Goal: Task Accomplishment & Management: Contribute content

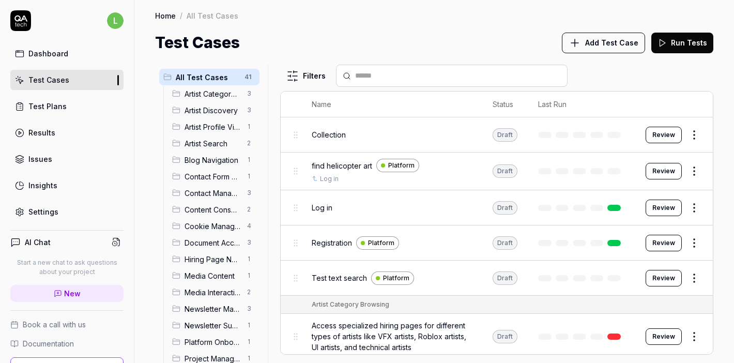
click at [93, 78] on link "Test Cases" at bounding box center [66, 80] width 113 height 20
click at [597, 48] on button "Add Test Case" at bounding box center [603, 43] width 83 height 21
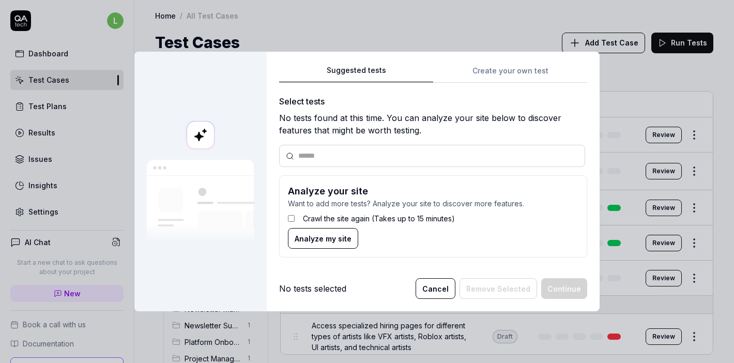
click at [362, 155] on input "text" at bounding box center [438, 155] width 280 height 11
paste input "**********"
type input "**********"
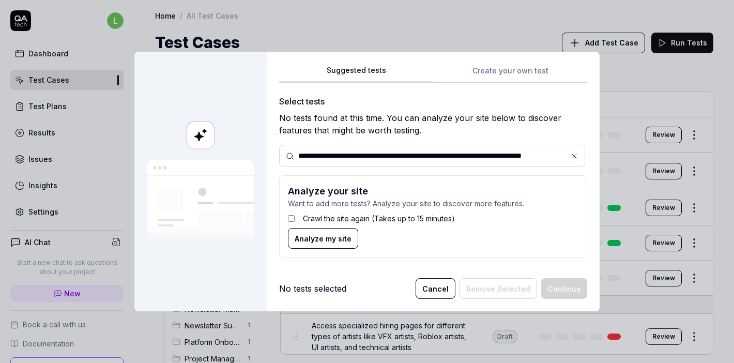
click at [577, 157] on icon at bounding box center [574, 156] width 8 height 8
click at [420, 152] on input "text" at bounding box center [438, 155] width 280 height 11
click at [507, 71] on div "Suggested tests Create your own test Select tests No tests found at this time. …" at bounding box center [433, 165] width 308 height 202
click at [367, 31] on div "Suggested tests Suggested tests Create your own test Select tests No tests foun…" at bounding box center [367, 181] width 734 height 363
click at [437, 291] on button "Cancel" at bounding box center [436, 288] width 40 height 21
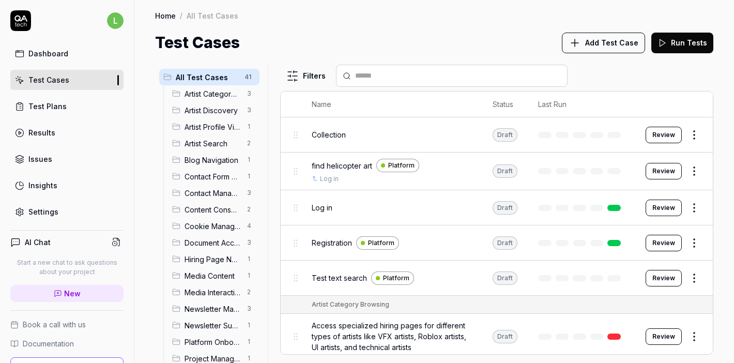
click at [610, 46] on span "Add Test Case" at bounding box center [611, 42] width 53 height 11
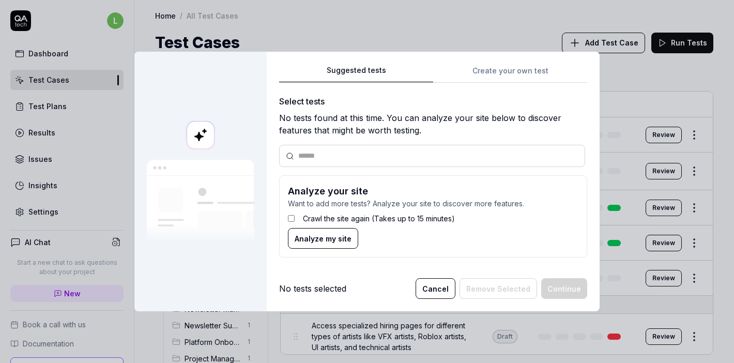
click at [452, 291] on button "Cancel" at bounding box center [436, 288] width 40 height 21
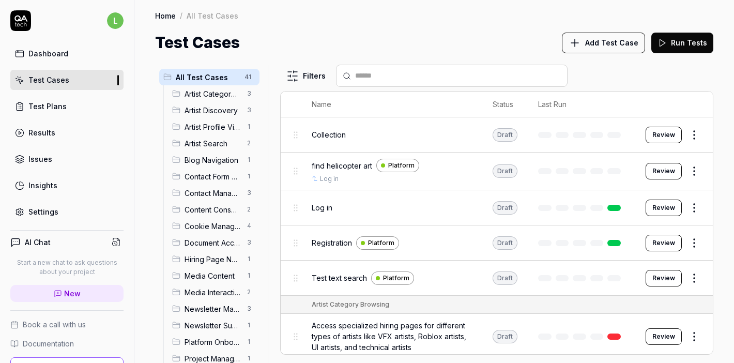
click at [295, 85] on body "l Dashboard Test Cases Test Plans Results Issues Insights Settings AI Chat Star…" at bounding box center [367, 181] width 734 height 363
click at [295, 85] on html "l Dashboard Test Cases Test Plans Results Issues Insights Settings AI Chat Star…" at bounding box center [367, 181] width 734 height 363
click at [415, 41] on div "Test Cases Add Test Case Run Tests" at bounding box center [434, 42] width 558 height 23
click at [591, 44] on span "Add Test Case" at bounding box center [611, 42] width 53 height 11
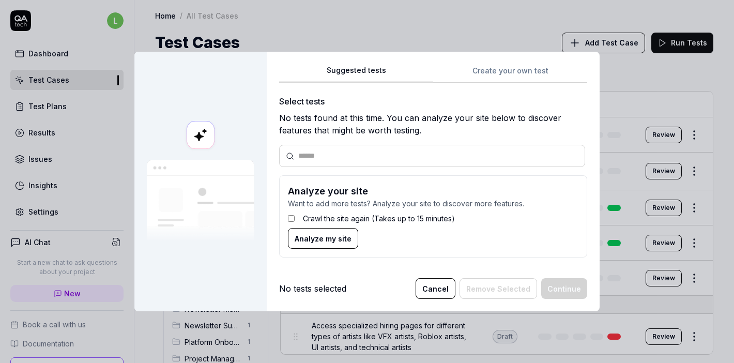
click at [431, 283] on button "Cancel" at bounding box center [436, 288] width 40 height 21
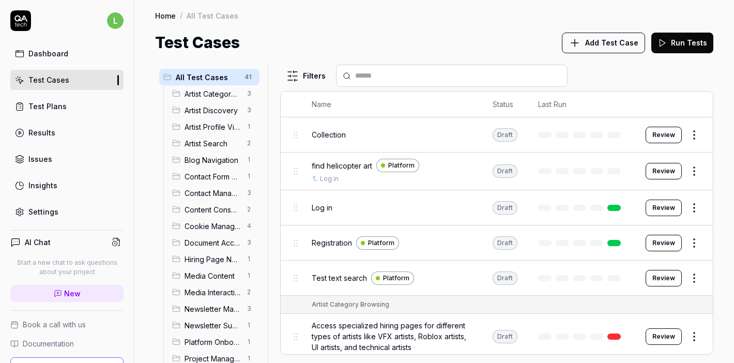
click at [609, 45] on span "Add Test Case" at bounding box center [611, 42] width 53 height 11
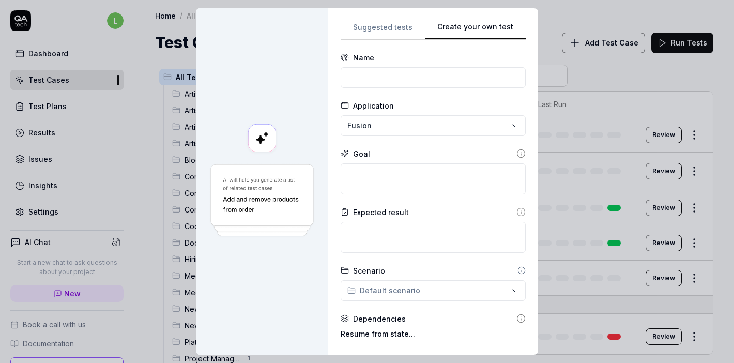
click at [494, 68] on div "**********" at bounding box center [433, 182] width 185 height 322
click at [427, 78] on input at bounding box center [433, 77] width 185 height 21
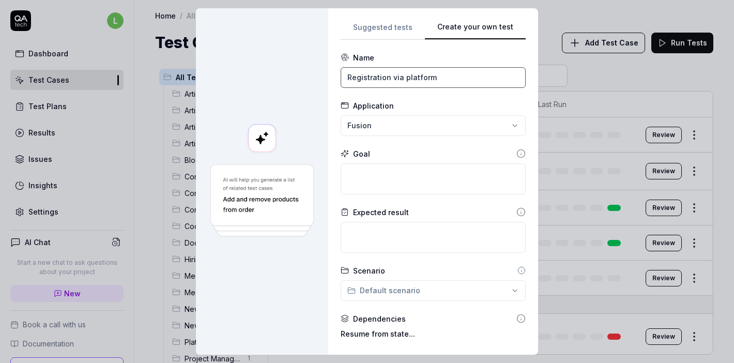
type input "Registration via platform"
click at [453, 126] on div "**********" at bounding box center [367, 181] width 734 height 363
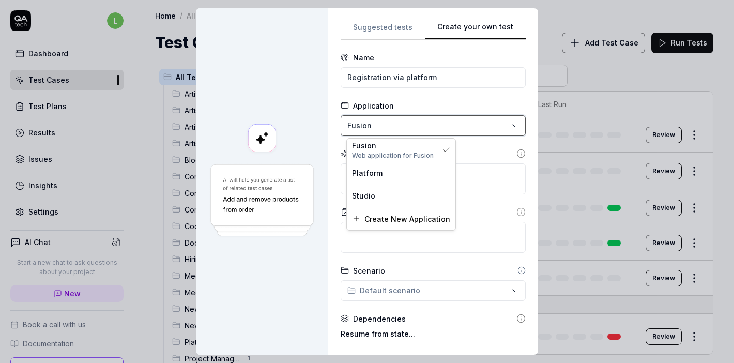
click at [448, 133] on div "**********" at bounding box center [367, 181] width 734 height 363
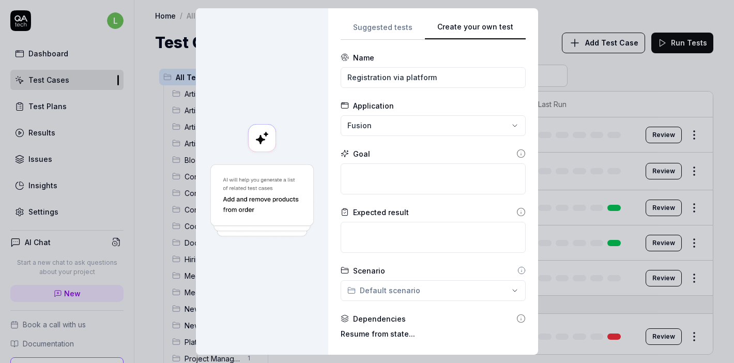
click at [448, 133] on div "**********" at bounding box center [367, 181] width 734 height 363
click at [492, 133] on div "**********" at bounding box center [367, 181] width 734 height 363
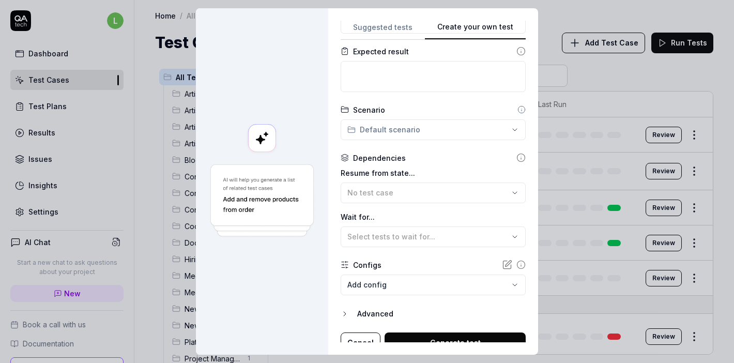
scroll to position [172, 0]
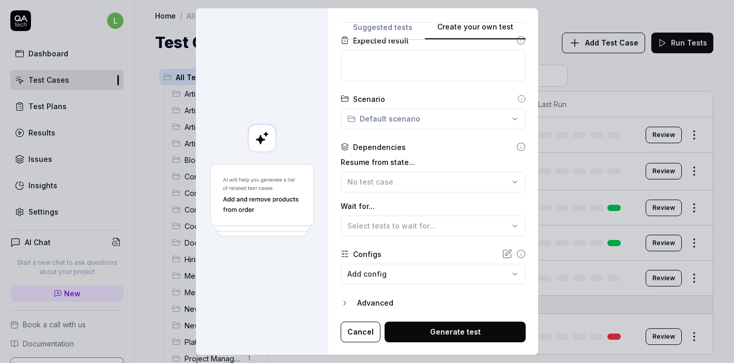
click at [356, 337] on button "Cancel" at bounding box center [361, 332] width 40 height 21
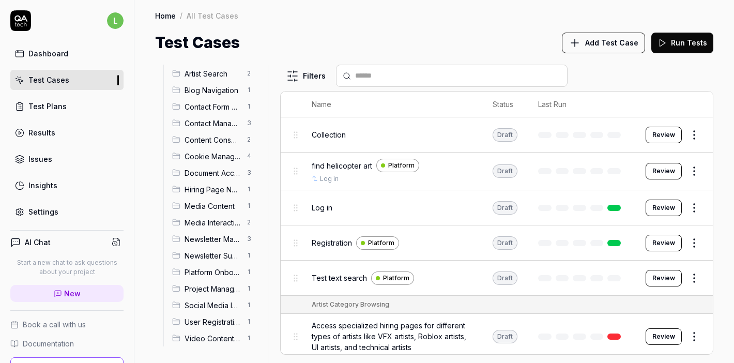
scroll to position [65, 0]
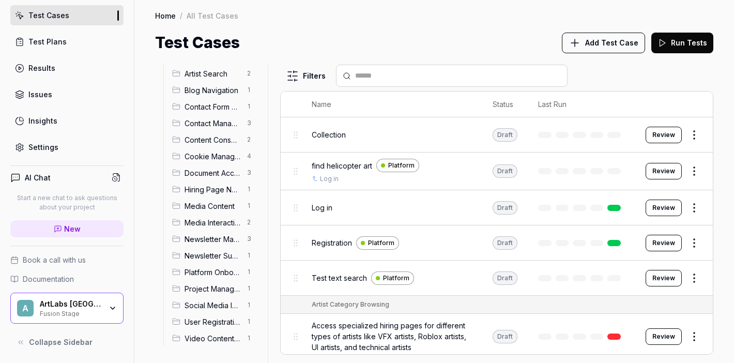
click at [108, 310] on div "ArtLabs Europe Fusion Stage" at bounding box center [74, 308] width 69 height 18
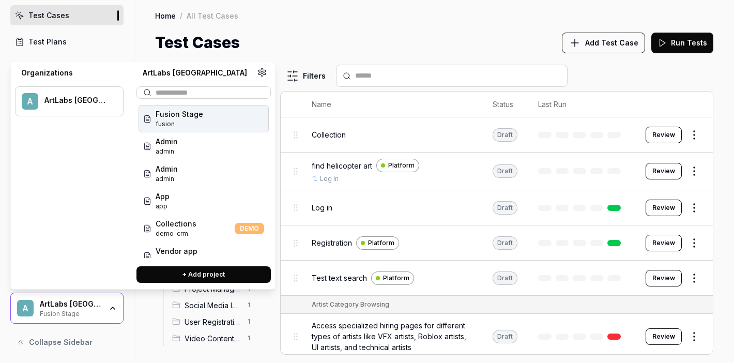
click at [108, 310] on div "ArtLabs Europe Fusion Stage" at bounding box center [74, 308] width 69 height 18
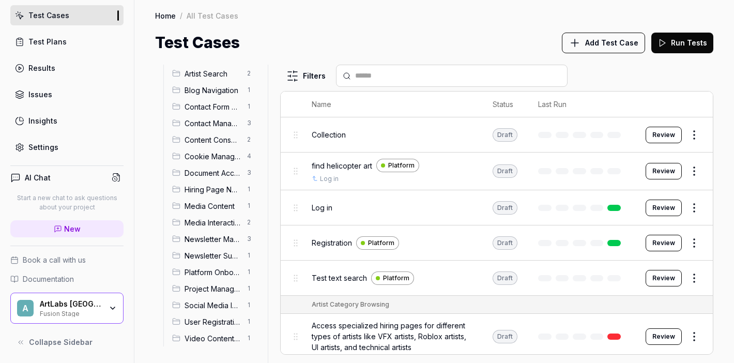
click at [341, 272] on span "Test text search" at bounding box center [339, 277] width 55 height 11
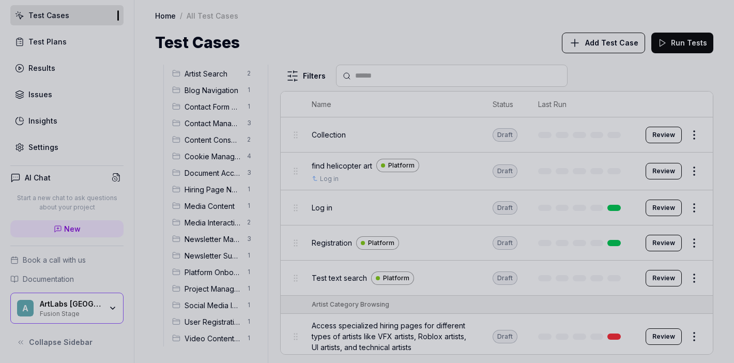
click at [420, 281] on div at bounding box center [367, 181] width 734 height 363
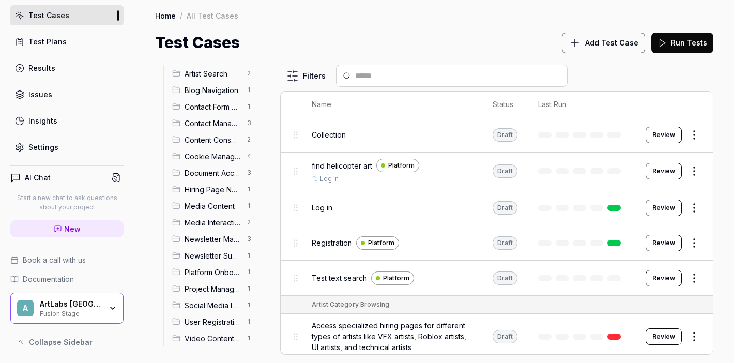
click at [458, 284] on div "Test text search Platform" at bounding box center [392, 278] width 160 height 22
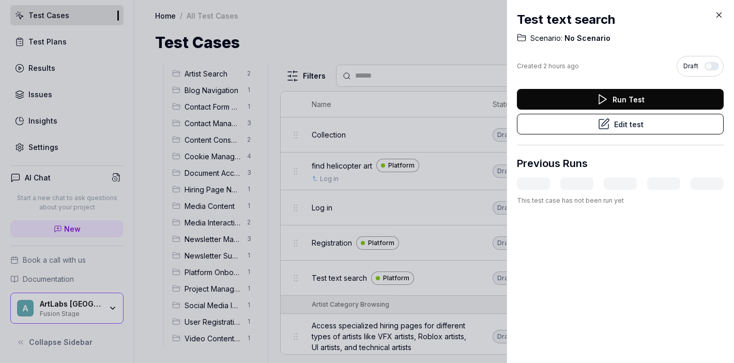
click at [604, 287] on div "Test text search Scenario: No Scenario Created 2 hours ago Draft Run Test Edit …" at bounding box center [620, 181] width 227 height 363
click at [489, 287] on div at bounding box center [367, 181] width 734 height 363
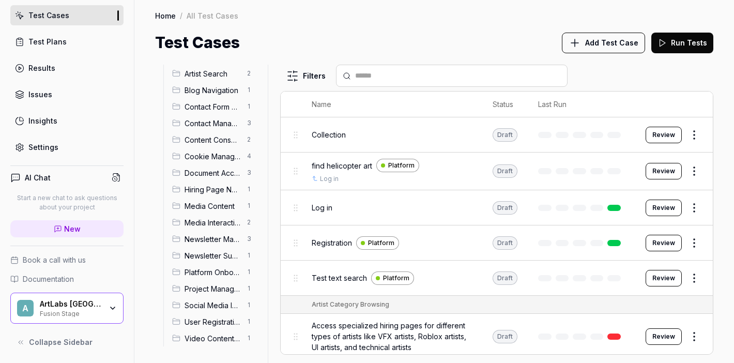
click at [656, 282] on button "Review" at bounding box center [664, 278] width 36 height 17
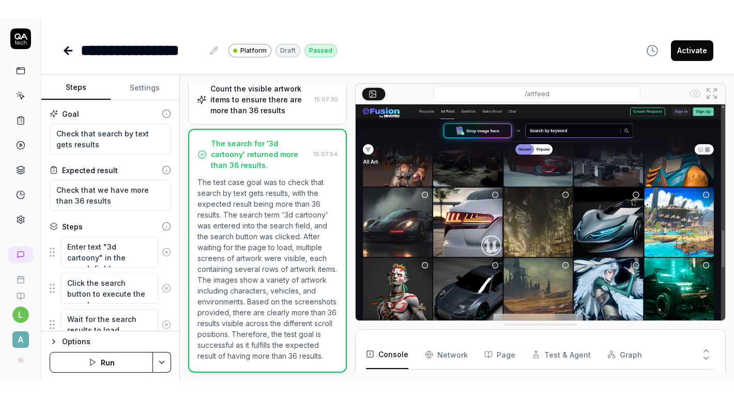
scroll to position [47, 0]
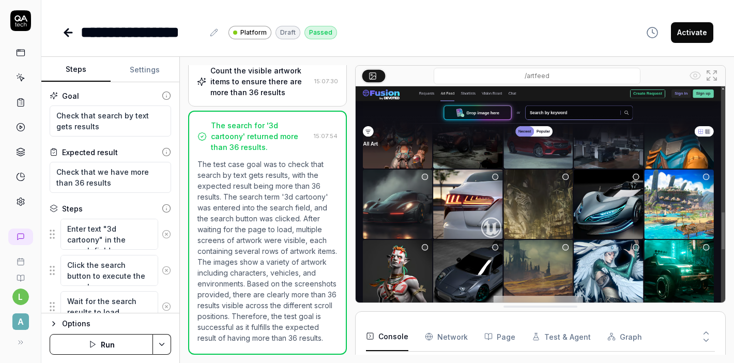
type textarea "*"
click at [139, 75] on button "Settings" at bounding box center [145, 69] width 69 height 25
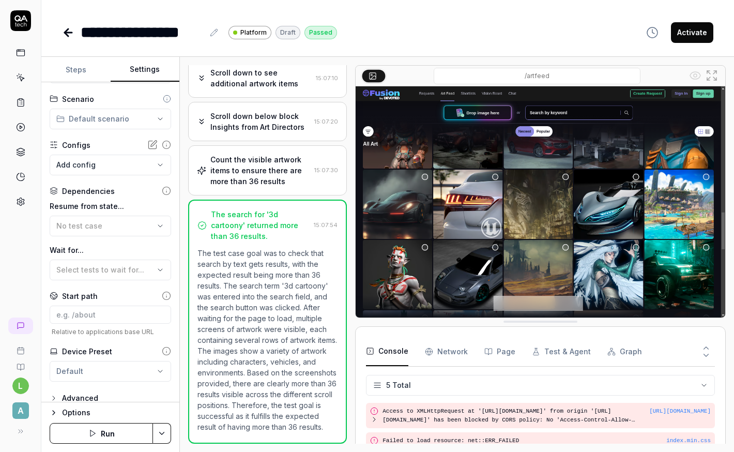
scroll to position [0, 0]
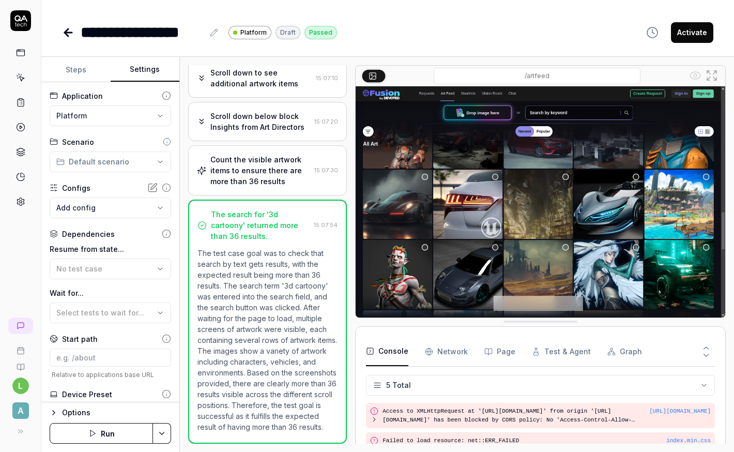
click at [69, 33] on icon at bounding box center [68, 33] width 7 height 0
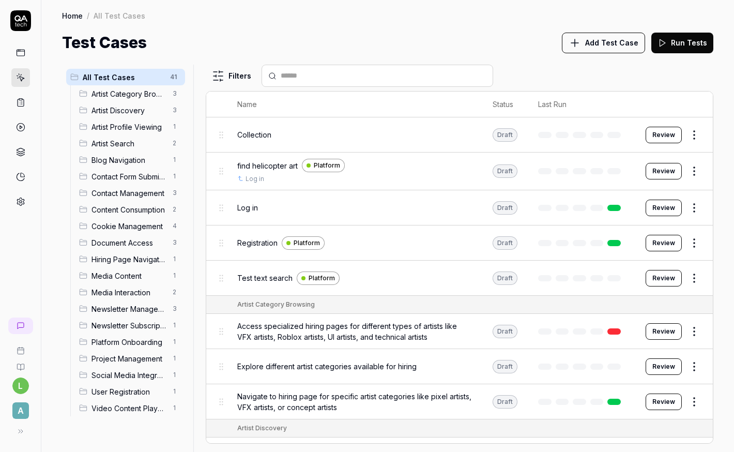
click at [607, 43] on span "Add Test Case" at bounding box center [611, 42] width 53 height 11
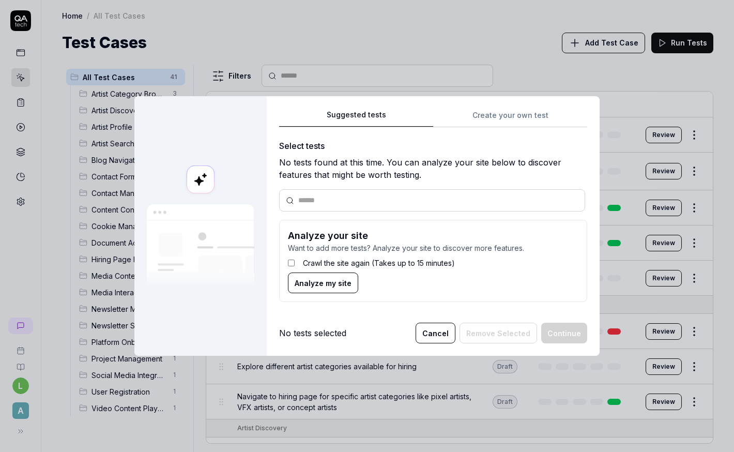
click at [511, 119] on div "Suggested tests Create your own test Select tests No tests found at this time. …" at bounding box center [433, 210] width 308 height 202
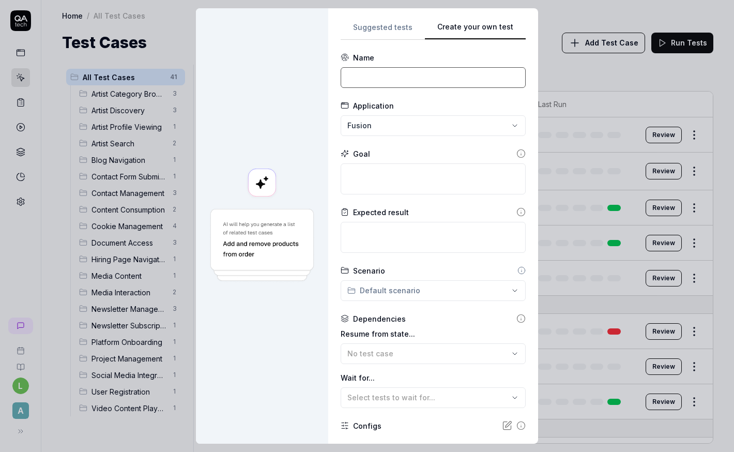
click at [388, 82] on input at bounding box center [433, 77] width 185 height 21
type input "Registration via platform"
click at [414, 124] on div "**********" at bounding box center [367, 226] width 734 height 452
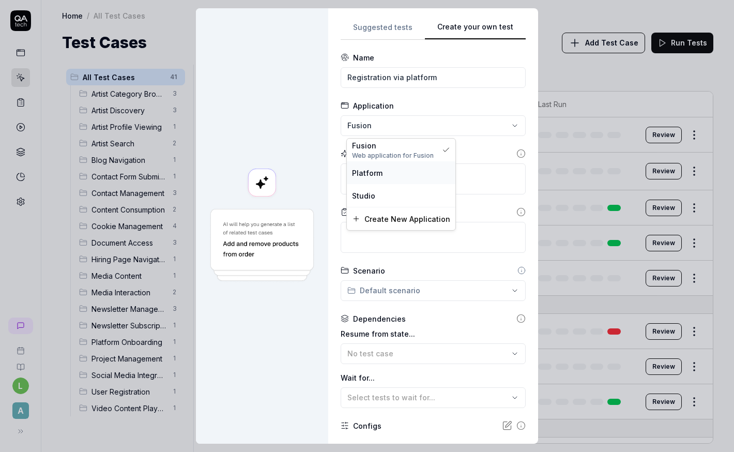
click at [409, 174] on div "Platform" at bounding box center [401, 173] width 98 height 11
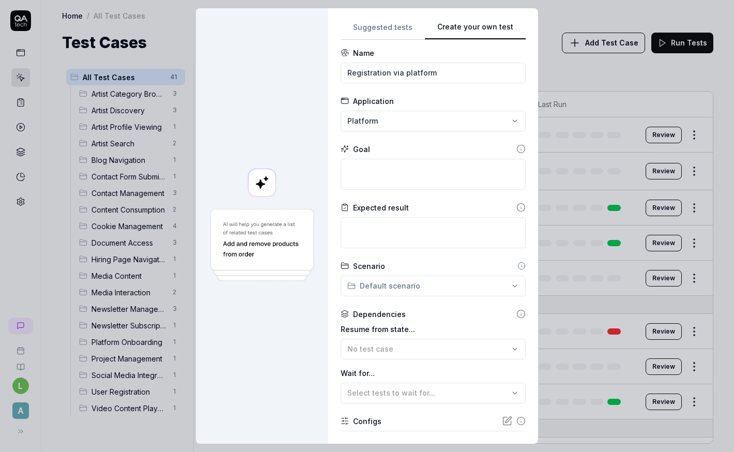
scroll to position [1, 0]
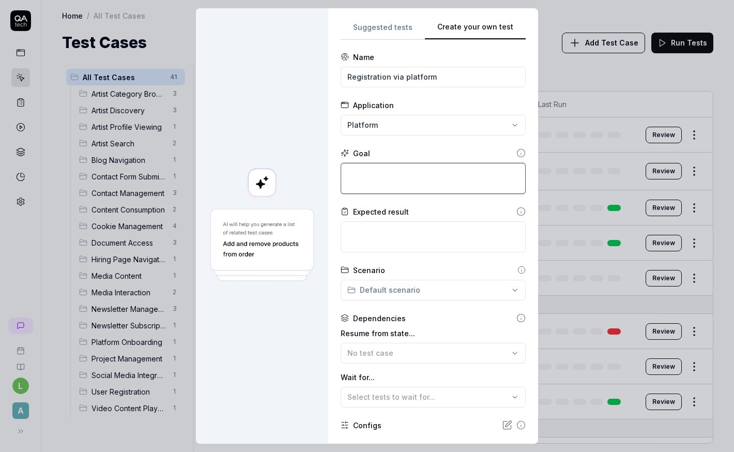
click at [421, 181] on textarea at bounding box center [433, 178] width 185 height 31
click at [414, 231] on textarea at bounding box center [433, 236] width 185 height 31
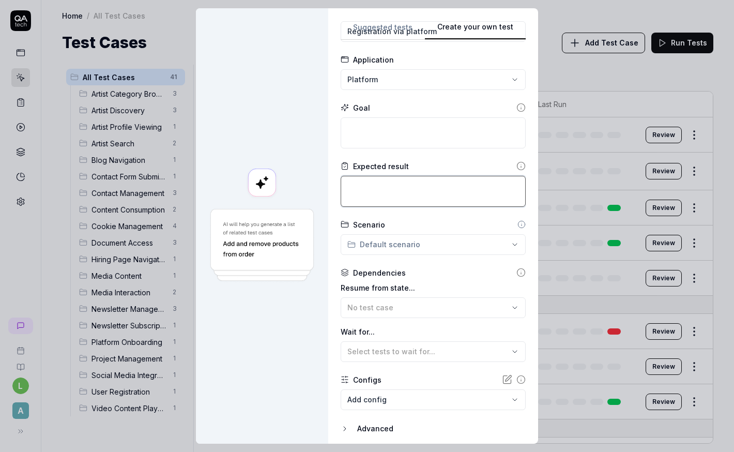
scroll to position [62, 0]
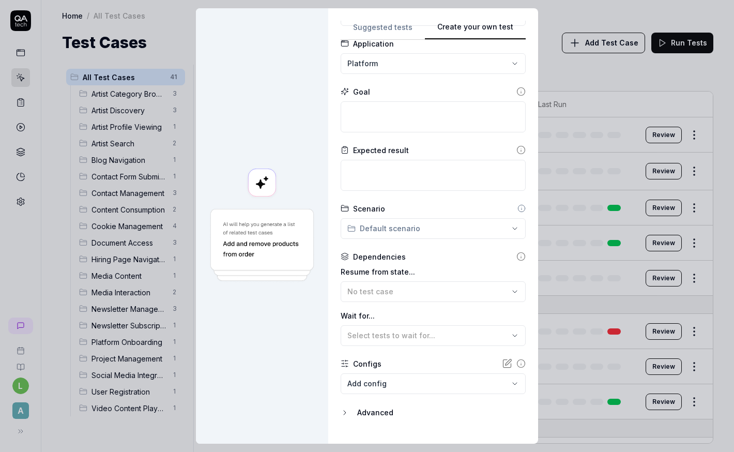
click at [411, 230] on div "**********" at bounding box center [367, 226] width 734 height 452
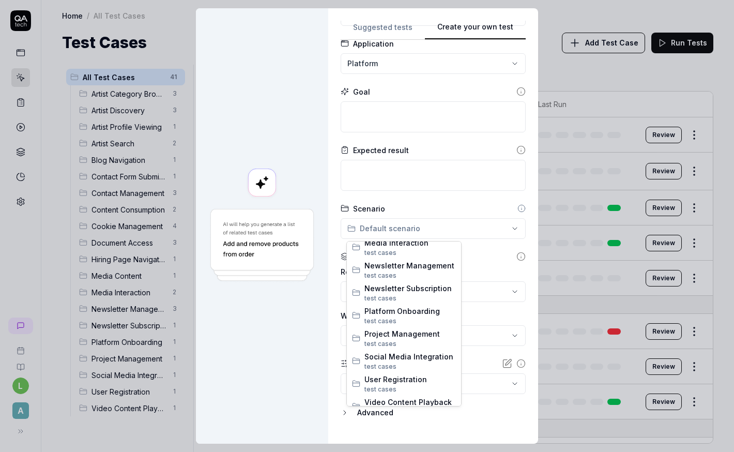
scroll to position [291, 0]
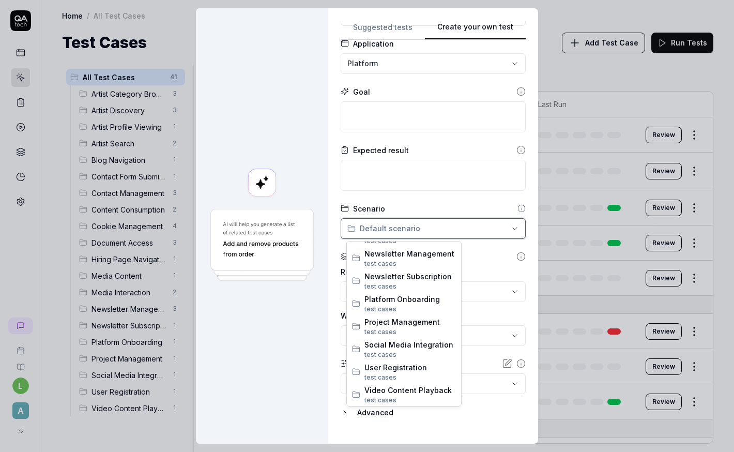
click at [305, 362] on div "**********" at bounding box center [367, 226] width 734 height 452
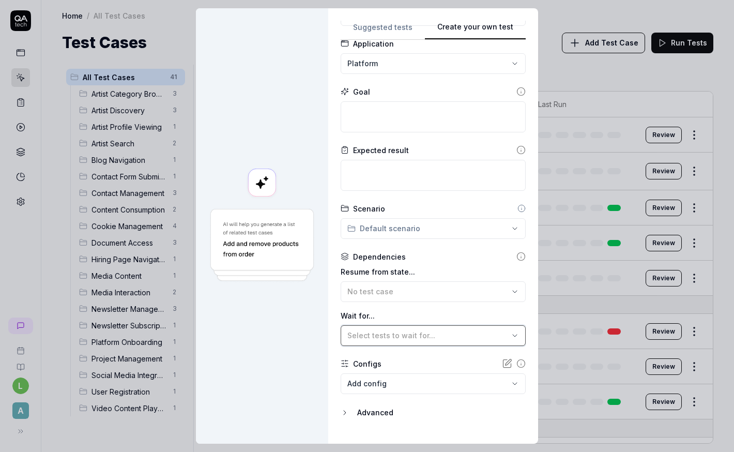
click at [380, 336] on span "Select tests to wait for..." at bounding box center [391, 335] width 88 height 9
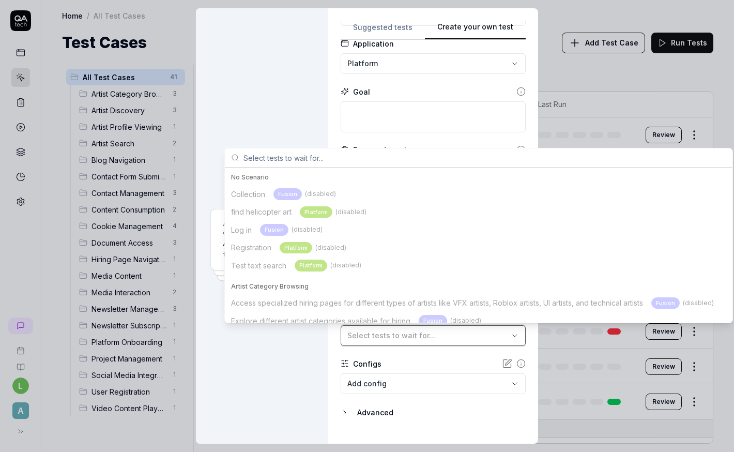
click at [379, 336] on span "Select tests to wait for..." at bounding box center [391, 335] width 88 height 9
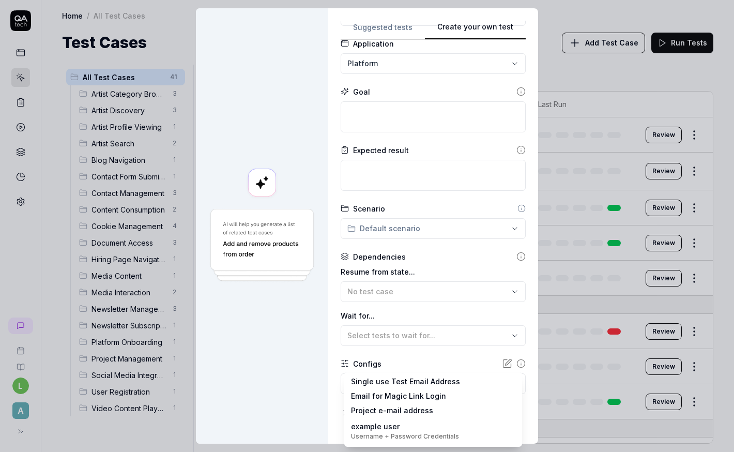
click at [382, 362] on body "l A Home / All Test Cases Home / All Test Cases Test Cases Add Test Case Run Te…" at bounding box center [367, 226] width 734 height 452
click at [274, 362] on div "**********" at bounding box center [367, 226] width 734 height 452
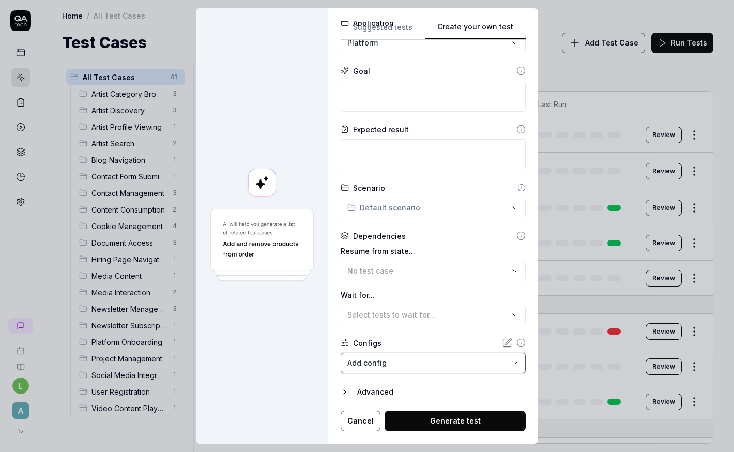
scroll to position [0, 0]
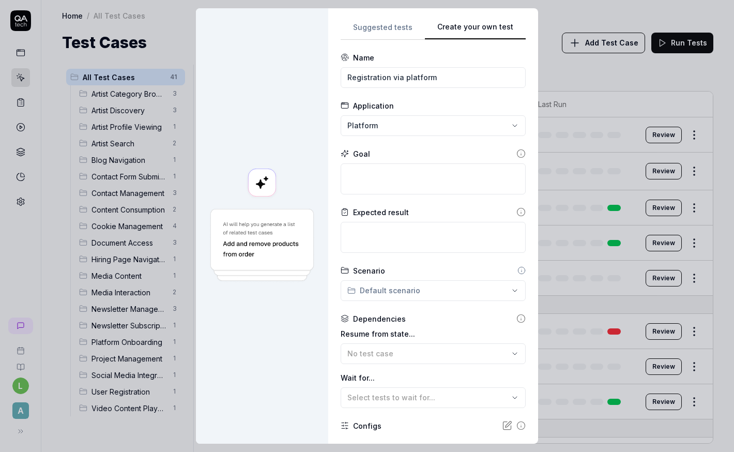
click at [387, 33] on div "**********" at bounding box center [367, 226] width 734 height 452
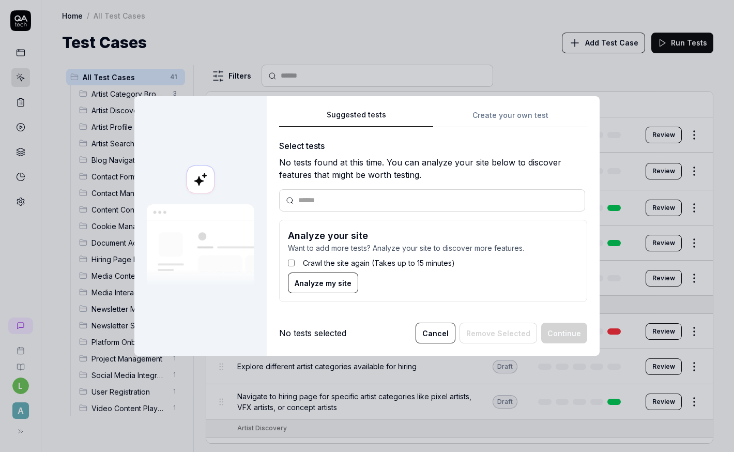
click at [370, 202] on input "text" at bounding box center [438, 200] width 280 height 11
click at [332, 282] on span "Analyze my site" at bounding box center [323, 283] width 57 height 11
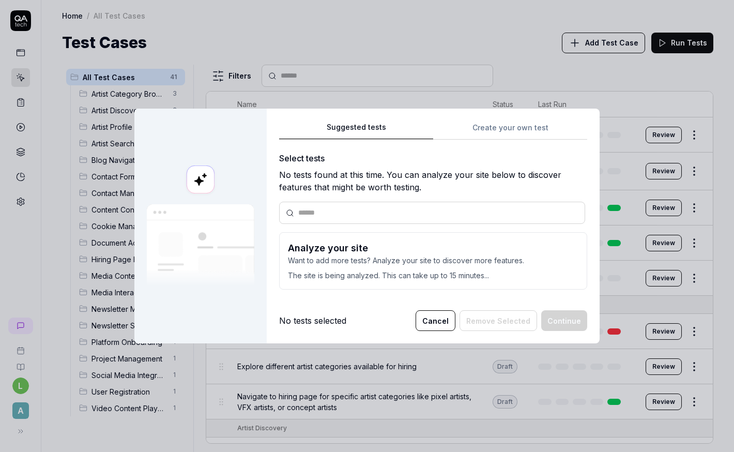
click at [437, 320] on button "Cancel" at bounding box center [436, 320] width 40 height 21
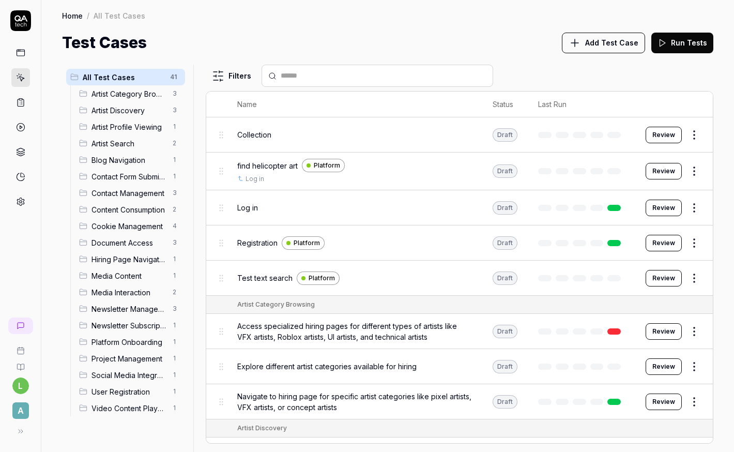
click at [141, 90] on span "Artist Category Browsing" at bounding box center [129, 93] width 75 height 11
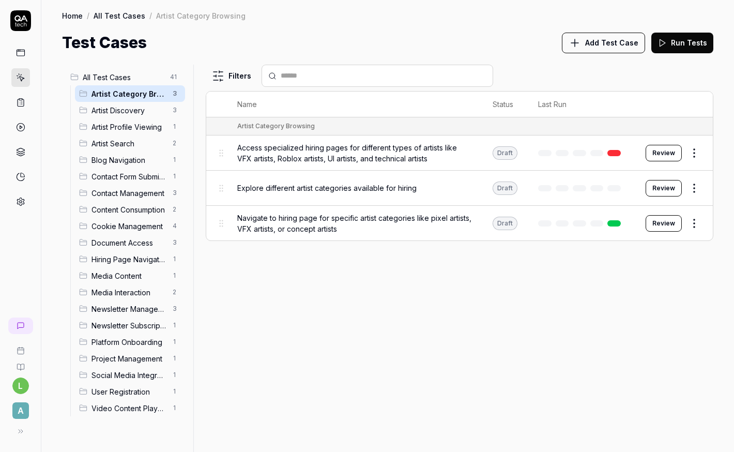
click at [131, 79] on span "All Test Cases" at bounding box center [123, 77] width 81 height 11
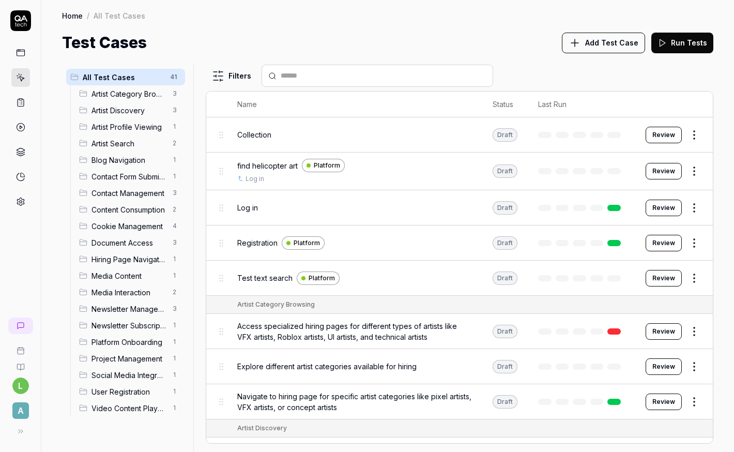
click at [602, 39] on span "Add Test Case" at bounding box center [611, 42] width 53 height 11
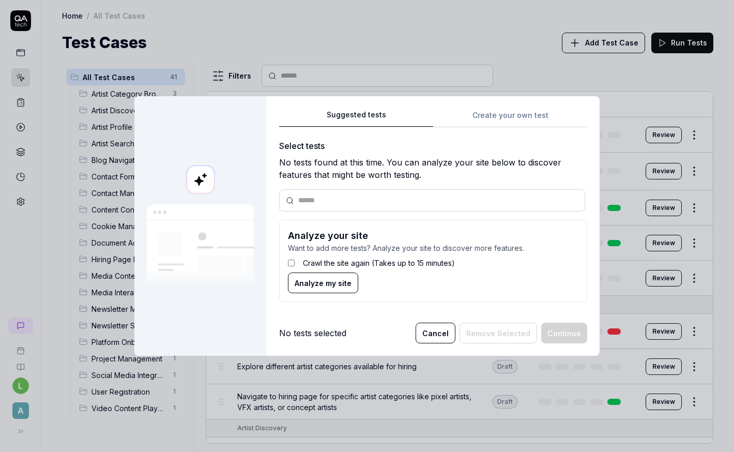
click at [195, 182] on rect at bounding box center [201, 179] width 28 height 28
click at [383, 114] on button "Suggested tests" at bounding box center [356, 118] width 154 height 19
click at [517, 120] on div "Suggested tests Create your own test Select tests No tests found at this time. …" at bounding box center [433, 210] width 308 height 202
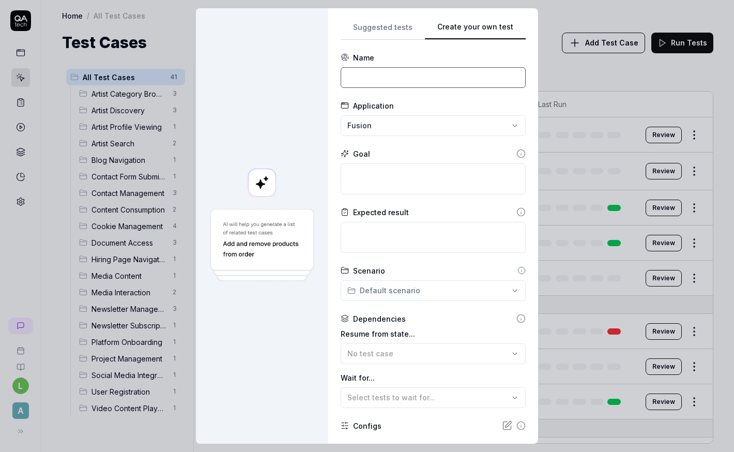
click at [446, 82] on input at bounding box center [433, 77] width 185 height 21
type input "Registration via platform"
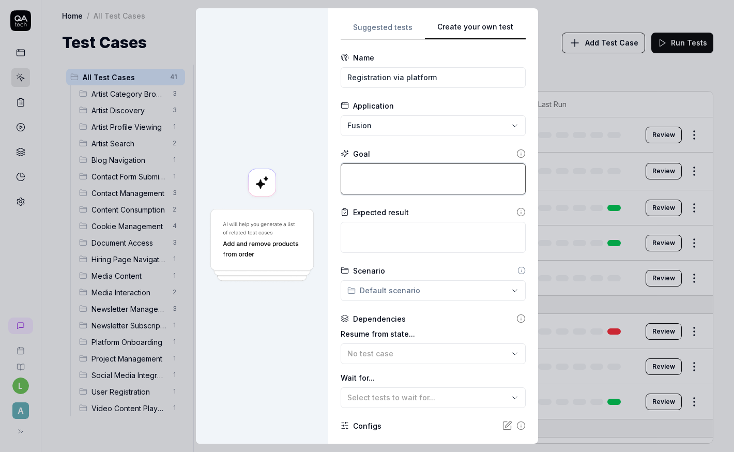
click at [429, 177] on textarea at bounding box center [433, 178] width 185 height 31
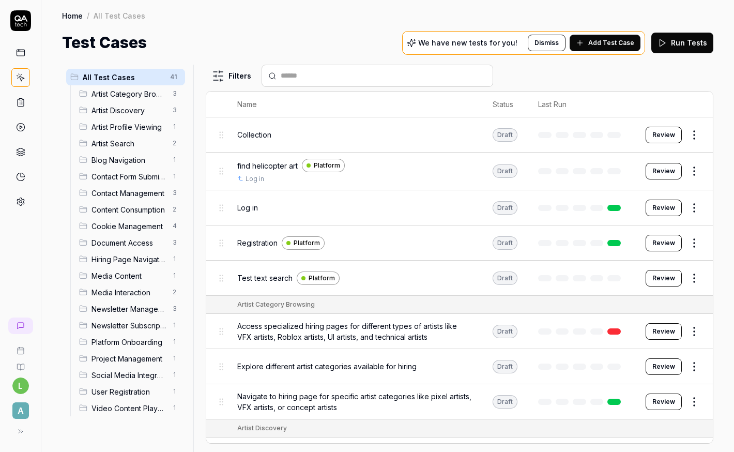
click at [267, 248] on div "Registration Platform" at bounding box center [354, 242] width 235 height 13
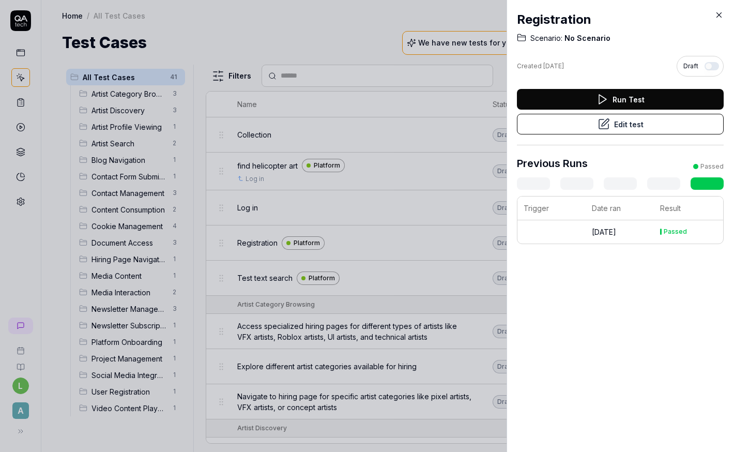
click at [717, 16] on icon at bounding box center [719, 14] width 9 height 9
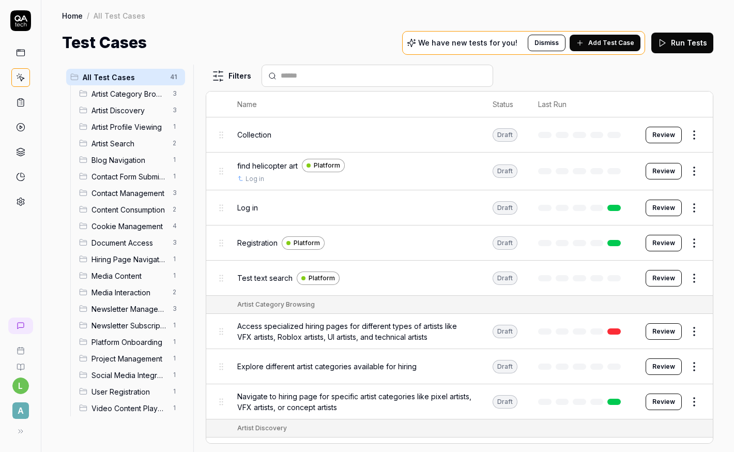
click at [656, 208] on button "Review" at bounding box center [664, 208] width 36 height 17
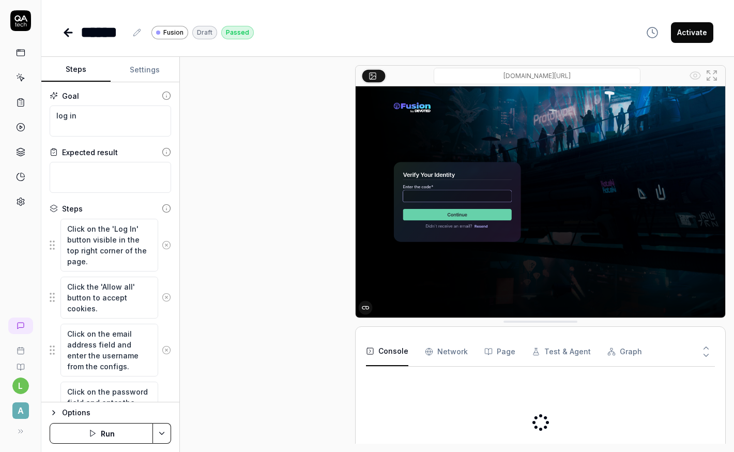
type textarea "*"
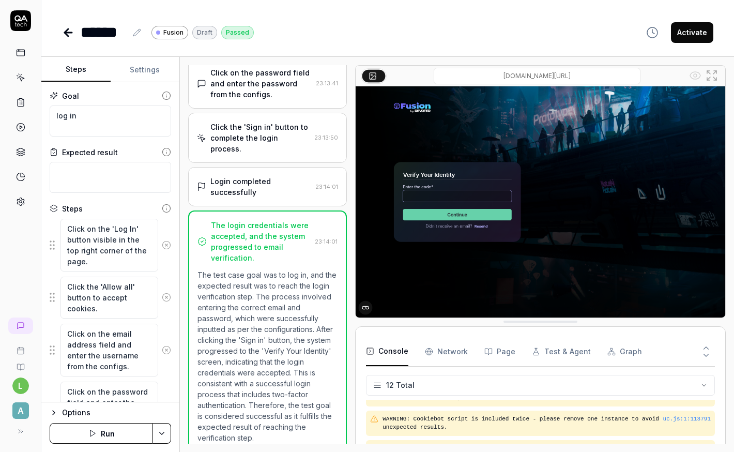
scroll to position [253, 0]
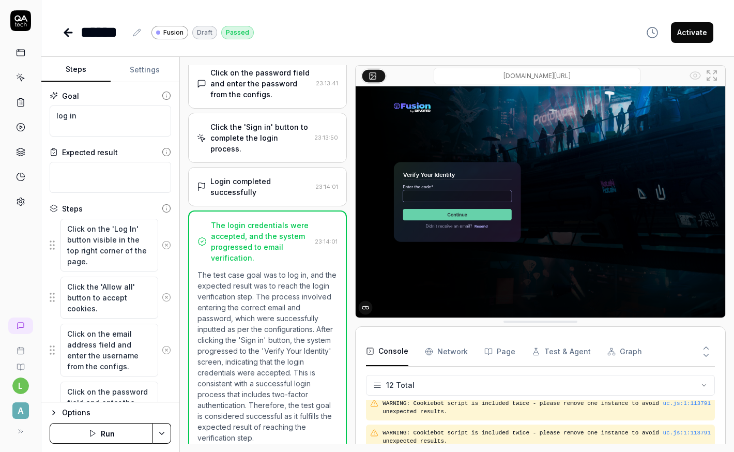
click at [68, 34] on icon at bounding box center [68, 32] width 12 height 12
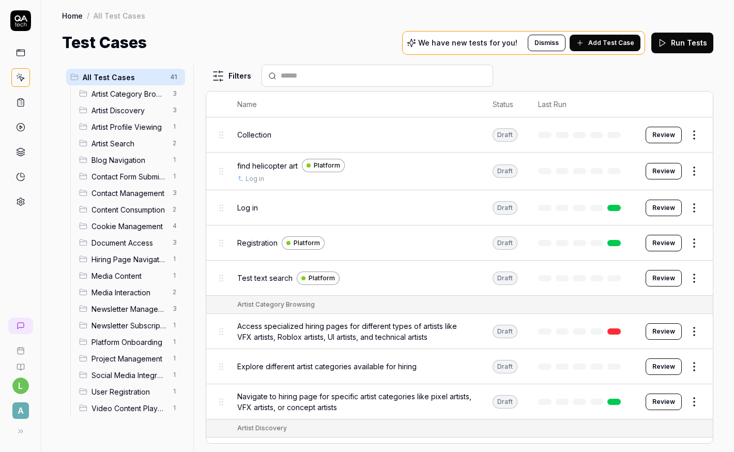
click at [620, 43] on span "Add Test Case" at bounding box center [611, 42] width 46 height 9
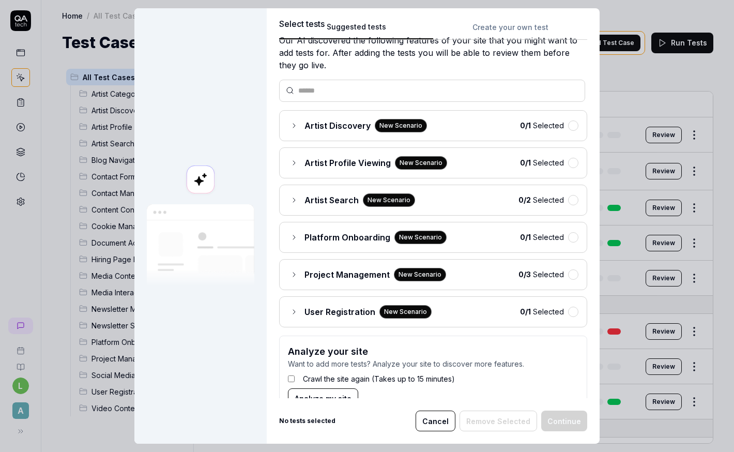
scroll to position [9, 0]
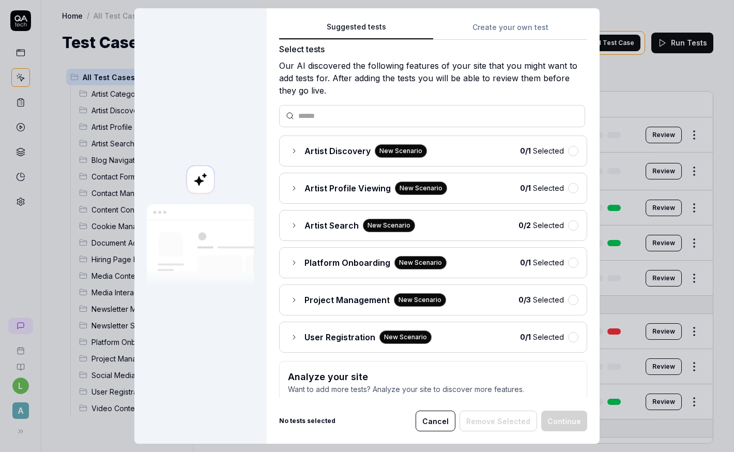
click at [295, 264] on icon at bounding box center [294, 263] width 8 height 8
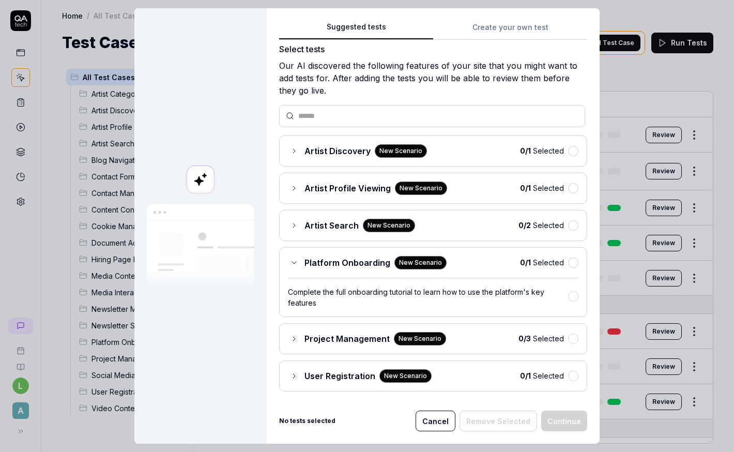
click at [295, 264] on icon at bounding box center [294, 263] width 8 height 8
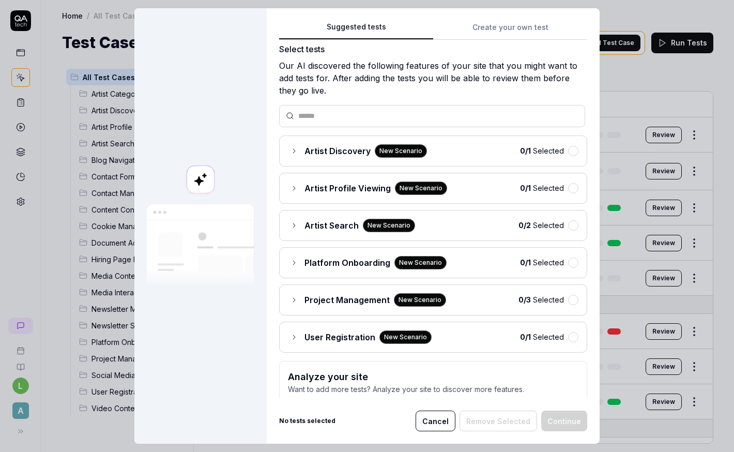
click at [295, 264] on icon at bounding box center [294, 263] width 8 height 8
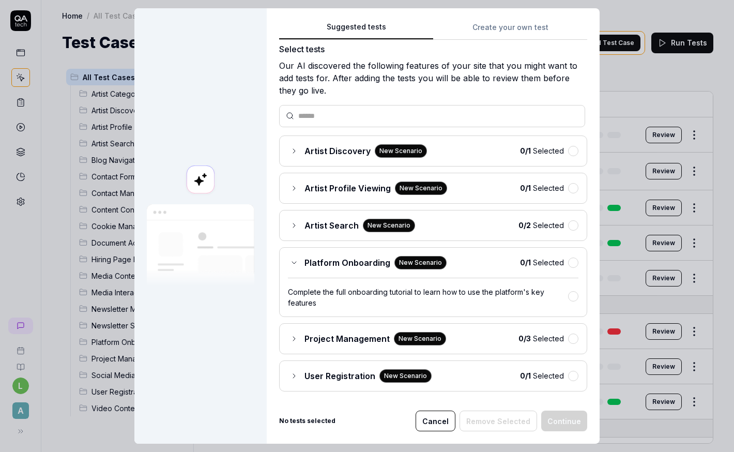
click at [295, 264] on icon at bounding box center [294, 263] width 8 height 8
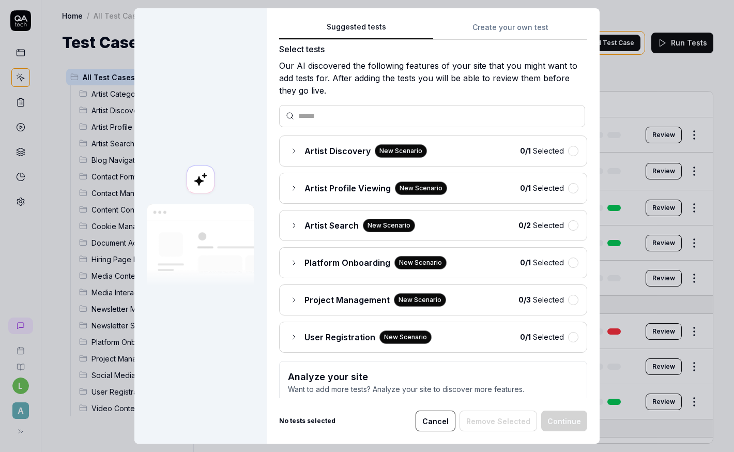
click at [292, 224] on icon at bounding box center [294, 225] width 8 height 8
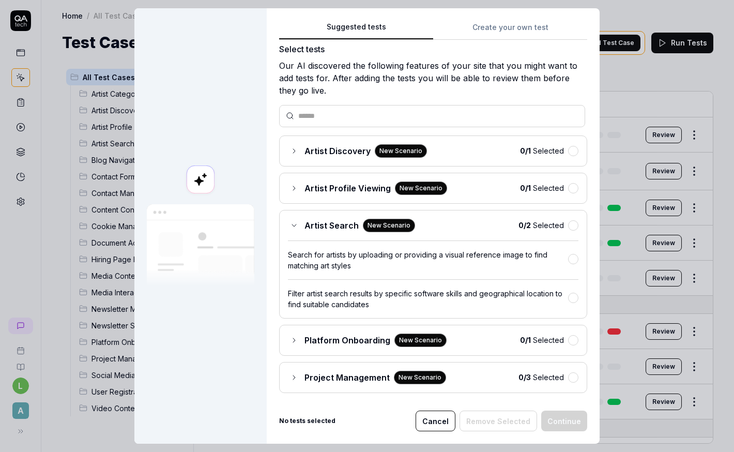
click at [292, 224] on icon at bounding box center [294, 225] width 8 height 8
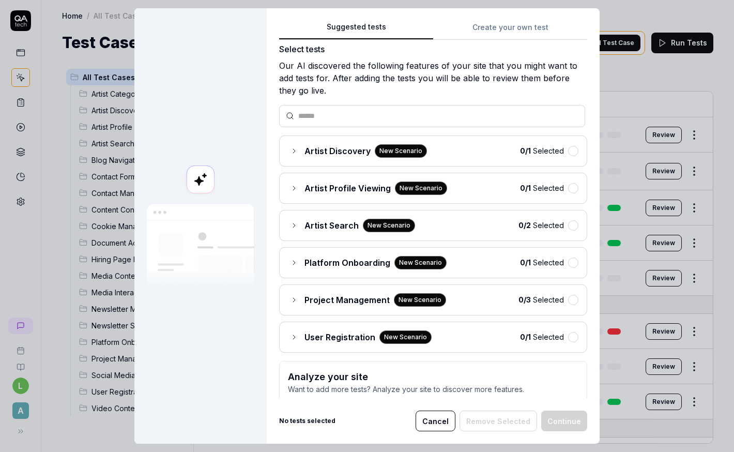
click at [290, 156] on div "Artist Discovery New Scenario" at bounding box center [357, 150] width 139 height 13
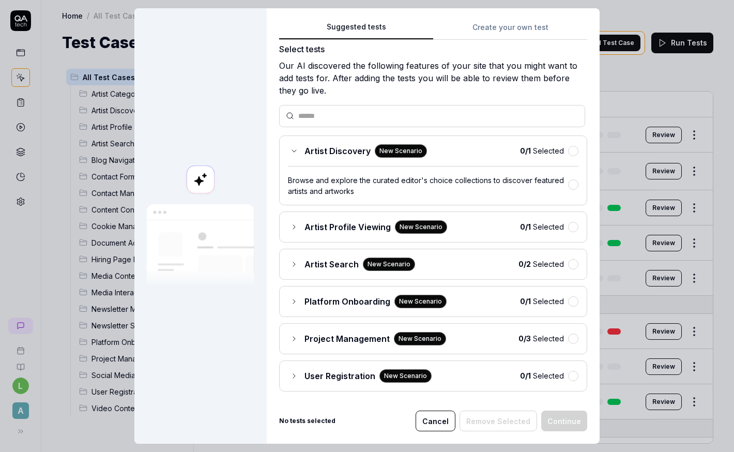
click at [290, 156] on div "Artist Discovery New Scenario" at bounding box center [357, 150] width 139 height 13
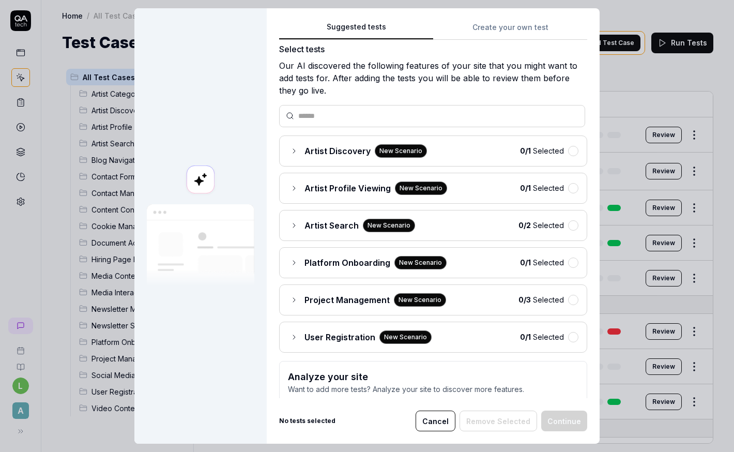
scroll to position [0, 0]
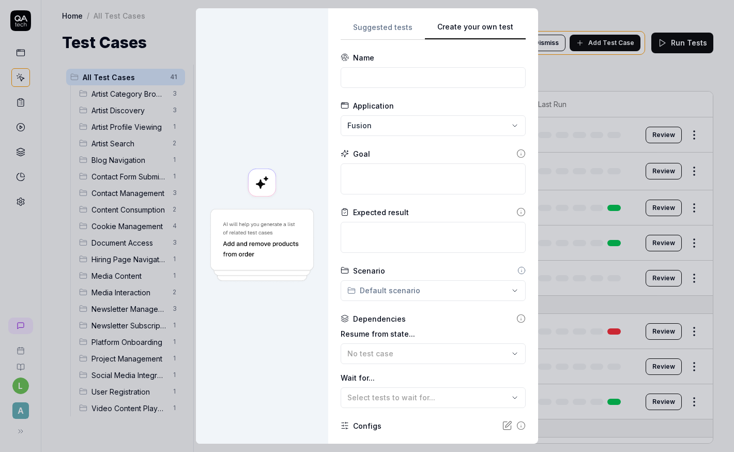
click at [522, 32] on div "**********" at bounding box center [433, 225] width 210 height 435
click at [432, 124] on div "**********" at bounding box center [367, 226] width 734 height 452
click at [415, 176] on div "Platform" at bounding box center [401, 173] width 98 height 11
click at [409, 77] on input at bounding box center [433, 77] width 185 height 21
type input "Registration via platform"
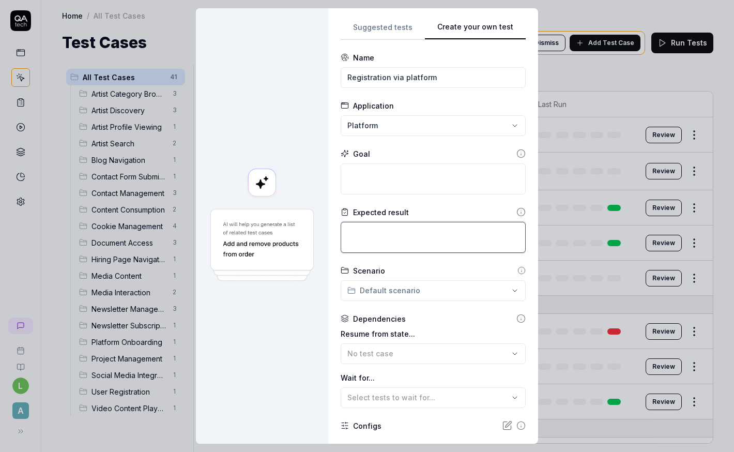
click at [408, 235] on textarea at bounding box center [433, 237] width 185 height 31
click at [367, 244] on textarea at bounding box center [433, 237] width 185 height 31
type textarea "*"
type textarea "R"
type textarea "*"
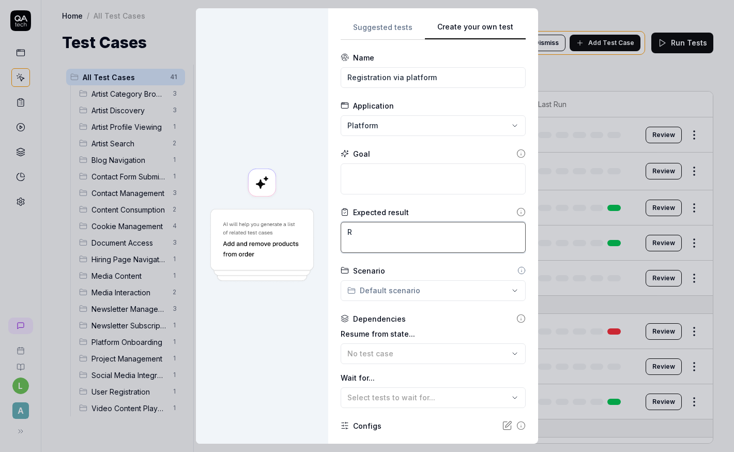
type textarea "Re"
type textarea "*"
type textarea "Reg"
type textarea "*"
type textarea "Regi"
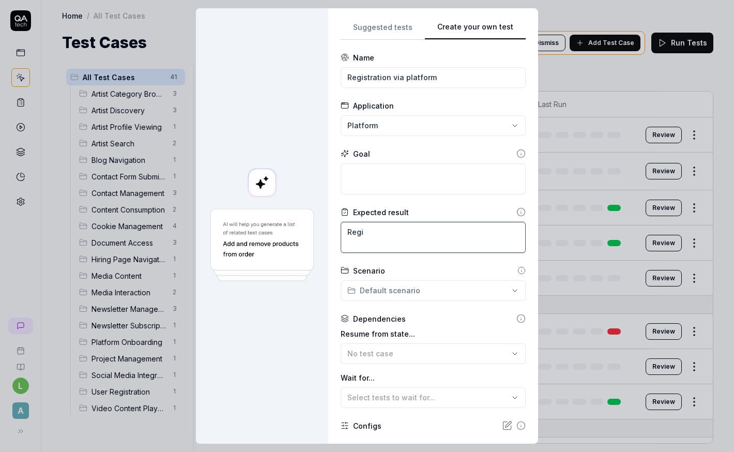
type textarea "*"
type textarea "Regis"
type textarea "*"
type textarea "Regist"
type textarea "*"
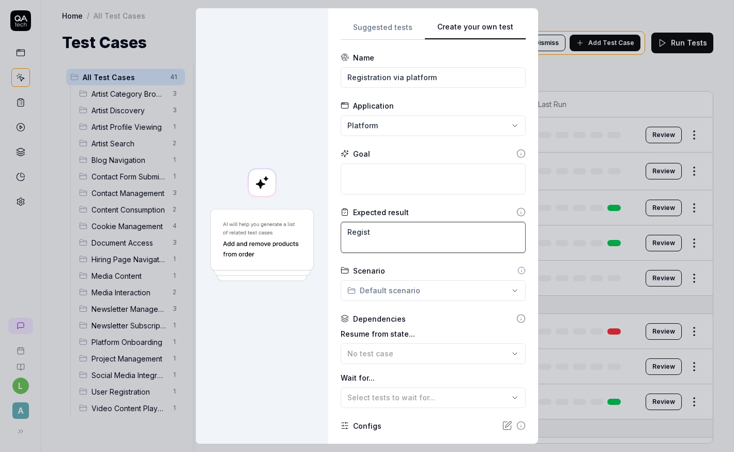
type textarea "Registr"
type textarea "*"
type textarea "Registra"
type textarea "*"
type textarea "Registrat"
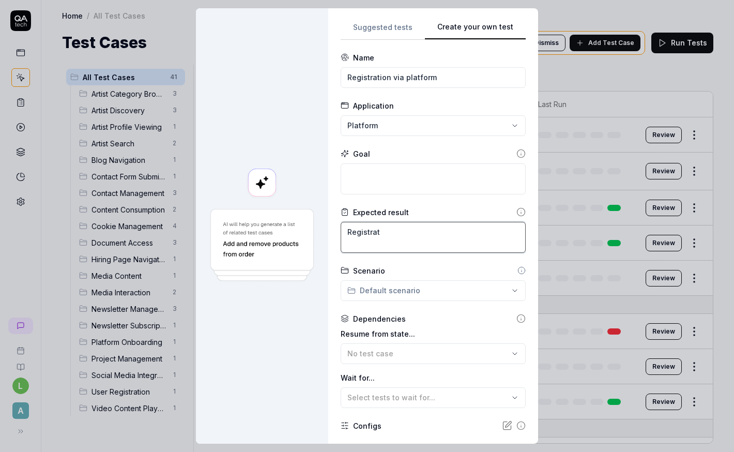
type textarea "*"
type textarea "Registrati"
type textarea "*"
type textarea "Registratio"
type textarea "*"
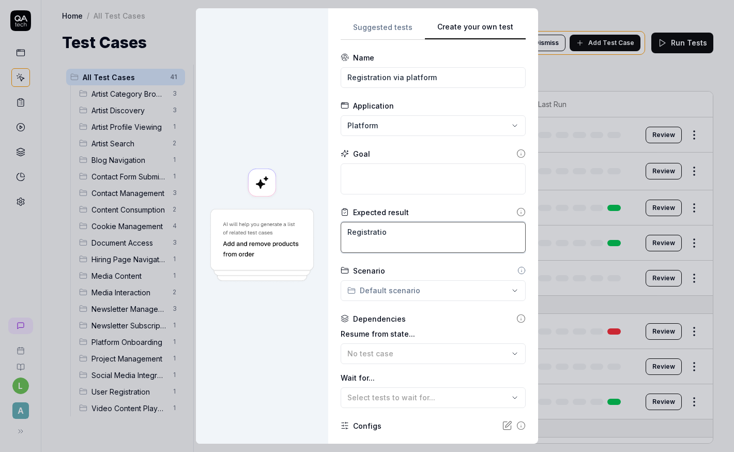
type textarea "Registration"
type textarea "*"
type textarea "Registration"
type textarea "*"
type textarea "Registration v"
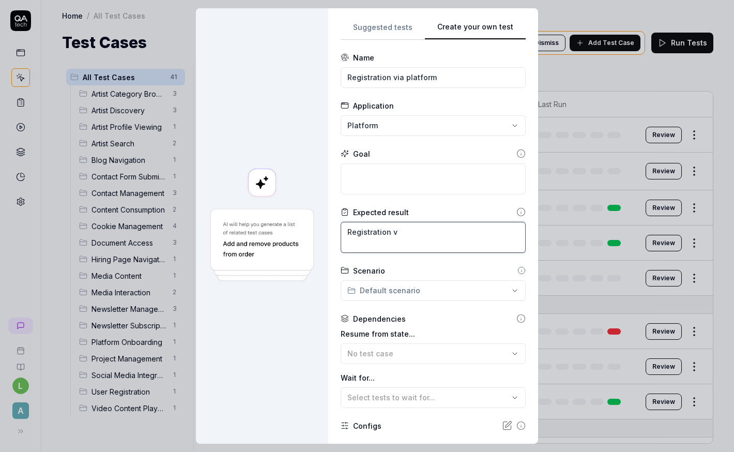
type textarea "*"
type textarea "Registration vi"
type textarea "*"
type textarea "Registration via"
type textarea "*"
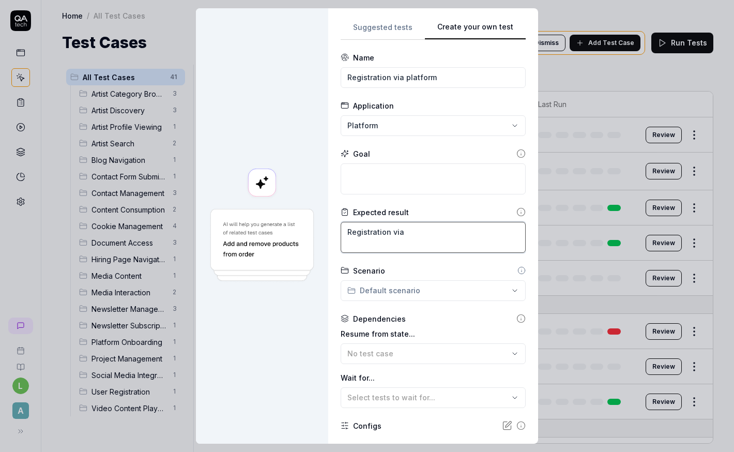
type textarea "Registration via"
type textarea "*"
type textarea "Registration via p"
type textarea "*"
type textarea "Registration via pl"
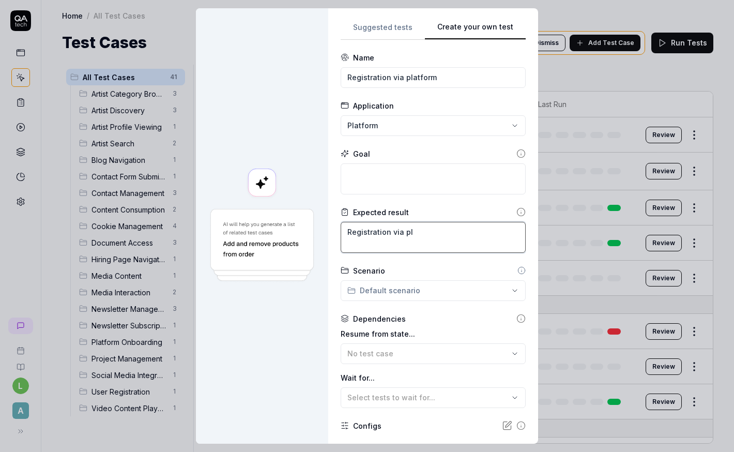
type textarea "*"
type textarea "Registration via pla"
type textarea "*"
type textarea "Registration via plat"
type textarea "*"
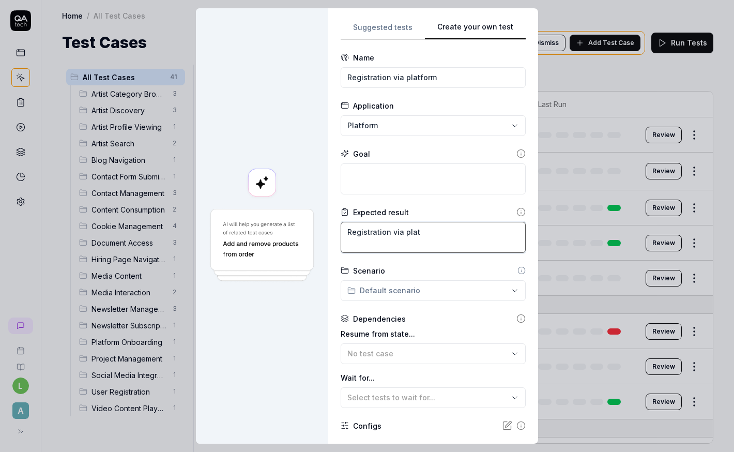
type textarea "Registration via platf"
type textarea "*"
type textarea "Registration via platfo"
type textarea "*"
type textarea "Registration via platfor"
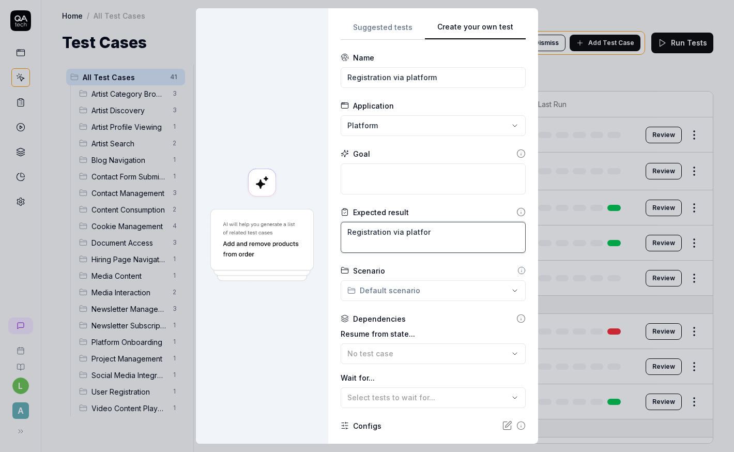
type textarea "*"
type textarea "Registration via platform"
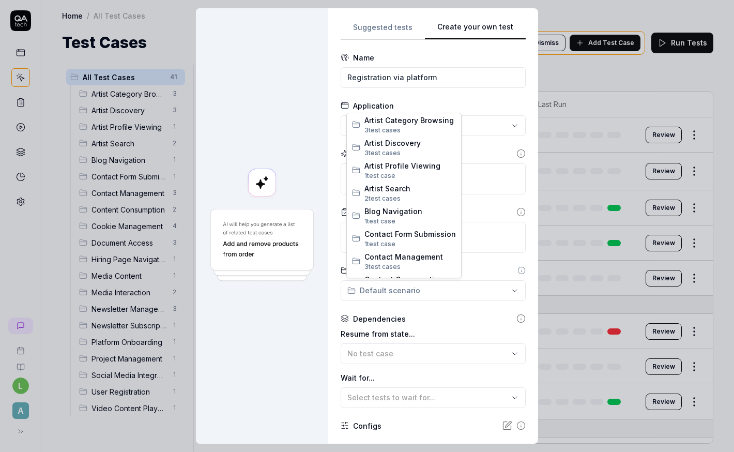
click at [431, 293] on div "**********" at bounding box center [367, 226] width 734 height 452
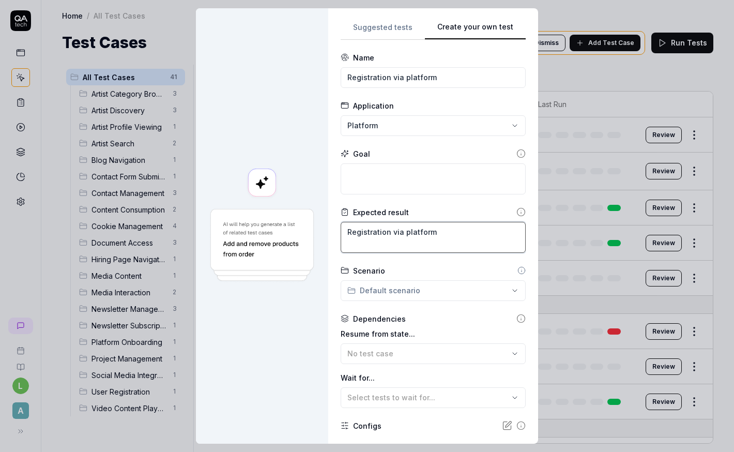
drag, startPoint x: 459, startPoint y: 228, endPoint x: 323, endPoint y: 221, distance: 135.7
click at [323, 221] on div "**********" at bounding box center [367, 225] width 342 height 435
type textarea "*"
click at [389, 170] on textarea at bounding box center [433, 178] width 185 height 31
paste textarea "Registration via platform"
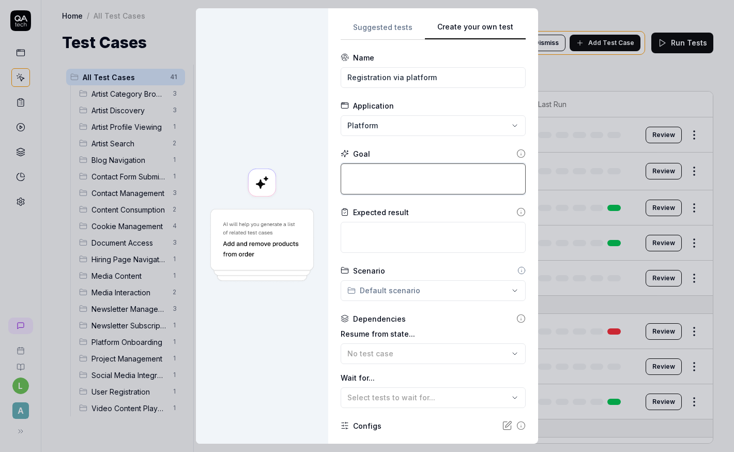
type textarea "*"
type textarea "Registration via platform"
click at [518, 157] on circle at bounding box center [522, 154] width 8 height 8
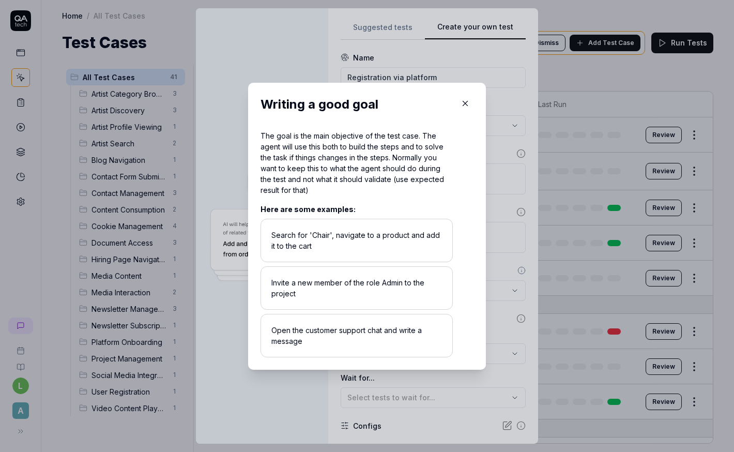
click at [467, 103] on icon "button" at bounding box center [465, 103] width 9 height 9
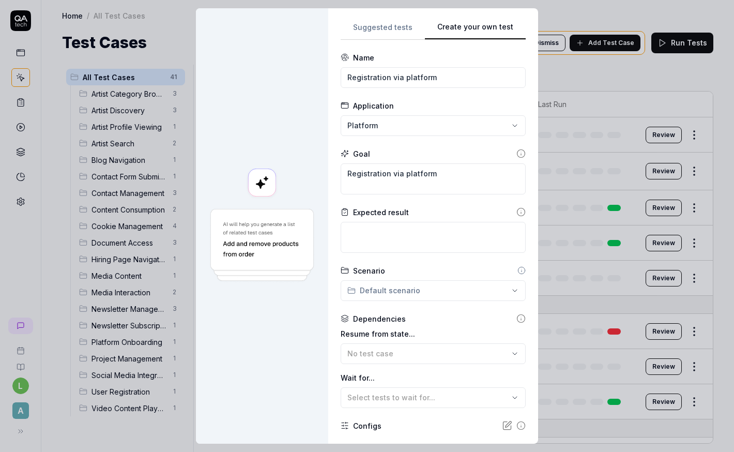
scroll to position [83, 0]
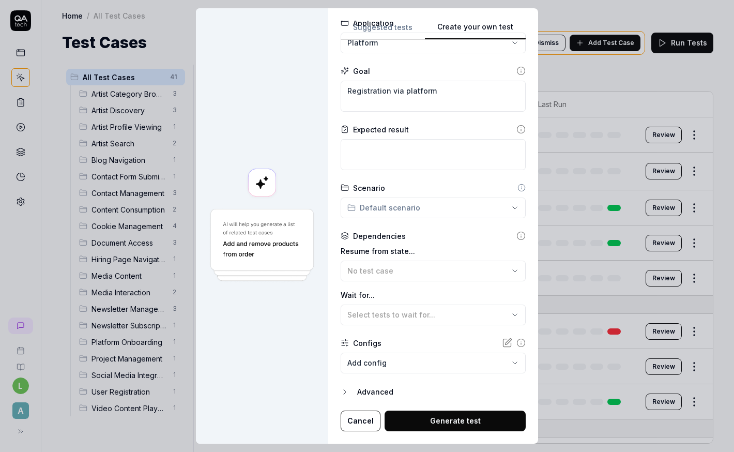
click at [442, 362] on button "Generate test" at bounding box center [455, 421] width 141 height 21
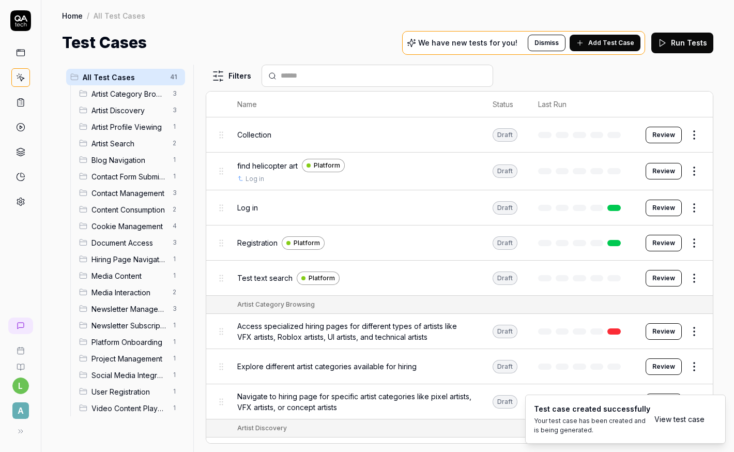
click at [666, 362] on link "View test case" at bounding box center [680, 419] width 50 height 11
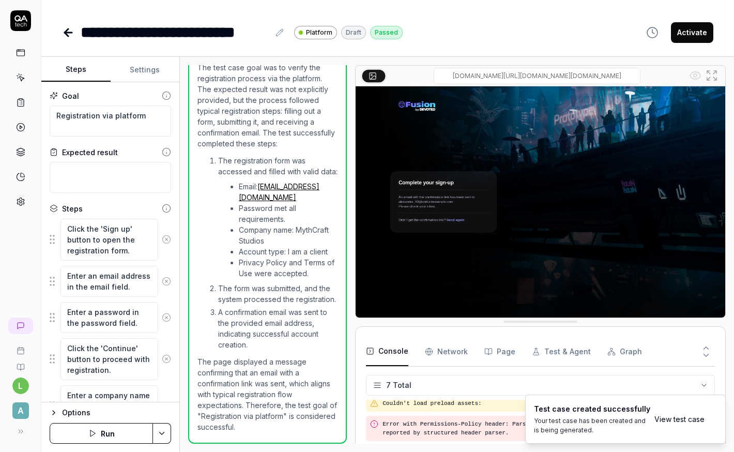
scroll to position [162, 0]
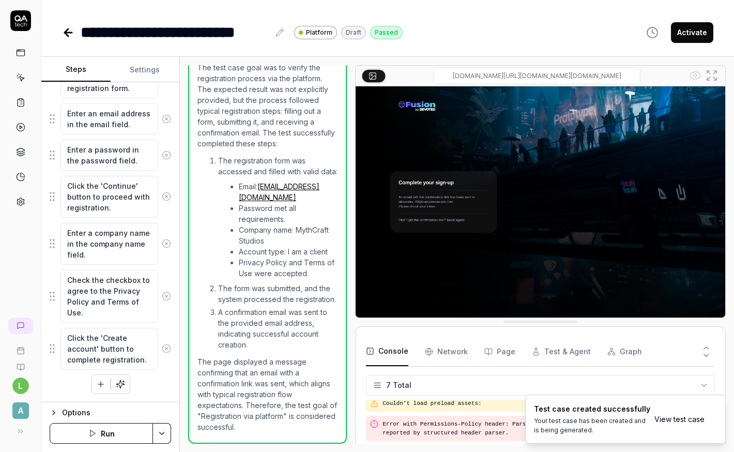
click at [98, 362] on icon "button" at bounding box center [100, 384] width 9 height 9
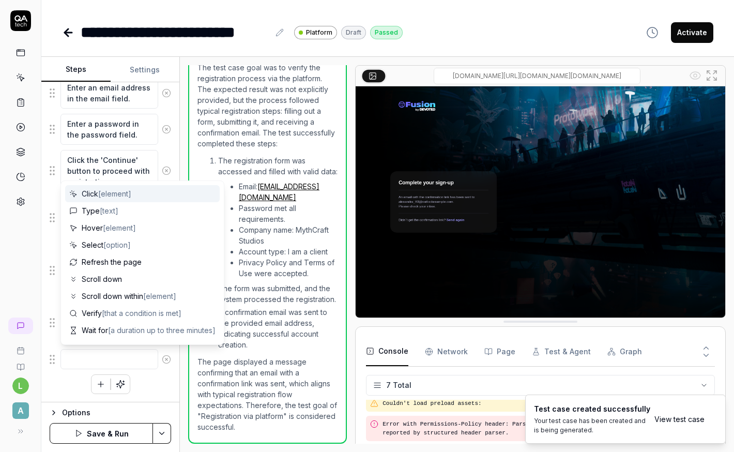
click at [135, 193] on div "Click [element]" at bounding box center [142, 193] width 155 height 17
type textarea "*"
type textarea "Click"
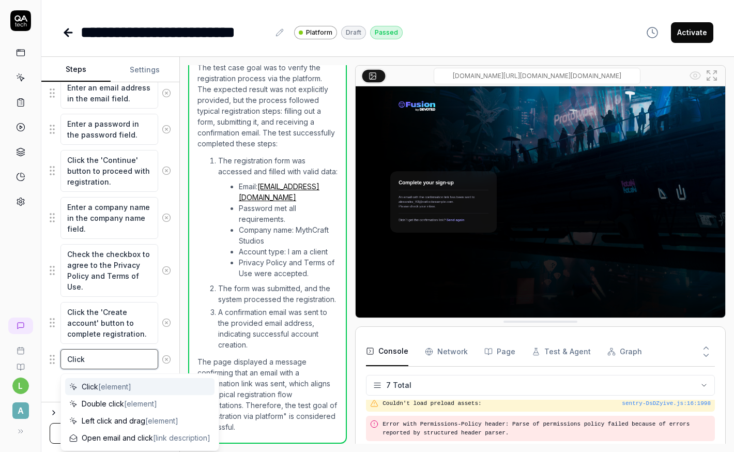
type textarea "*"
type textarea "Click ["
type textarea "*"
type textarea "Click []"
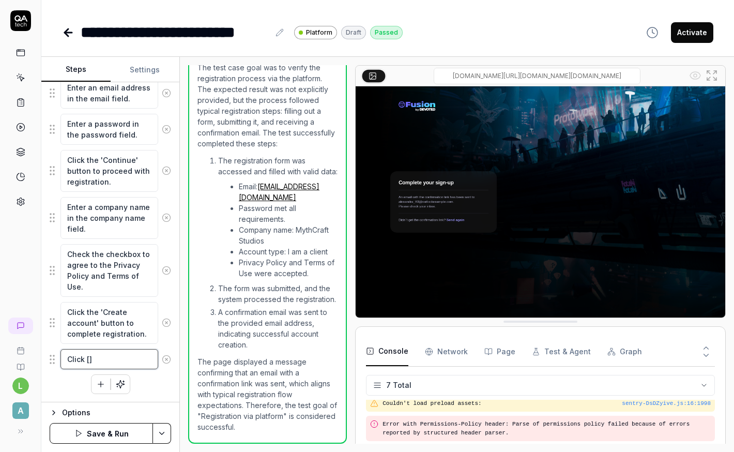
type textarea "*"
type textarea "Click [S]"
type textarea "*"
type textarea "Click [Se]"
type textarea "*"
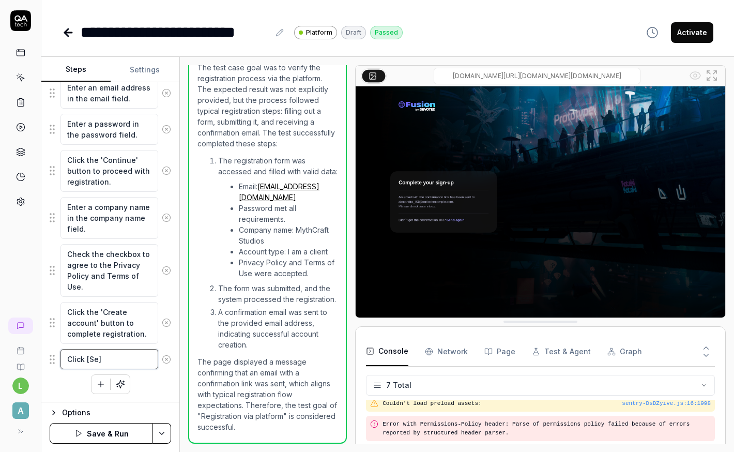
type textarea "Click [Sen]"
type textarea "*"
type textarea "Click [Send]"
type textarea "*"
type textarea "Click [Send ]"
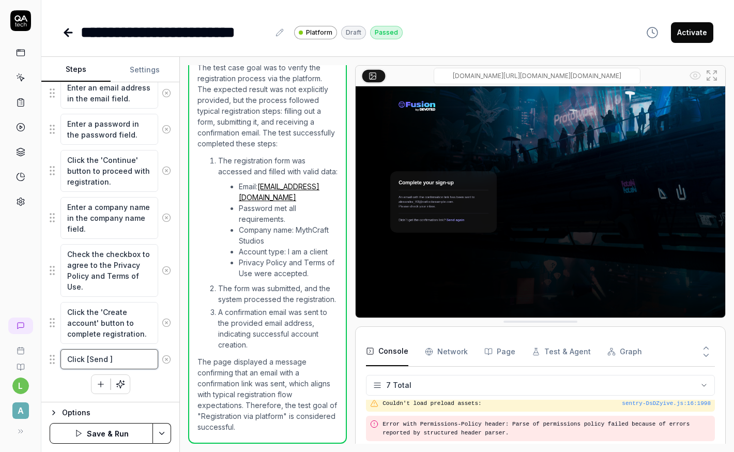
type textarea "*"
type textarea "Click [Send a]"
type textarea "*"
type textarea "Click [Send ag]"
type textarea "*"
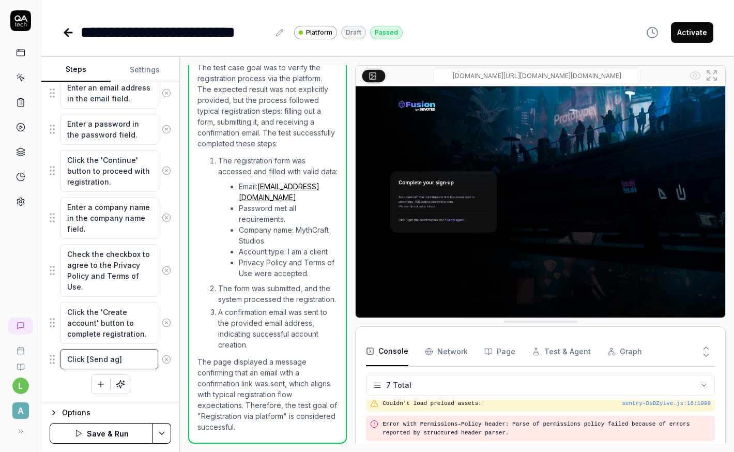
type textarea "Click [Send aga]"
type textarea "*"
type textarea "Click [Send agai]"
type textarea "*"
type textarea "Click [Send again]"
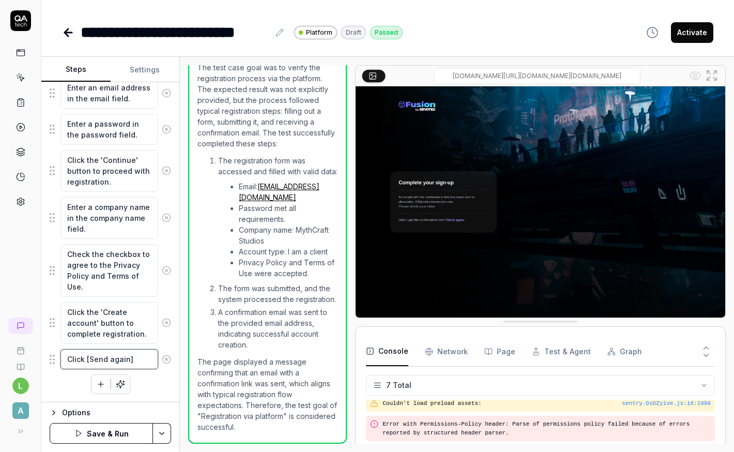
click at [147, 361] on textarea "Click [Send again]" at bounding box center [109, 359] width 98 height 20
type textarea "*"
type textarea "Click [Send again]"
type textarea "*"
type textarea "Click [Send again] b"
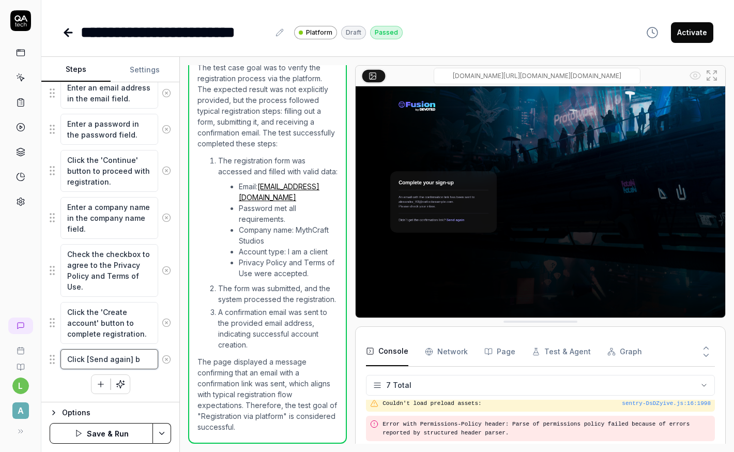
type textarea "*"
type textarea "Click [Send again] bu"
type textarea "*"
type textarea "Click [Send again] but"
type textarea "*"
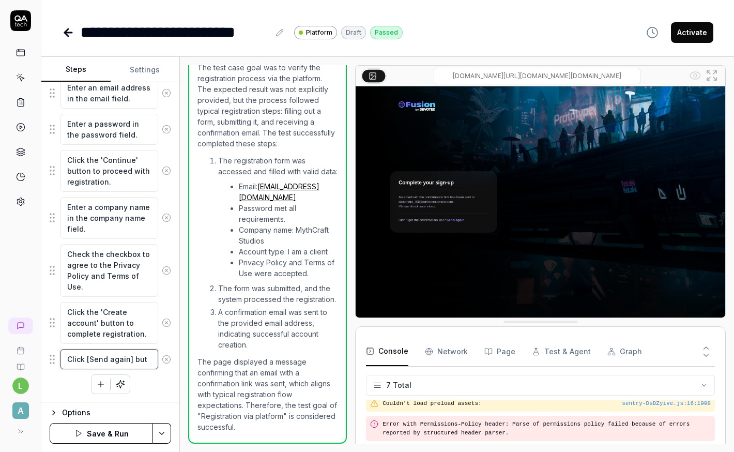
type textarea "Click [Send again] butt"
type textarea "*"
type textarea "Click [Send again] butto"
type textarea "*"
type textarea "Click [Send again] button"
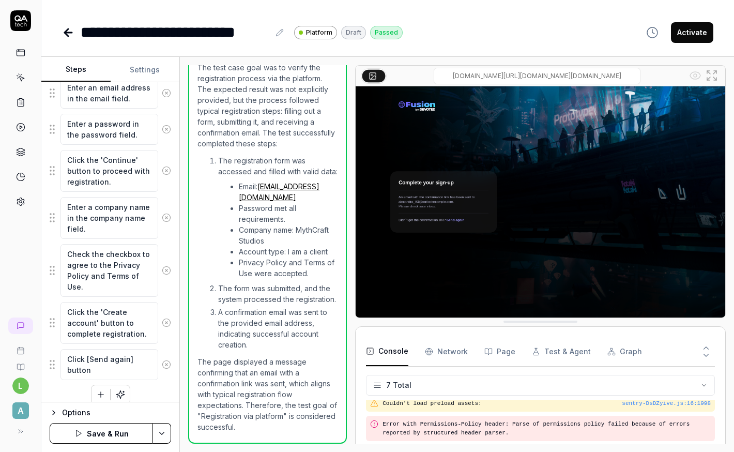
scroll to position [214, 0]
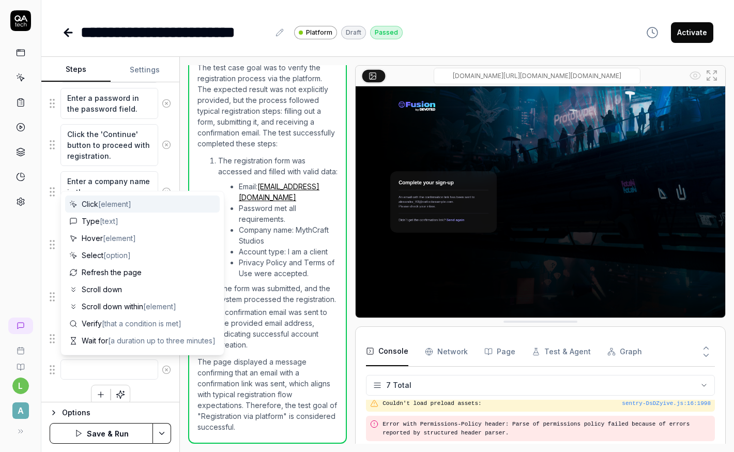
click at [158, 362] on div "Click the 'Sign up' button to open the registration form. Enter an email addres…" at bounding box center [111, 204] width 122 height 400
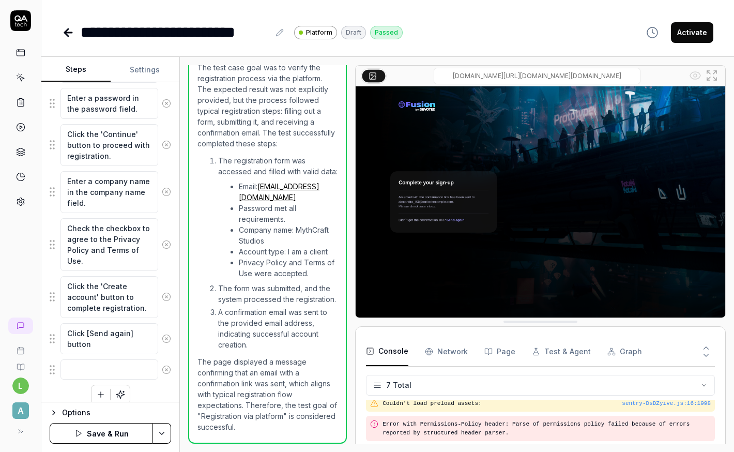
click at [166, 362] on icon at bounding box center [166, 369] width 9 height 9
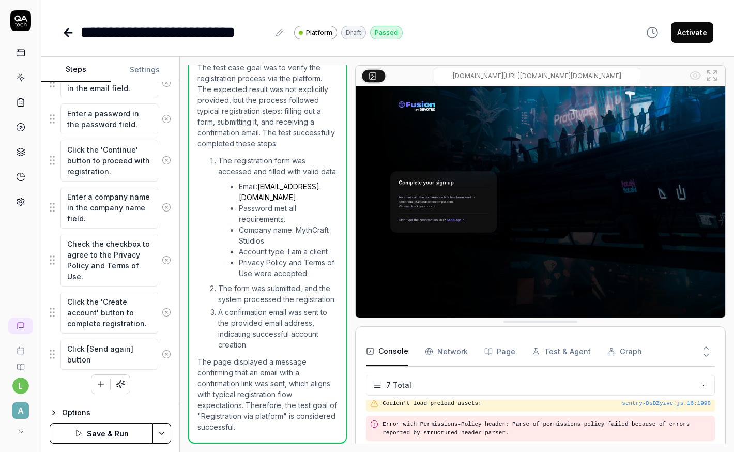
click at [70, 36] on icon at bounding box center [68, 32] width 12 height 12
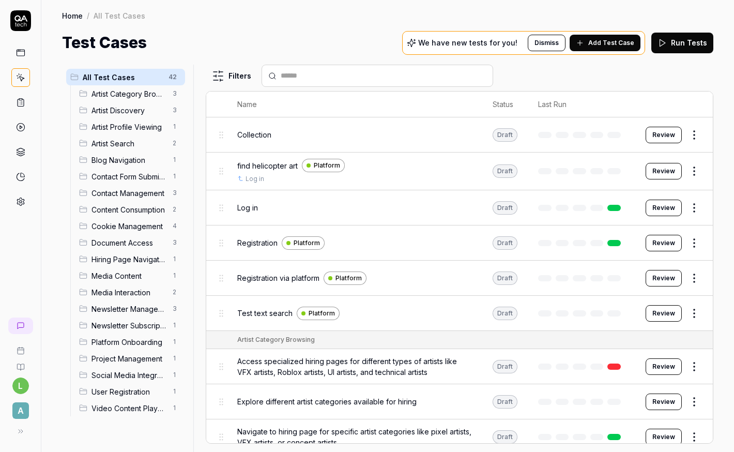
click at [299, 278] on span "Registration via platform" at bounding box center [278, 277] width 82 height 11
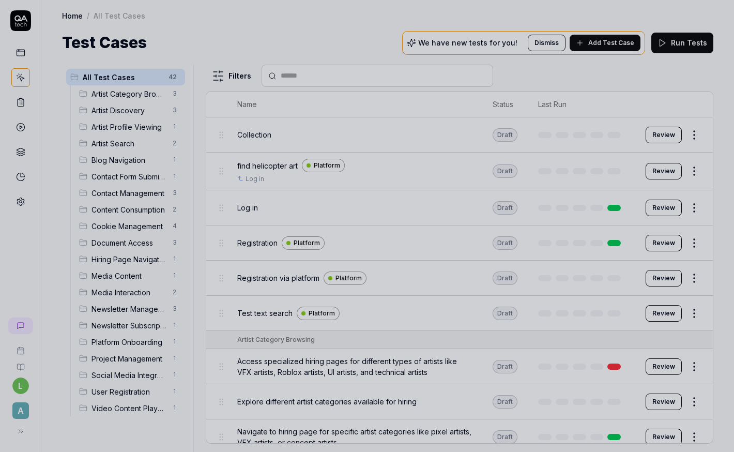
click at [386, 219] on div at bounding box center [367, 226] width 734 height 452
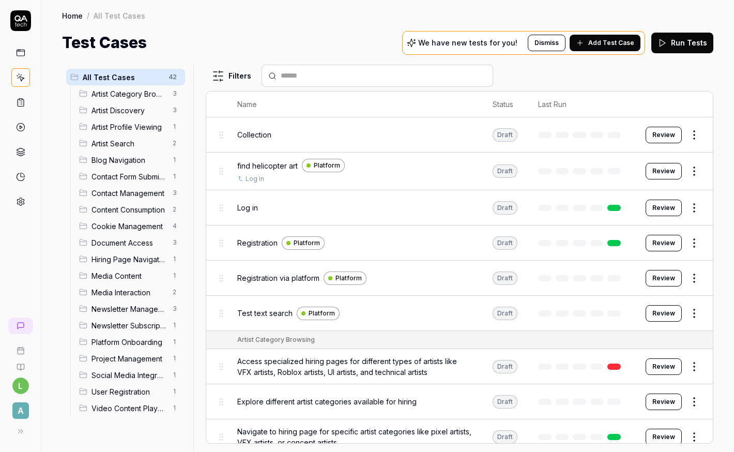
click at [694, 278] on html "l A Home / All Test Cases Home / All Test Cases Test Cases We have new tests fo…" at bounding box center [367, 226] width 734 height 452
click at [663, 281] on button "Review" at bounding box center [664, 278] width 36 height 17
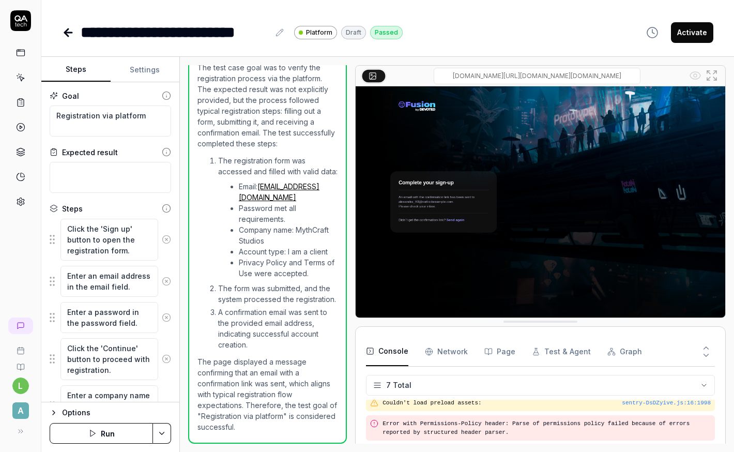
scroll to position [135, 0]
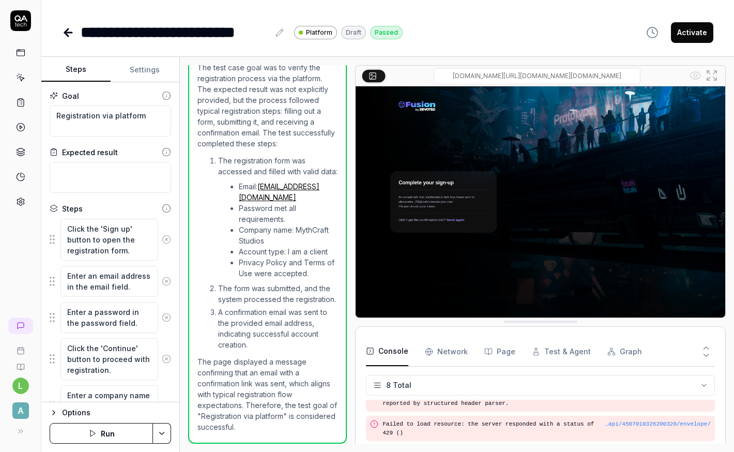
click at [67, 31] on icon at bounding box center [68, 32] width 12 height 12
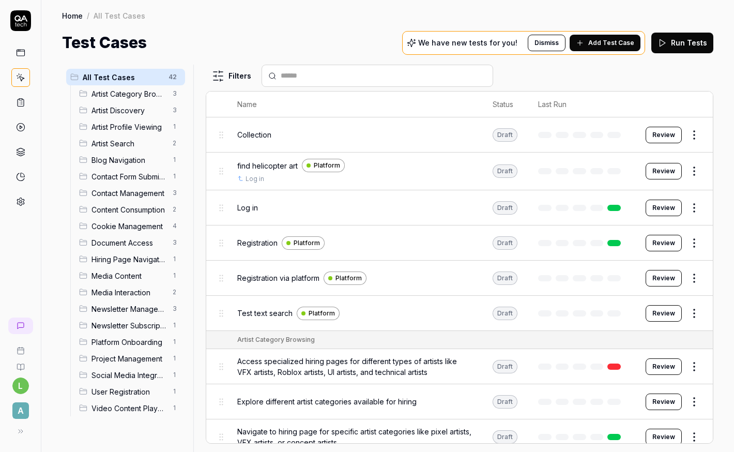
click at [619, 279] on div at bounding box center [581, 278] width 87 height 6
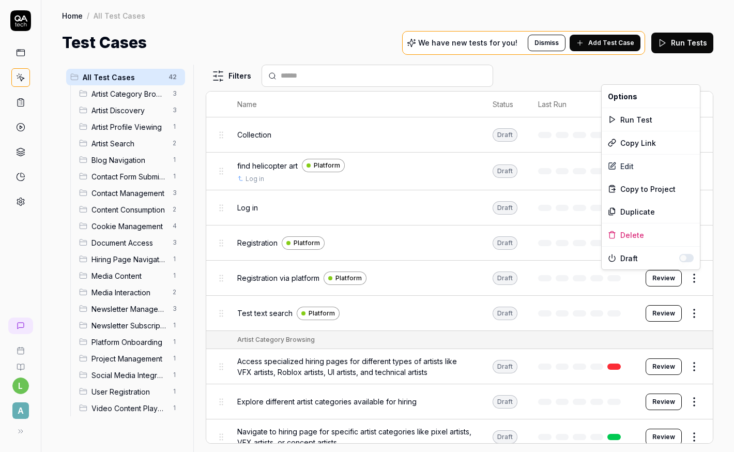
click at [694, 277] on html "l A Home / All Test Cases Home / All Test Cases Test Cases We have new tests fo…" at bounding box center [367, 226] width 734 height 452
click at [644, 119] on div "Run Test" at bounding box center [651, 119] width 98 height 23
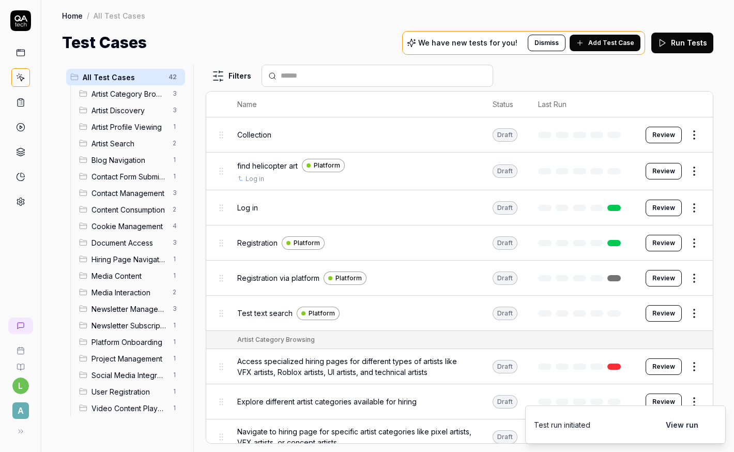
click at [586, 282] on td at bounding box center [582, 278] width 108 height 35
click at [693, 279] on html "l A Home / All Test Cases Home / All Test Cases Test Cases We have new tests fo…" at bounding box center [367, 226] width 734 height 452
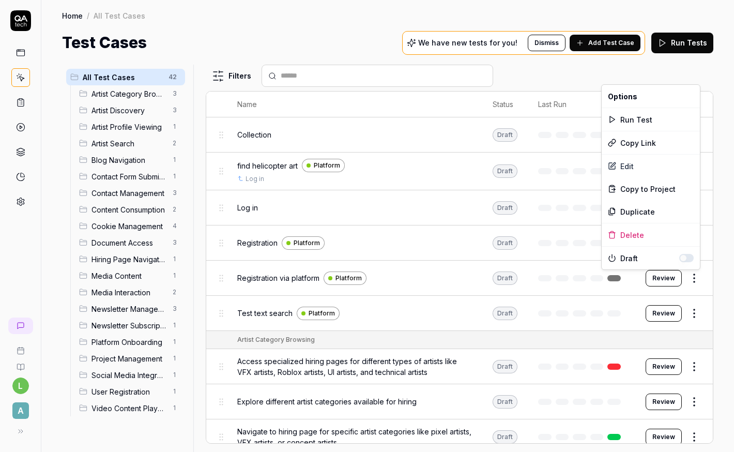
click at [693, 279] on html "l A Home / All Test Cases Home / All Test Cases Test Cases We have new tests fo…" at bounding box center [367, 226] width 734 height 452
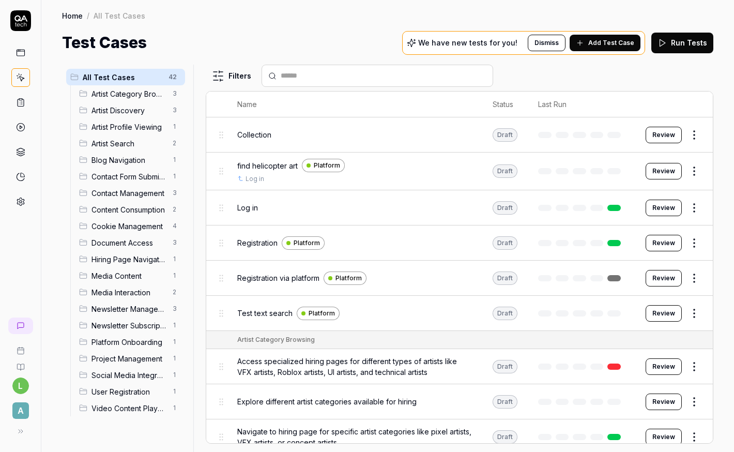
click at [248, 277] on span "Registration via platform" at bounding box center [278, 277] width 82 height 11
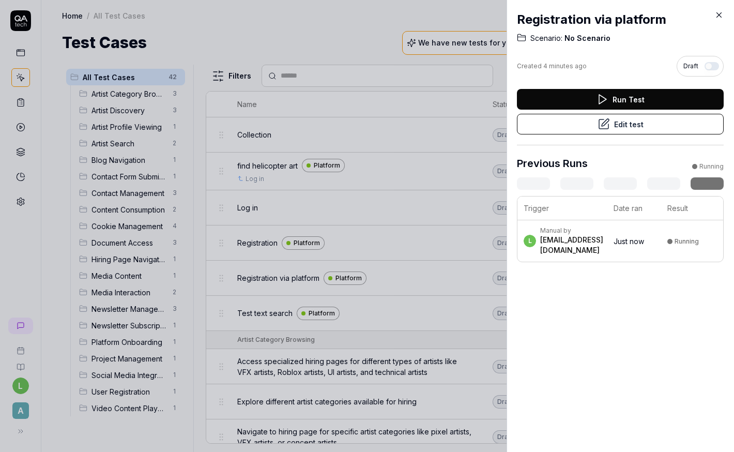
click at [660, 250] on td "Just now" at bounding box center [635, 240] width 54 height 41
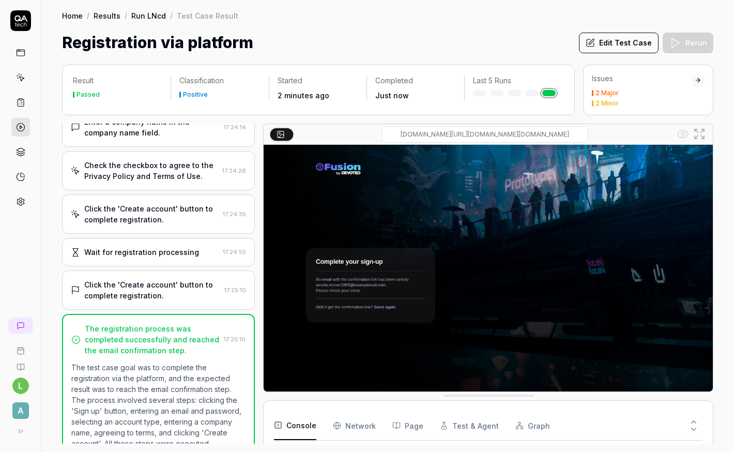
scroll to position [341, 0]
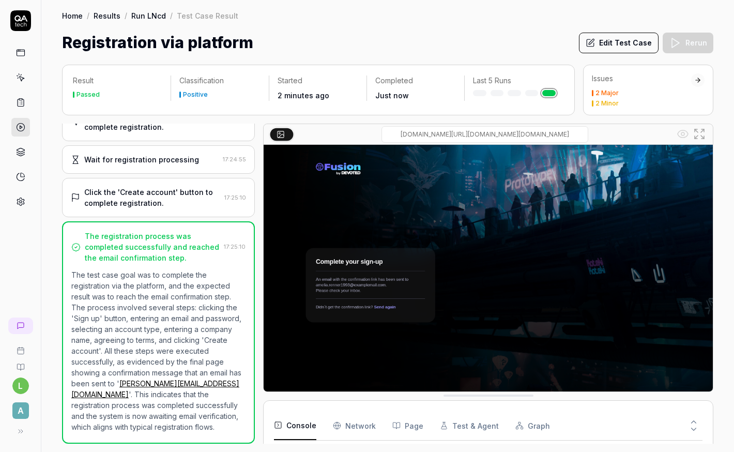
click at [621, 46] on button "Edit Test Case" at bounding box center [619, 43] width 80 height 21
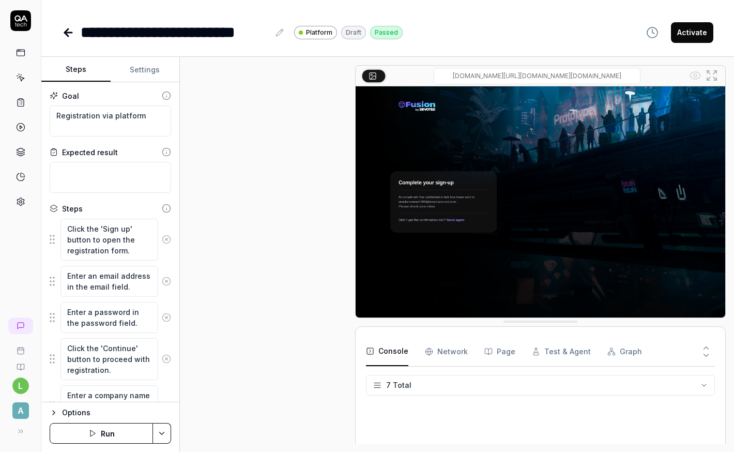
scroll to position [370, 0]
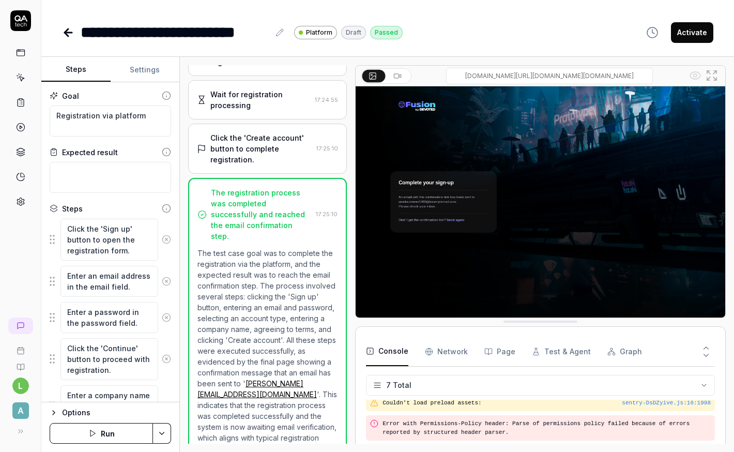
scroll to position [162, 0]
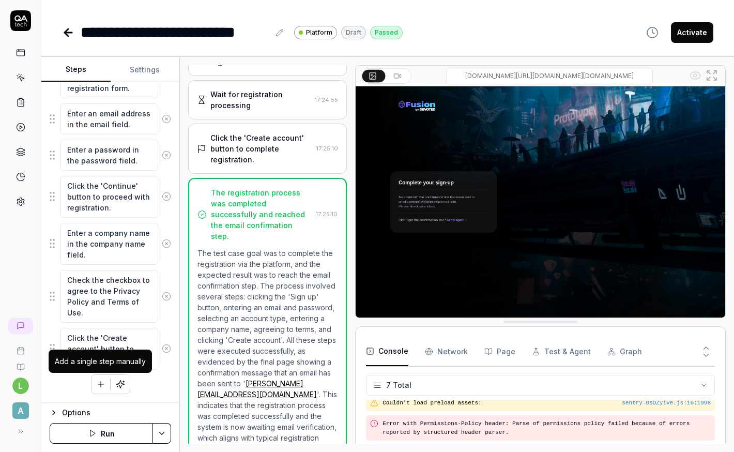
click at [101, 362] on icon "button" at bounding box center [100, 384] width 9 height 9
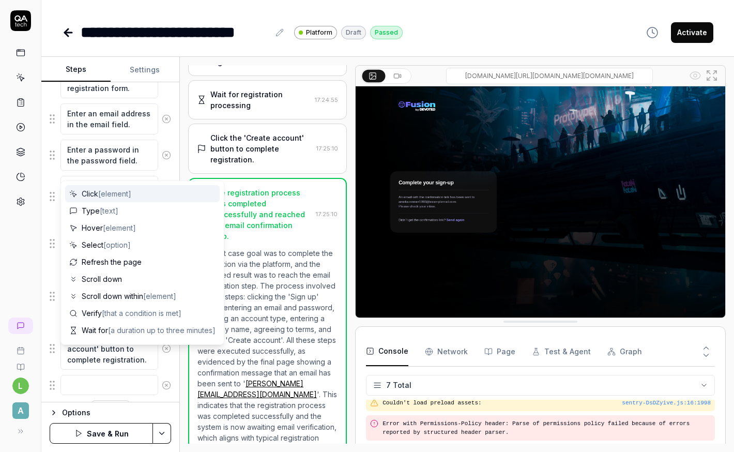
scroll to position [188, 0]
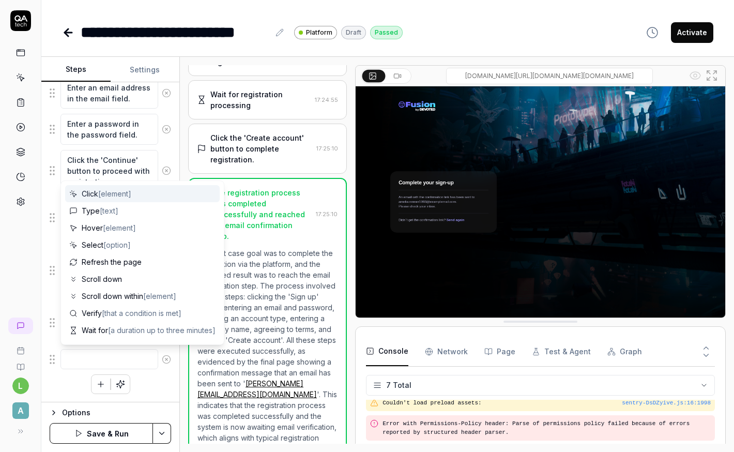
click at [95, 197] on span "Click [element]" at bounding box center [107, 193] width 50 height 11
type textarea "*"
type textarea "Click"
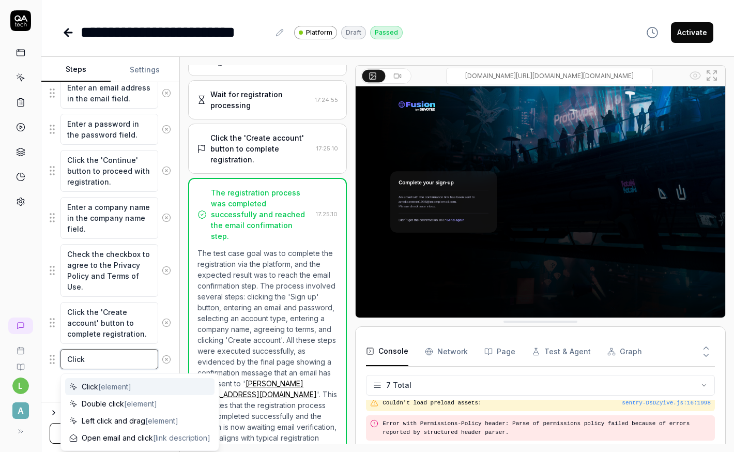
type textarea "*"
type textarea "Click ["
type textarea "*"
type textarea "Click []"
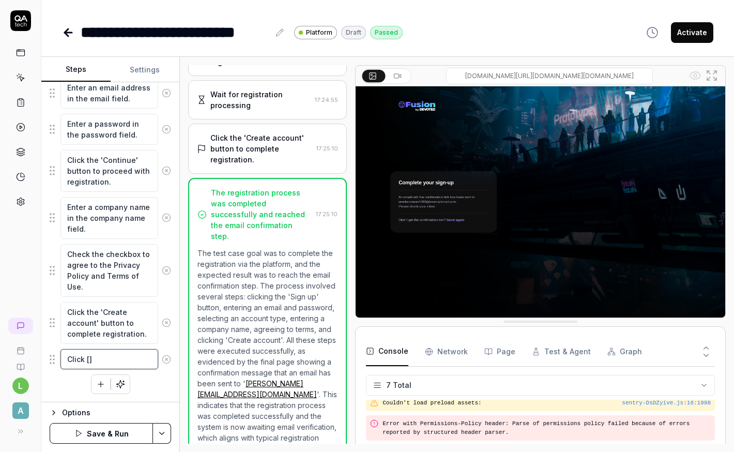
type textarea "*"
type textarea "Click [S]"
type textarea "*"
type textarea "Click [Se]"
type textarea "*"
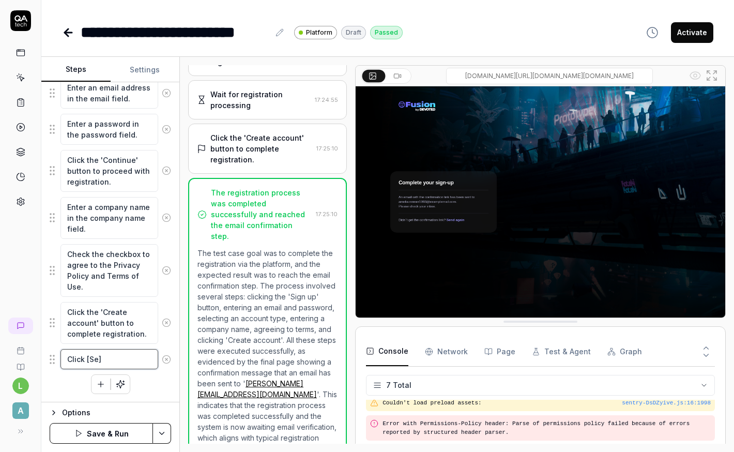
type textarea "Click [Sen]"
type textarea "*"
type textarea "Click [Send]"
type textarea "*"
type textarea "Click [Send ]"
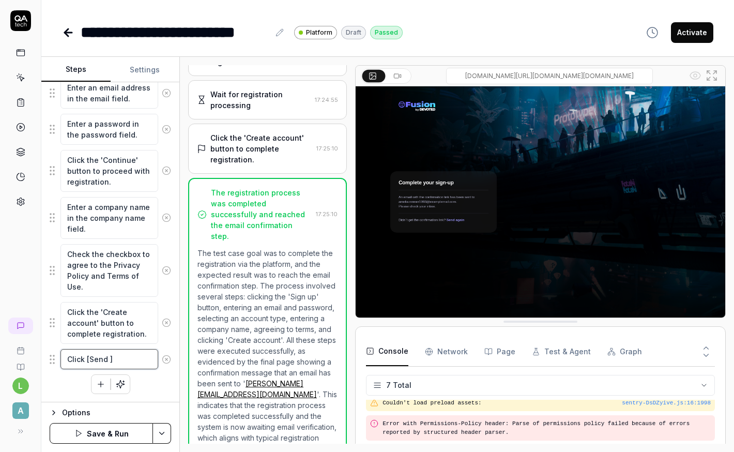
type textarea "*"
type textarea "Click [Send a]"
type textarea "*"
type textarea "Click [Send ag]"
type textarea "*"
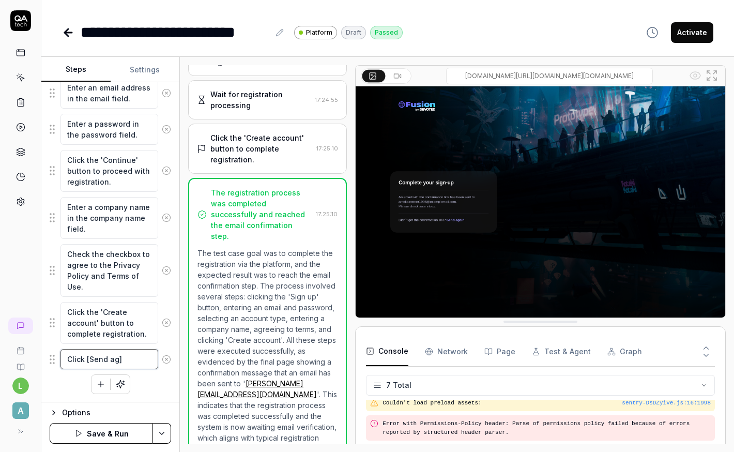
type textarea "Click [Send aga]"
type textarea "*"
type textarea "Click [Send agai]"
type textarea "*"
type textarea "Click [Send again]"
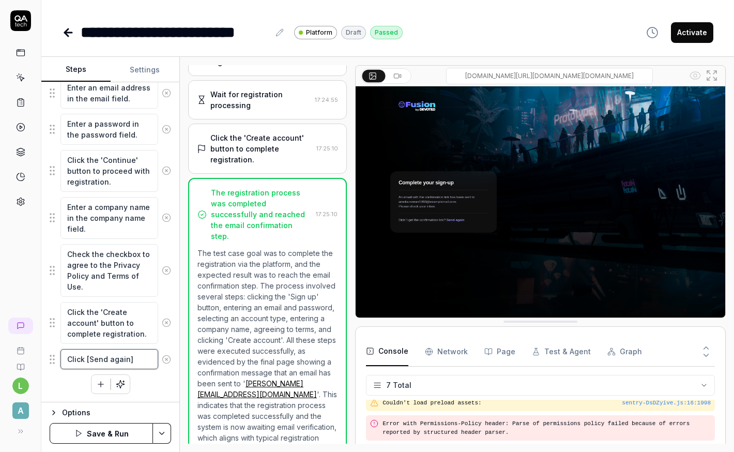
type textarea "*"
type textarea "Click [Send again]"
type textarea "*"
type textarea "Click [Send again] b"
type textarea "*"
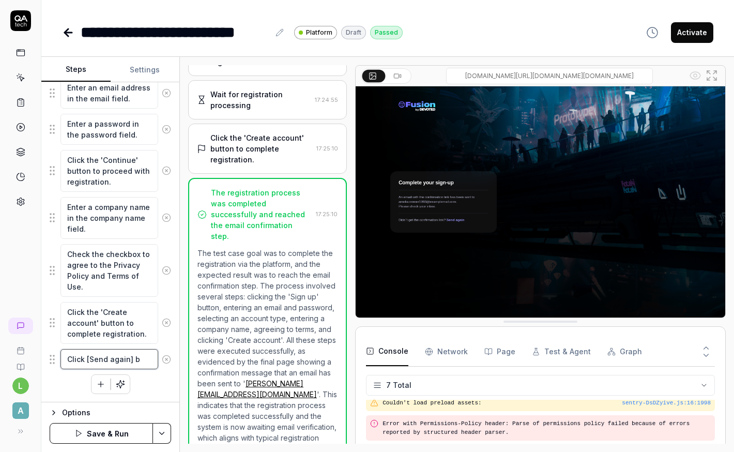
type textarea "Click [Send again] bu"
type textarea "*"
type textarea "Click [Send again] but"
type textarea "*"
type textarea "Click [Send again] butt"
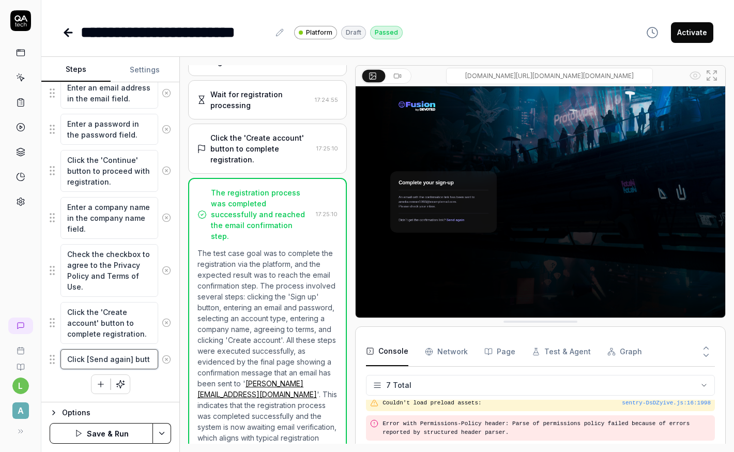
type textarea "*"
type textarea "Click [Send again] butto"
type textarea "*"
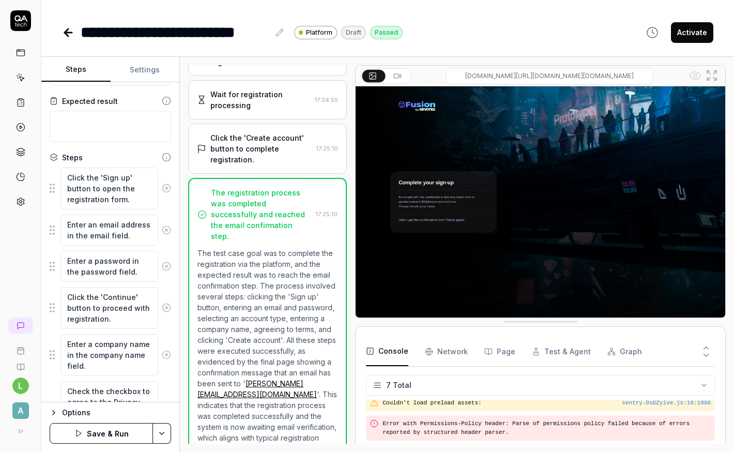
scroll to position [51, 0]
type textarea "Click [Send again] button"
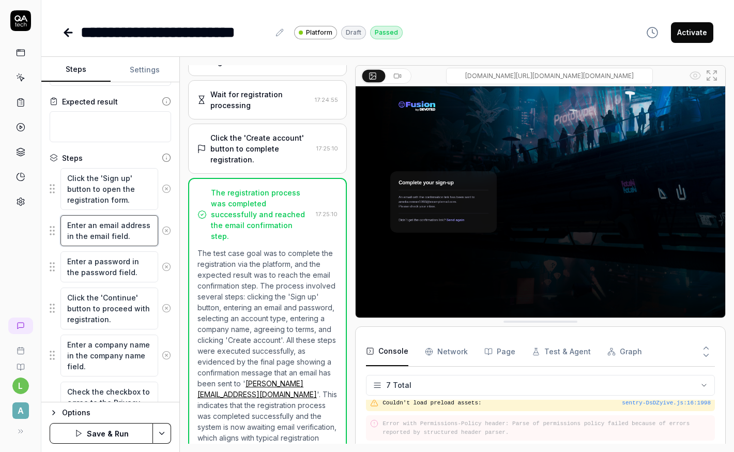
click at [124, 230] on textarea "Enter an email address in the email field." at bounding box center [109, 230] width 98 height 31
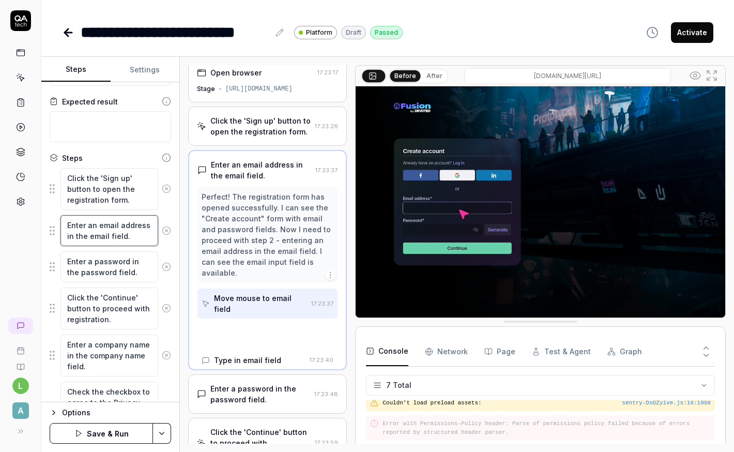
scroll to position [0, 0]
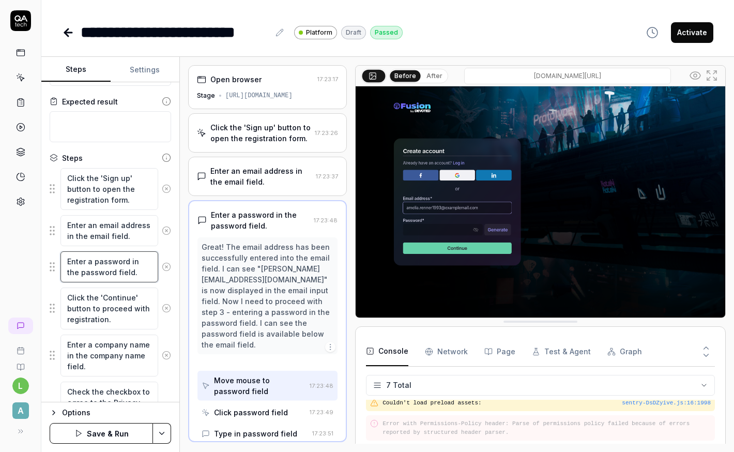
click at [128, 270] on textarea "Enter a password in the password field." at bounding box center [109, 266] width 98 height 31
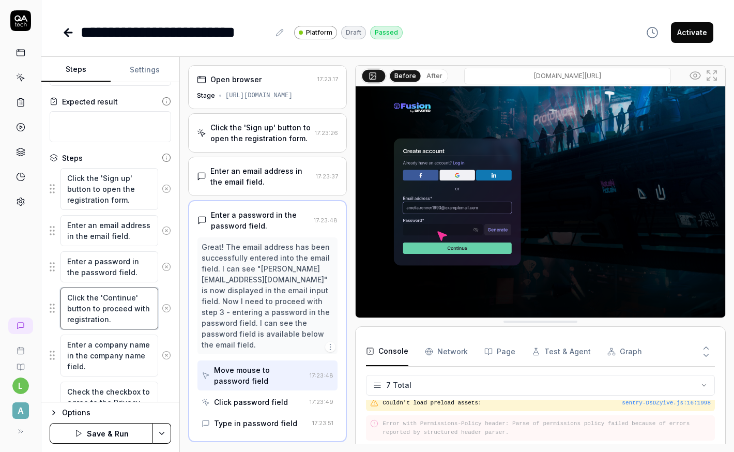
click at [119, 300] on textarea "Click the 'Continue' button to proceed with registration." at bounding box center [109, 308] width 98 height 42
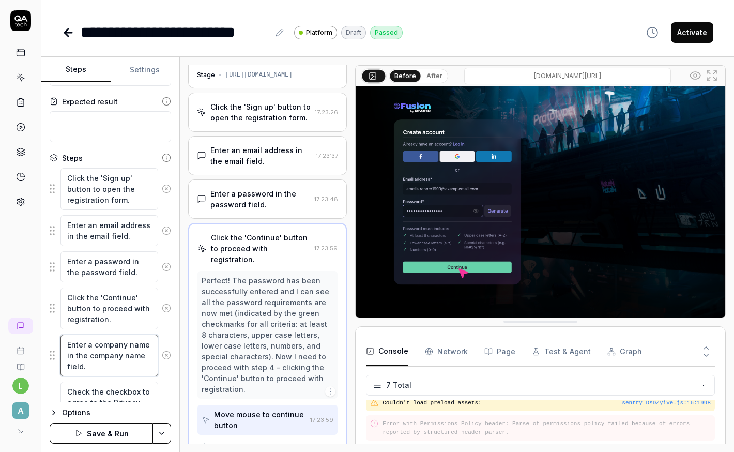
click at [111, 353] on textarea "Enter a company name in the company name field." at bounding box center [109, 356] width 98 height 42
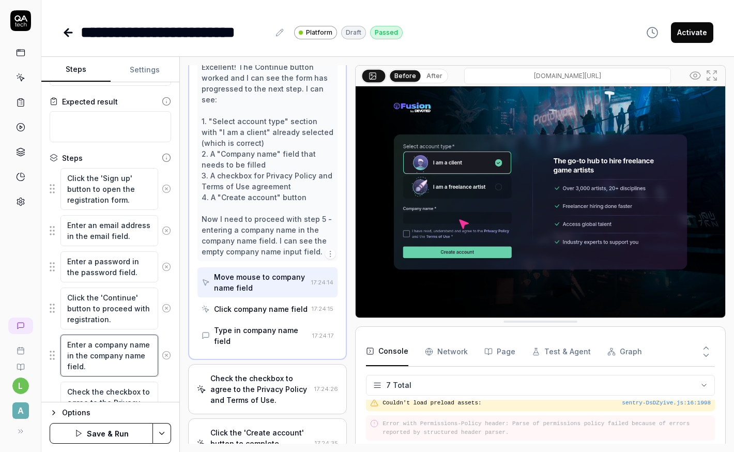
scroll to position [283, 0]
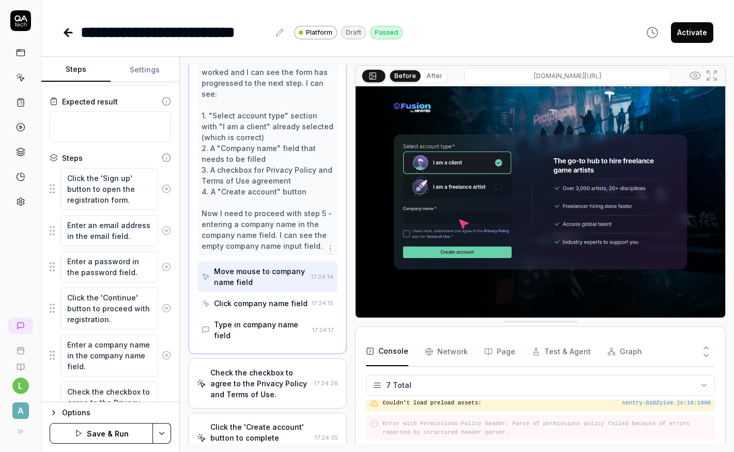
click at [260, 320] on div "Type in company name field" at bounding box center [261, 330] width 94 height 22
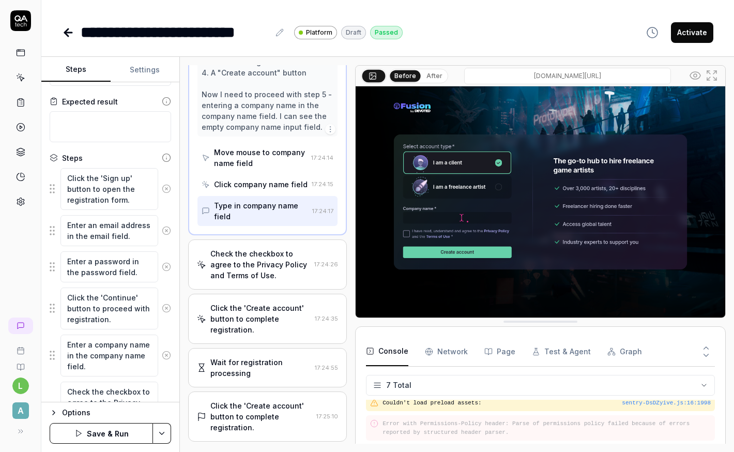
scroll to position [378, 0]
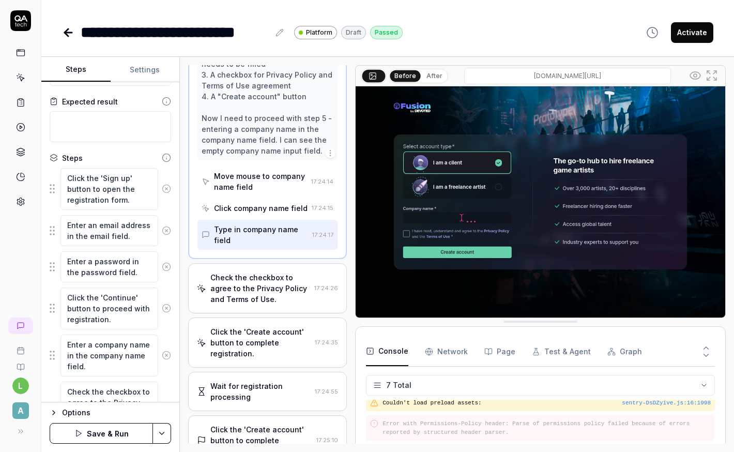
click at [251, 226] on div "Type in company name field" at bounding box center [261, 235] width 94 height 22
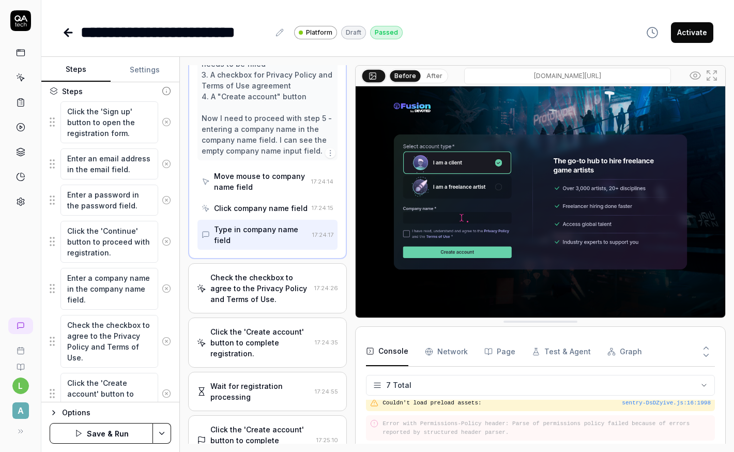
scroll to position [122, 0]
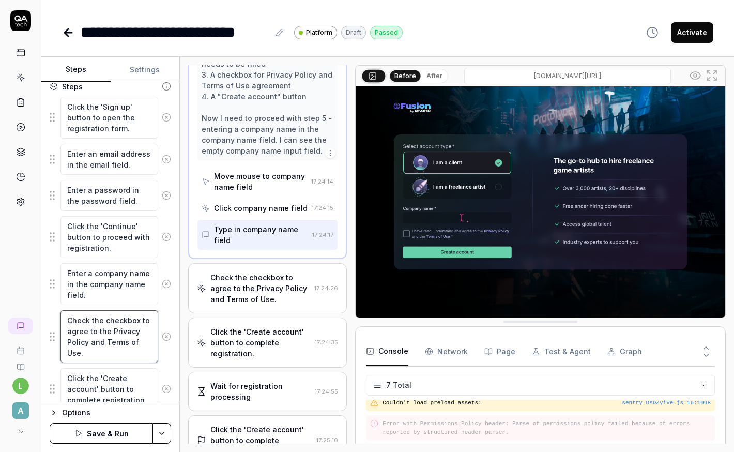
click at [104, 330] on textarea "Check the checkbox to agree to the Privacy Policy and Terms of Use." at bounding box center [109, 336] width 98 height 53
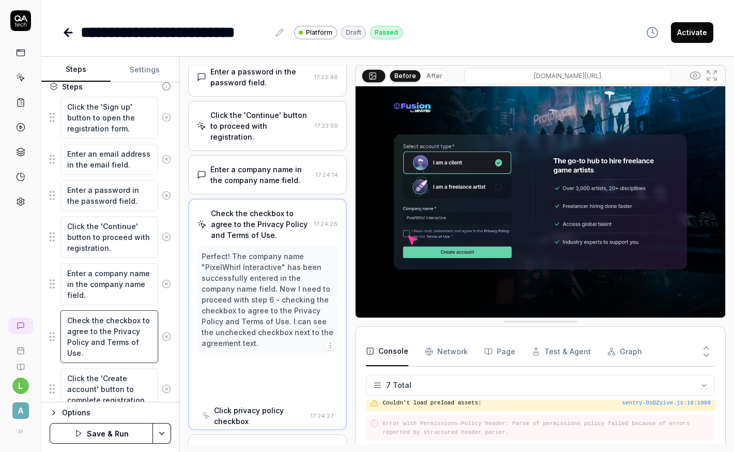
scroll to position [118, 0]
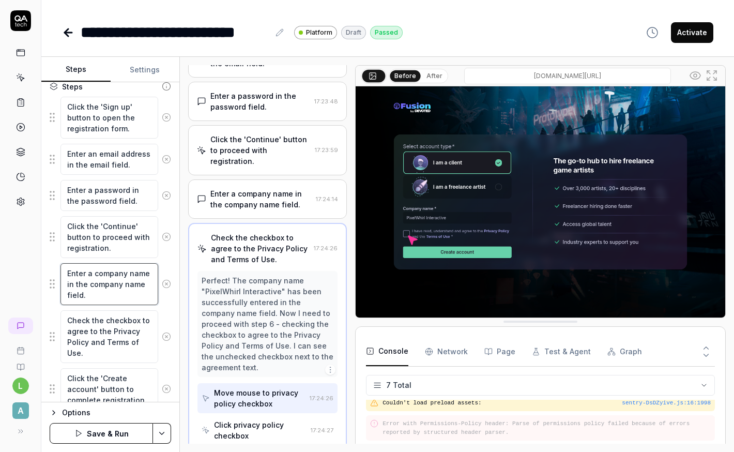
click at [105, 287] on textarea "Enter a company name in the company name field." at bounding box center [109, 284] width 98 height 42
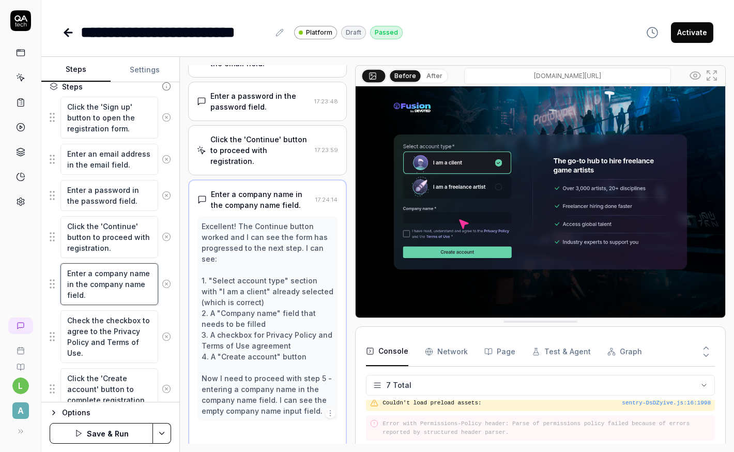
scroll to position [183, 0]
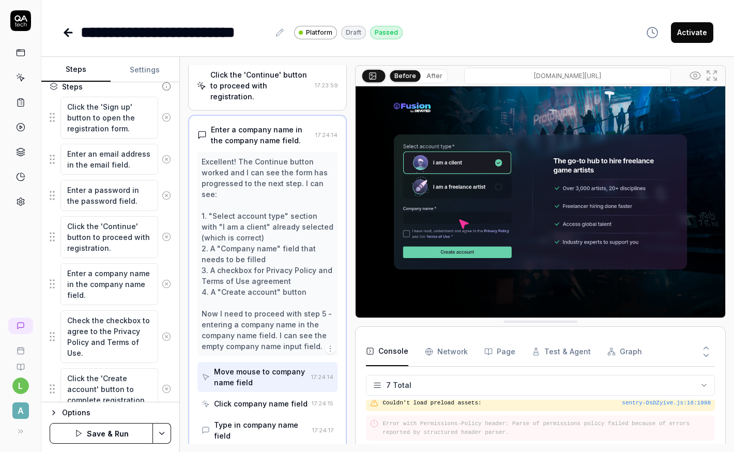
click at [52, 288] on fieldset "Click the 'Sign up' button to open the registration form. Enter an email addres…" at bounding box center [111, 271] width 122 height 351
click at [114, 294] on textarea "Enter a company name in the company name field." at bounding box center [109, 284] width 98 height 42
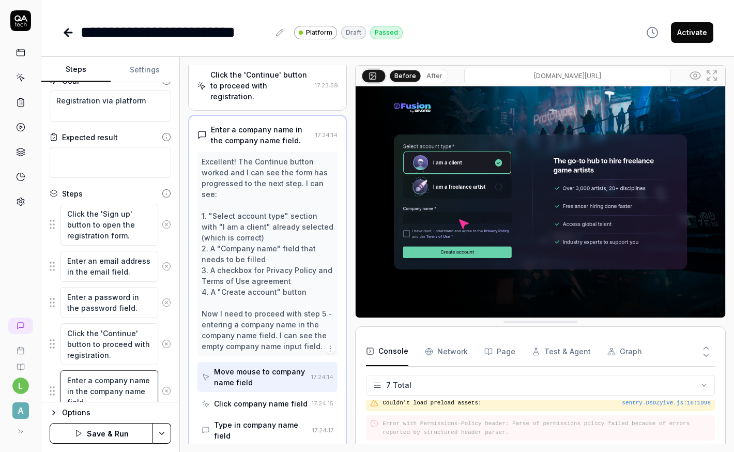
scroll to position [7, 0]
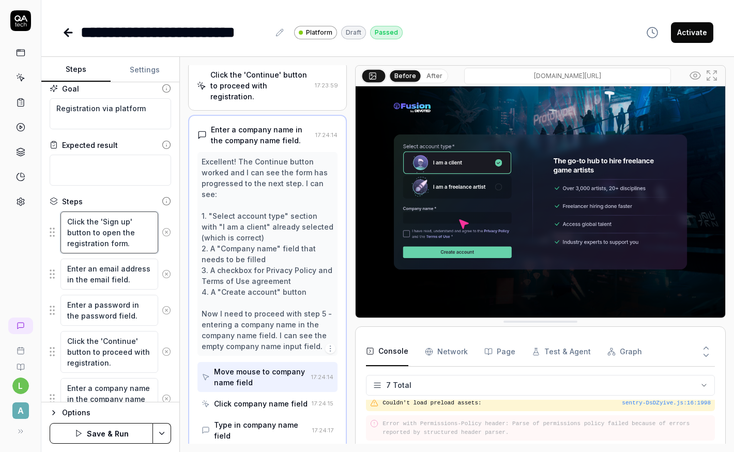
click at [114, 230] on textarea "Click the 'Sign up' button to open the registration form." at bounding box center [109, 232] width 98 height 42
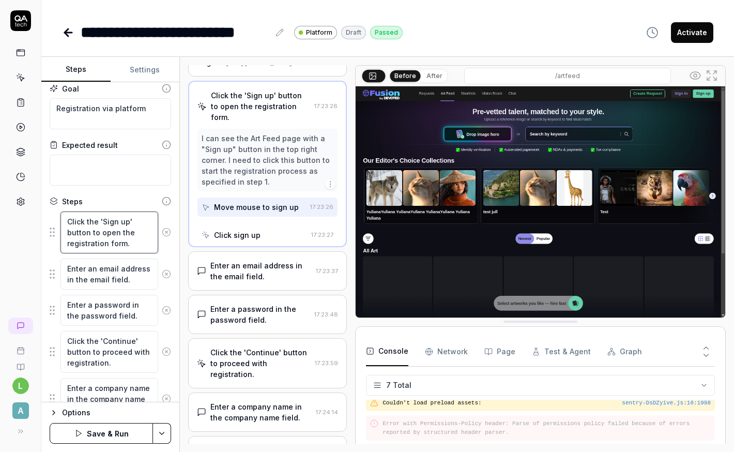
scroll to position [0, 0]
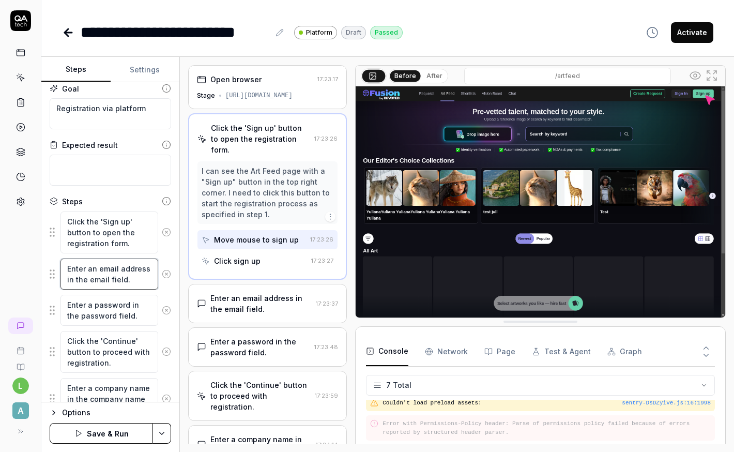
click at [110, 279] on textarea "Enter an email address in the email field." at bounding box center [109, 274] width 98 height 31
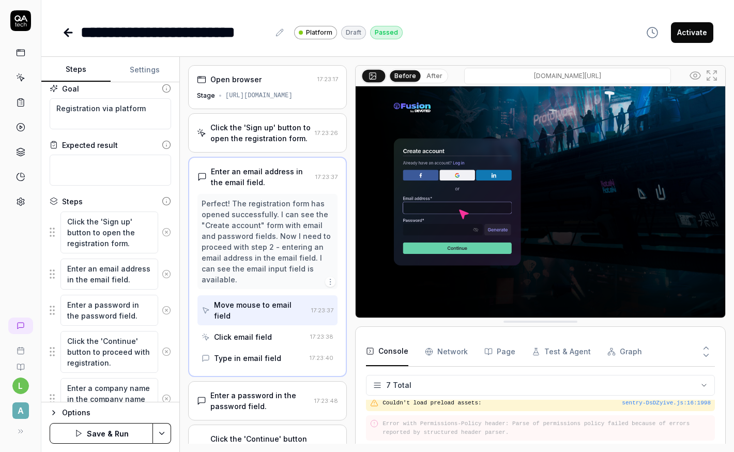
click at [71, 362] on div "Options" at bounding box center [116, 412] width 109 height 12
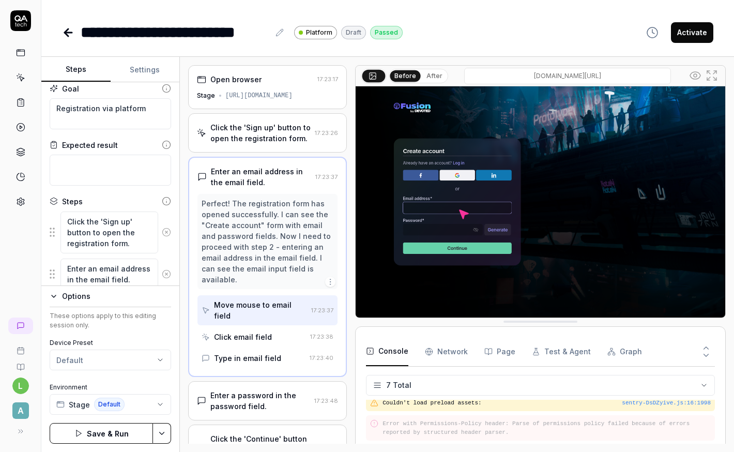
click at [53, 295] on icon "button" at bounding box center [54, 296] width 8 height 8
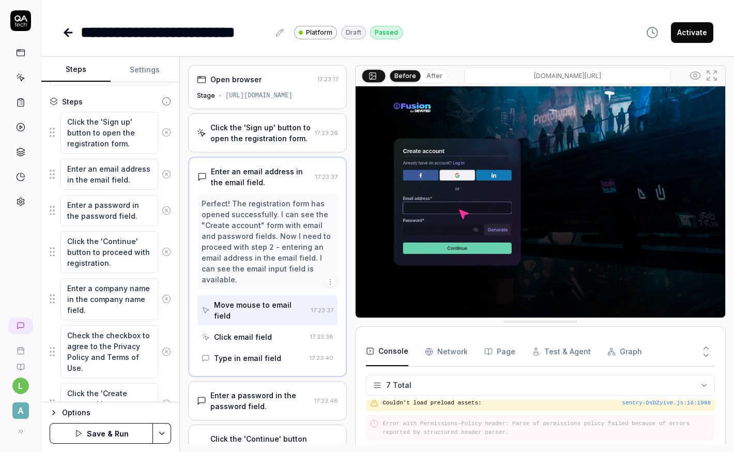
scroll to position [199, 0]
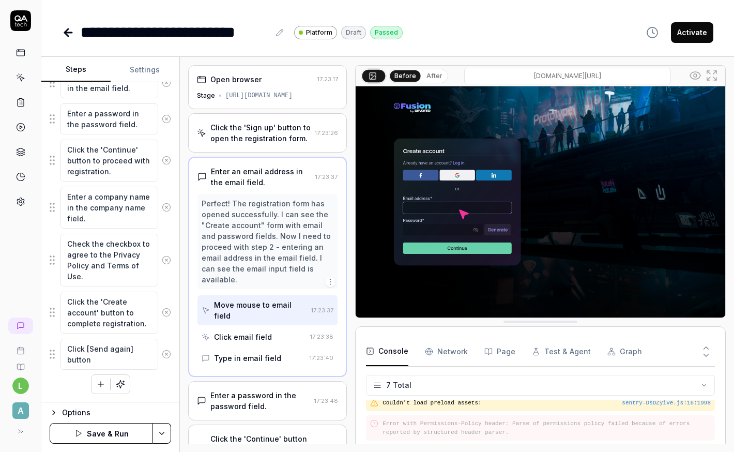
click at [103, 362] on button "Save & Run" at bounding box center [101, 433] width 103 height 21
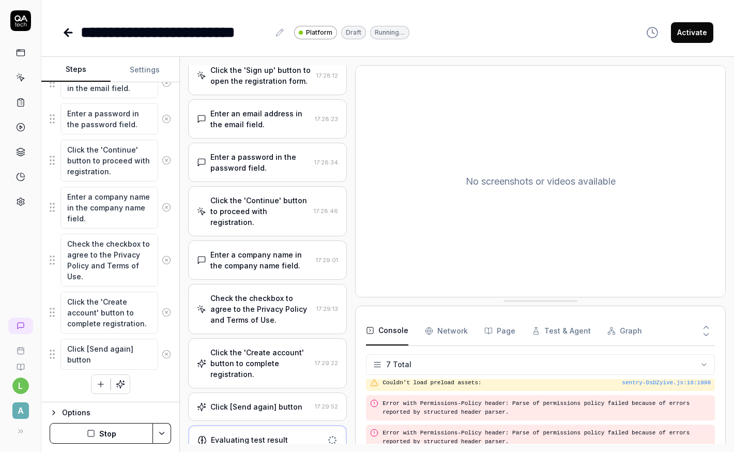
scroll to position [294, 0]
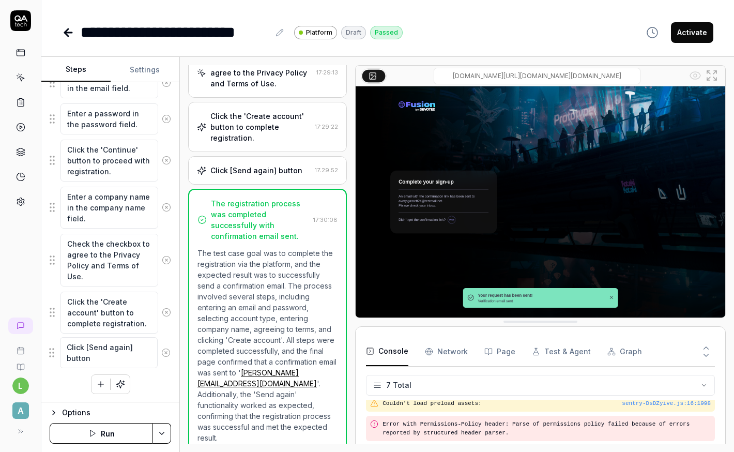
click at [52, 353] on fieldset "Click the 'Sign up' button to open the registration form. Enter an email addres…" at bounding box center [111, 195] width 122 height 351
click at [100, 362] on icon "button" at bounding box center [100, 384] width 9 height 9
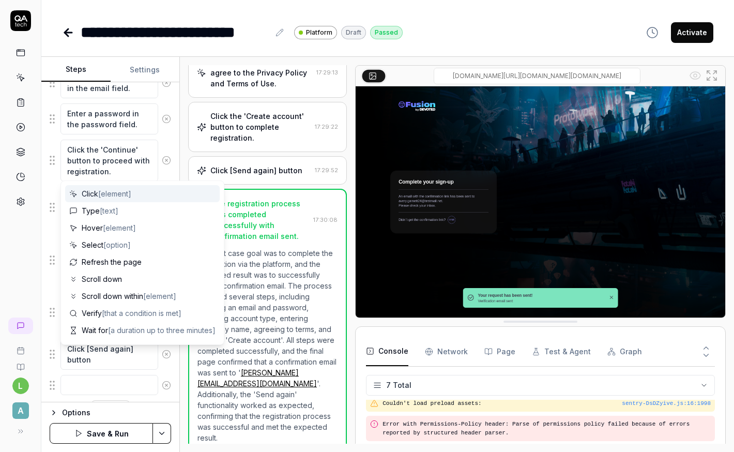
scroll to position [224, 0]
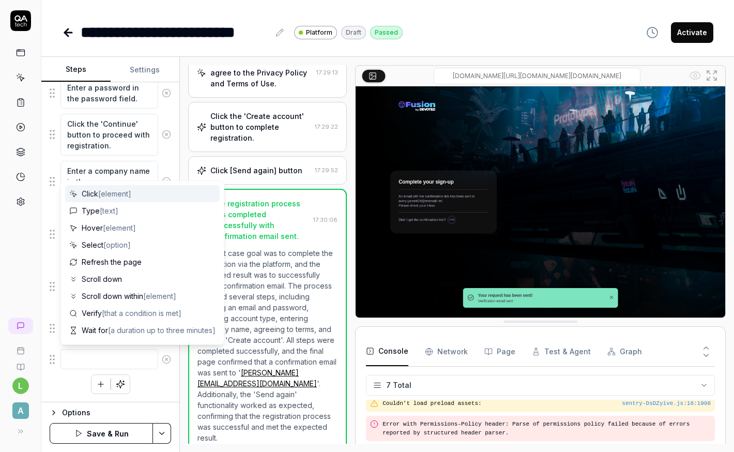
click at [142, 199] on div "Click [element]" at bounding box center [142, 193] width 155 height 17
type textarea "*"
type textarea "Click"
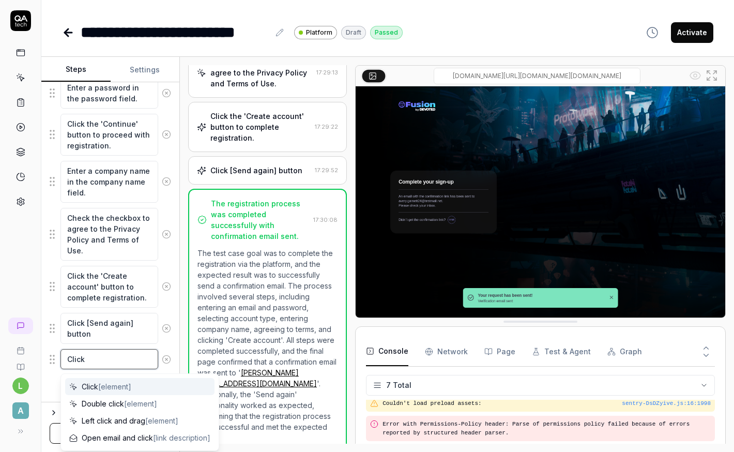
type textarea "*"
type textarea "Click х"
type textarea "*"
type textarea "Click хї"
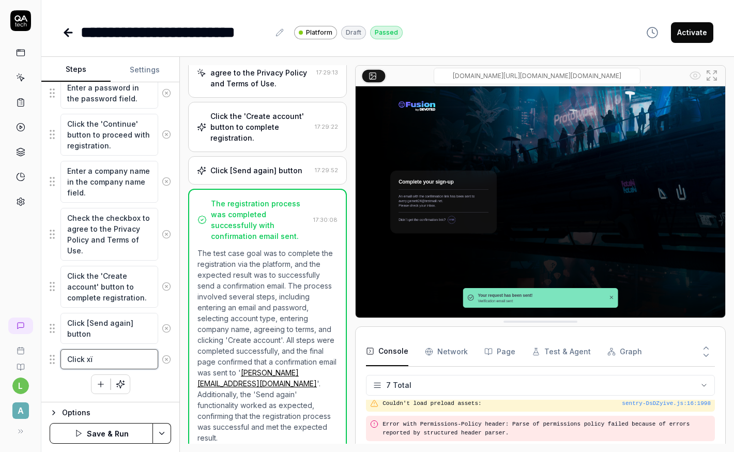
type textarea "*"
type textarea "Click х"
type textarea "*"
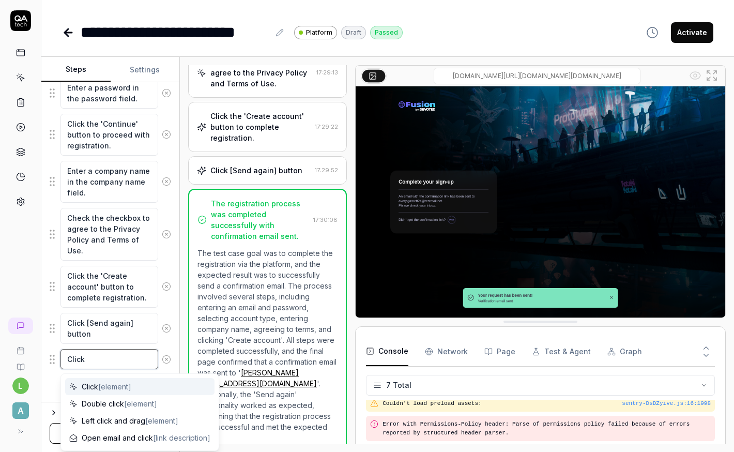
type textarea "Click {"
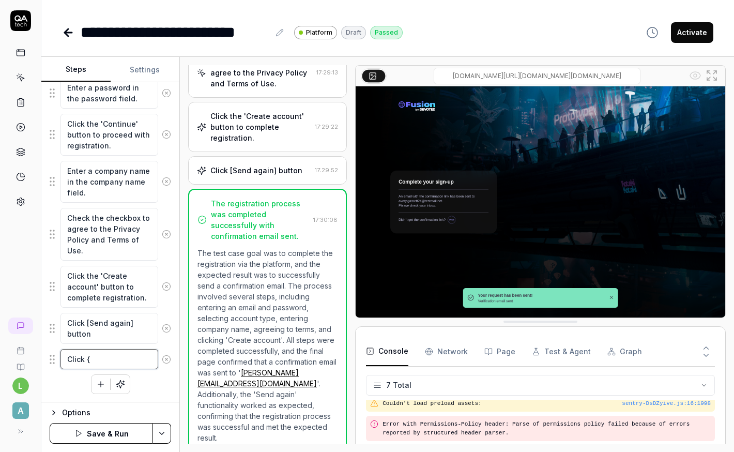
type textarea "*"
type textarea "Click"
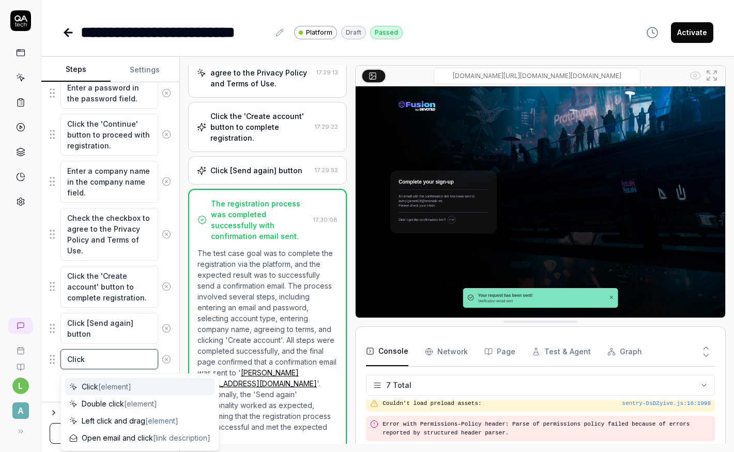
type textarea "*"
type textarea "Click ["
type textarea "*"
type textarea "Click []"
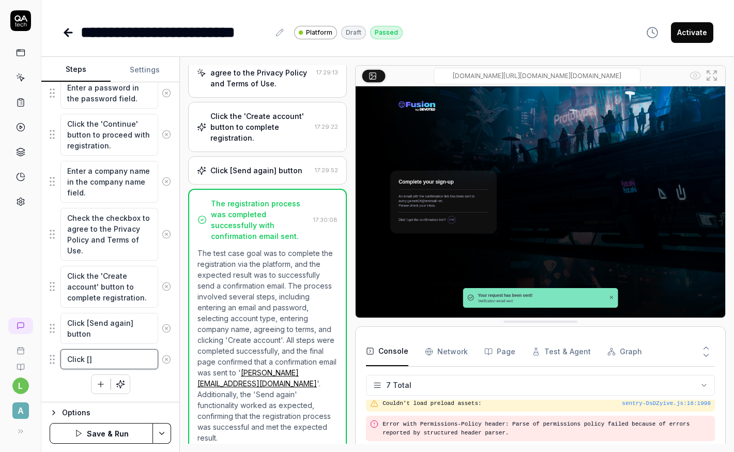
type textarea "*"
type textarea "Click [C]"
type textarea "*"
type textarea "Click [Co]"
type textarea "*"
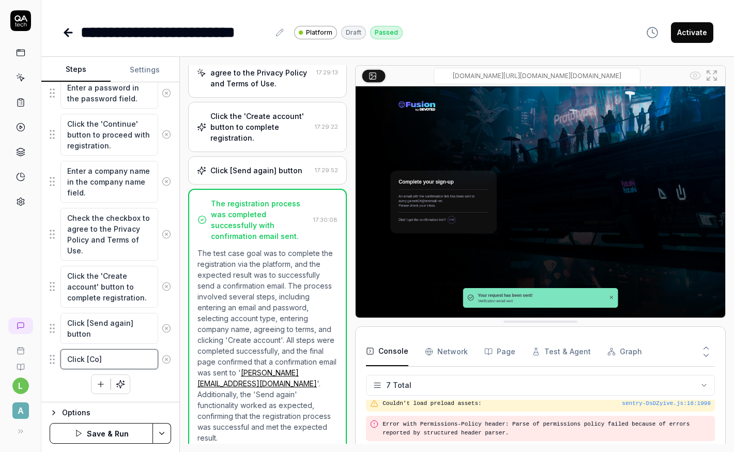
type textarea "Click [Con]"
type textarea "*"
type textarea "Click [Cont]"
type textarea "*"
type textarea "Click [Conti]"
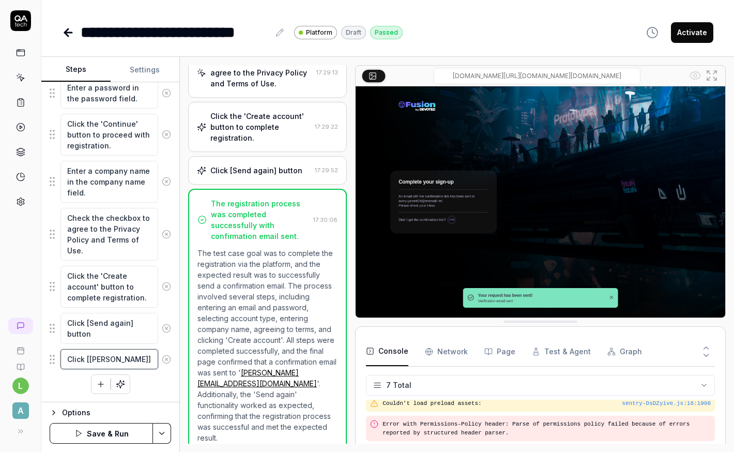
type textarea "*"
type textarea "Click [Contin]"
type textarea "*"
type textarea "Click [Continu]"
type textarea "*"
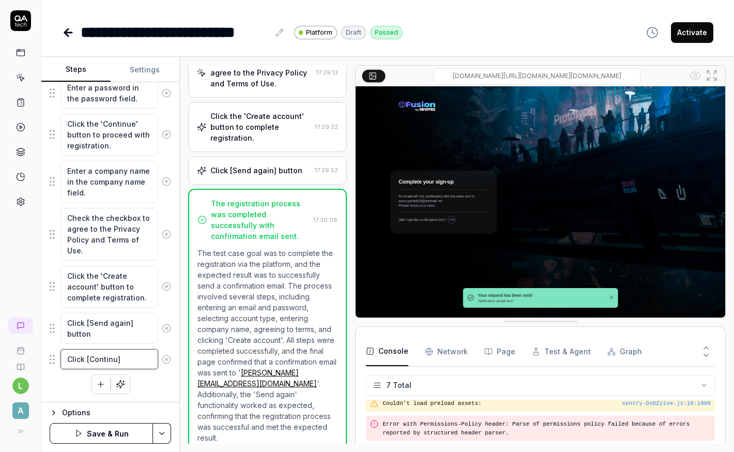
type textarea "Click [Continue]"
type textarea "*"
type textarea "Click [Continue]"
type textarea "*"
type textarea "Click [Continue] b"
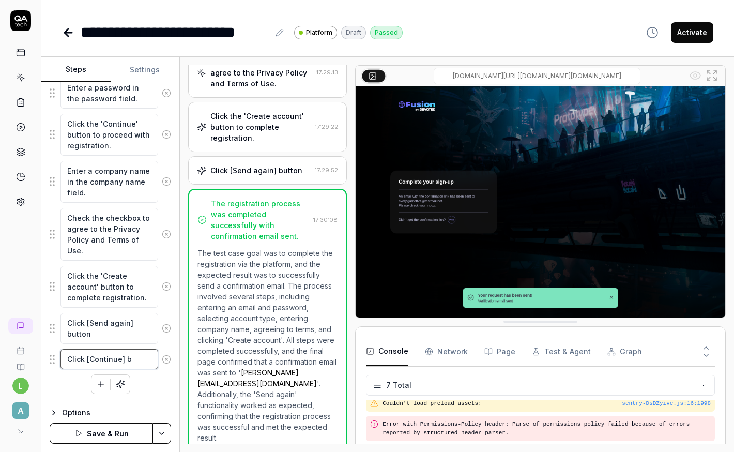
type textarea "*"
type textarea "Click [Continue] bu"
type textarea "*"
type textarea "Click [Continue] but"
type textarea "*"
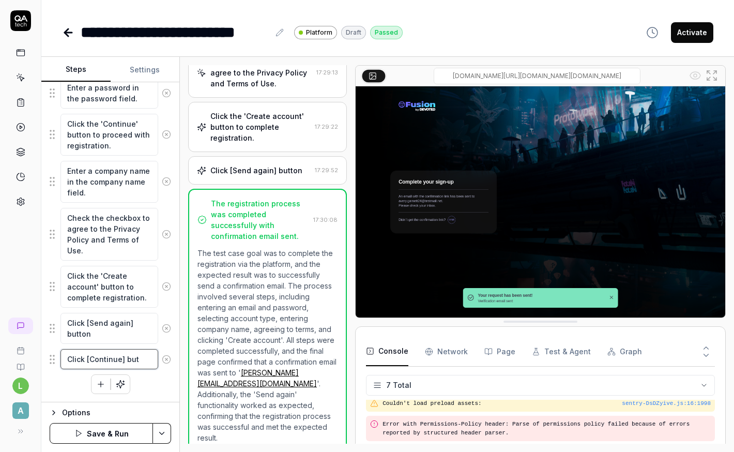
type textarea "Click [Continue] butt"
type textarea "*"
type textarea "Click [Continue] butto"
type textarea "*"
type textarea "Click [Continue] button"
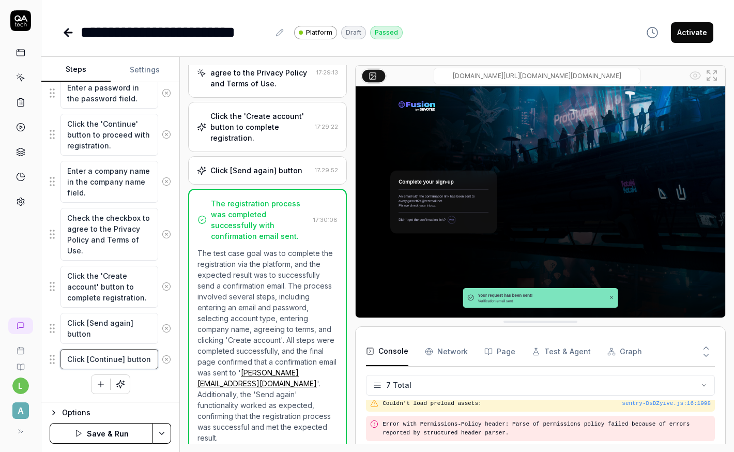
type textarea "*"
type textarea "Click [Continue] button"
type textarea "*"
type textarea "Click [Continue] button t"
type textarea "*"
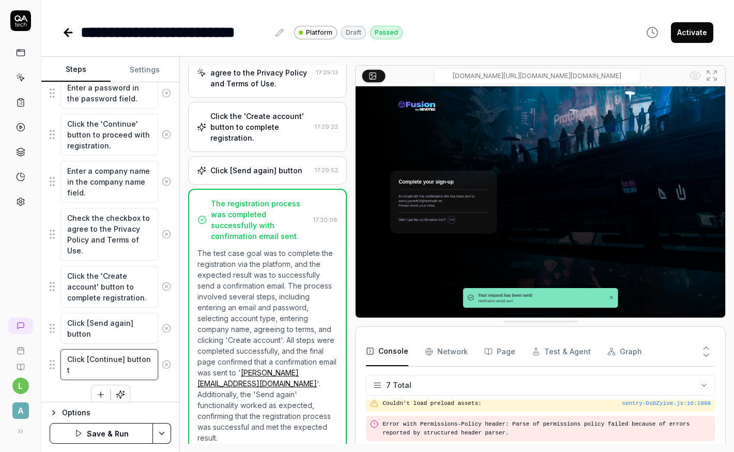
type textarea "Click [Continue] button to"
type textarea "*"
type textarea "Click [Continue] button to"
type textarea "*"
type textarea "Click [Continue] button to p"
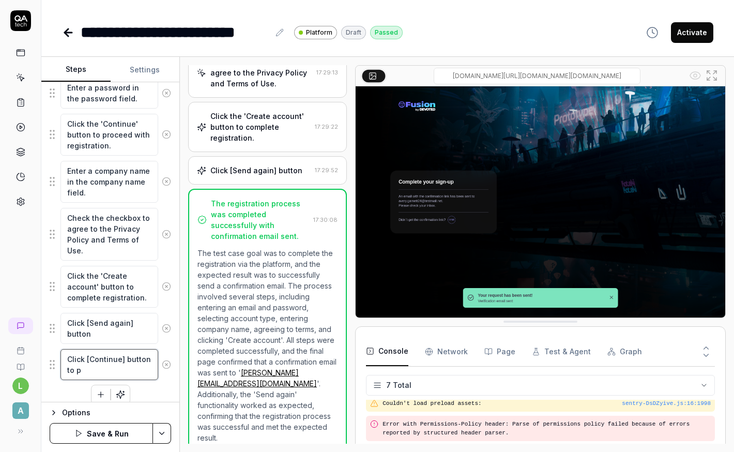
type textarea "*"
click at [83, 324] on textarea "Click [Send again] button" at bounding box center [109, 328] width 98 height 31
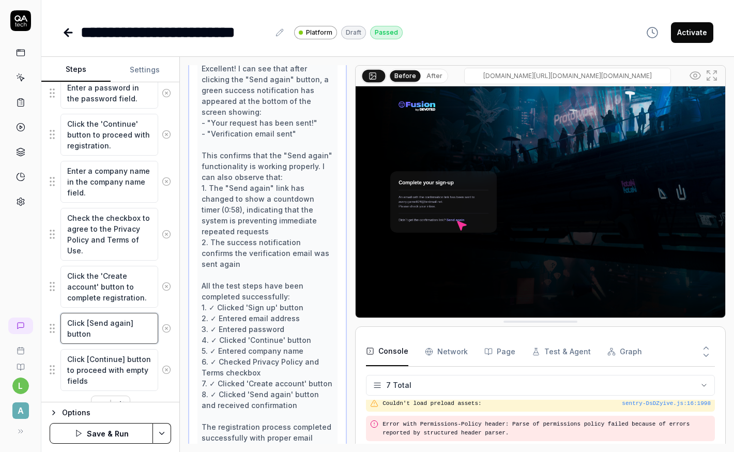
scroll to position [658, 0]
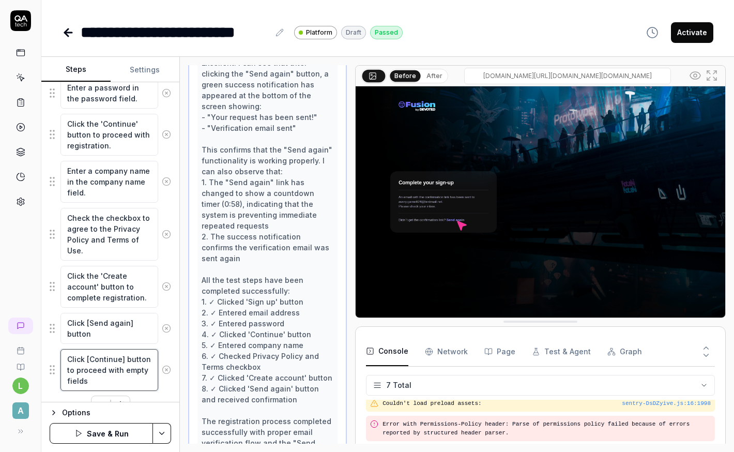
click at [86, 362] on textarea "Click [Continue] button to proceed with empty fields" at bounding box center [109, 370] width 98 height 42
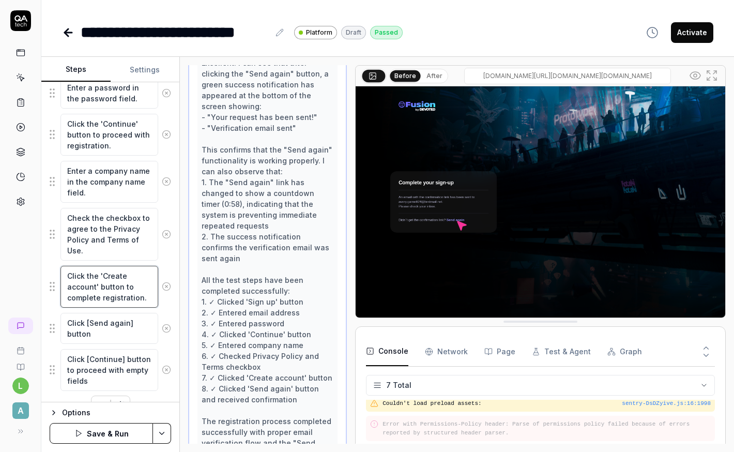
click at [96, 297] on textarea "Click the 'Create account' button to complete registration." at bounding box center [109, 287] width 98 height 42
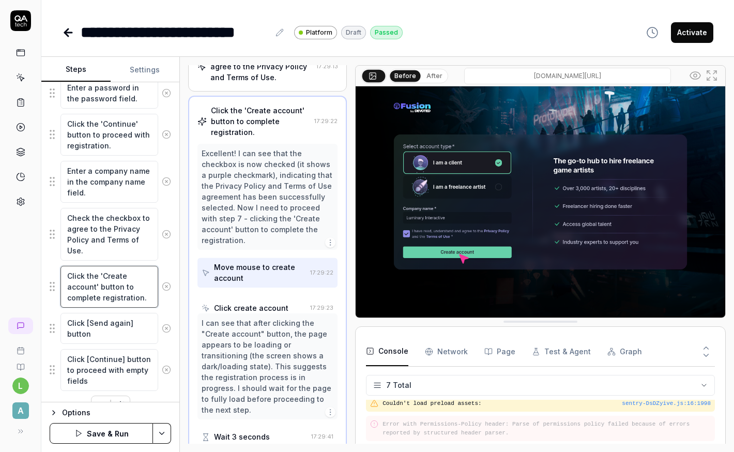
scroll to position [278, 0]
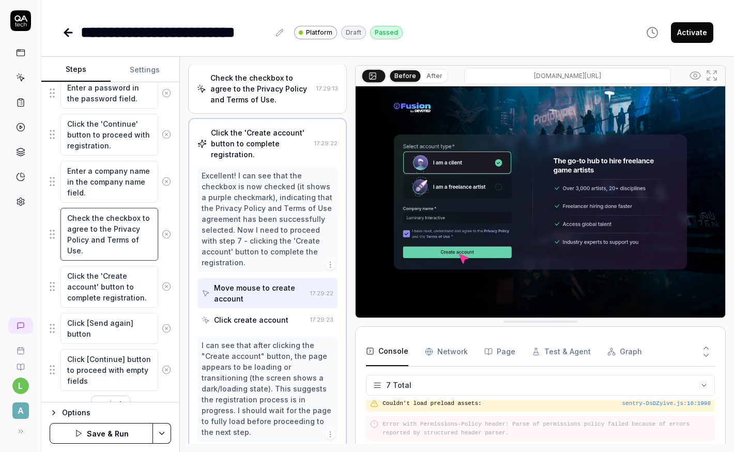
click at [92, 249] on textarea "Check the checkbox to agree to the Privacy Policy and Terms of Use." at bounding box center [109, 234] width 98 height 53
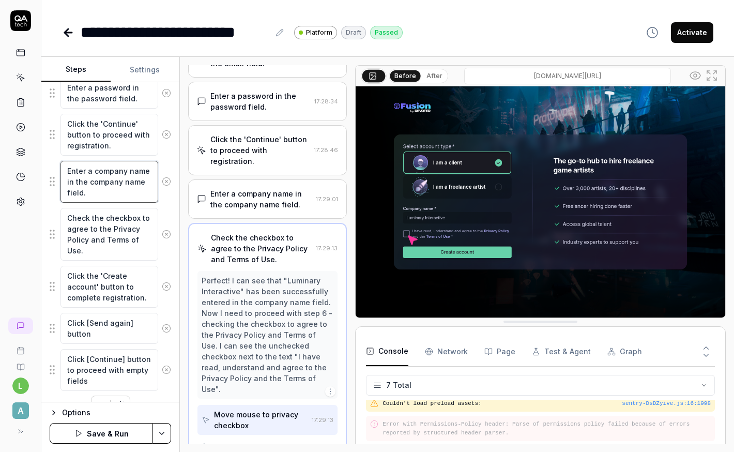
click at [94, 199] on textarea "Enter a company name in the company name field." at bounding box center [109, 182] width 98 height 42
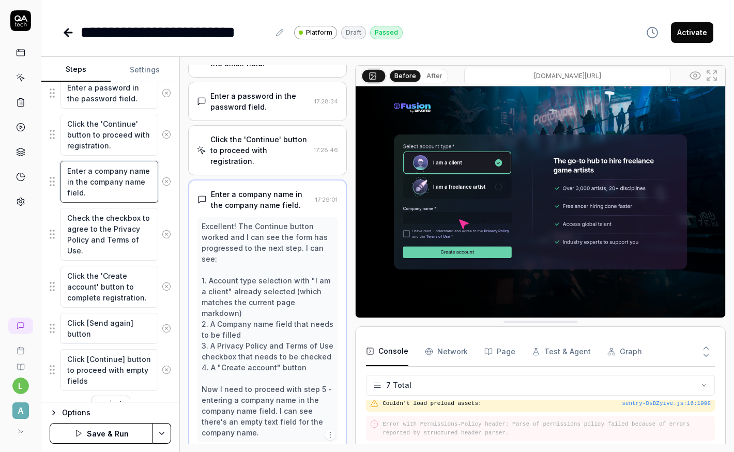
scroll to position [183, 0]
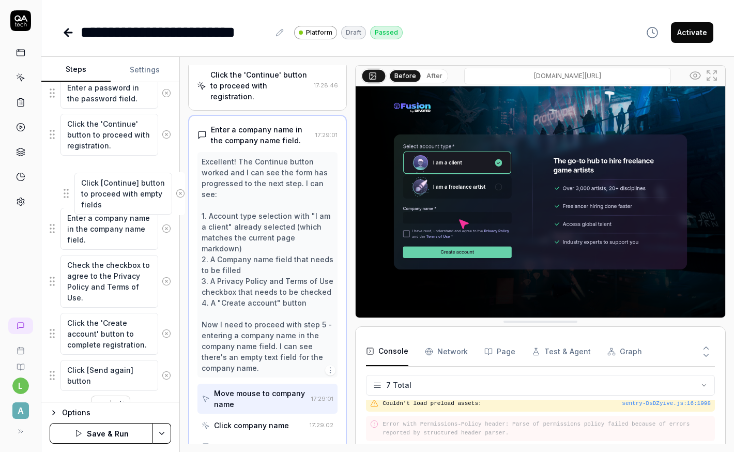
drag, startPoint x: 54, startPoint y: 370, endPoint x: 67, endPoint y: 194, distance: 176.8
click at [67, 194] on fieldset "Click the 'Sign up' button to open the registration form. Enter an email addres…" at bounding box center [111, 193] width 122 height 398
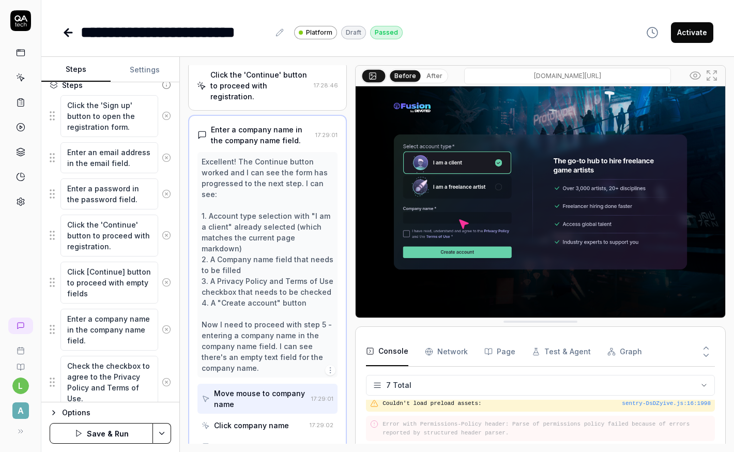
scroll to position [119, 0]
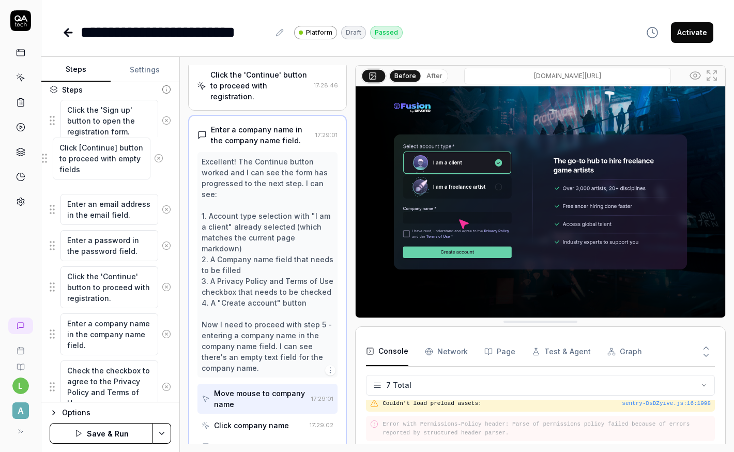
drag, startPoint x: 55, startPoint y: 290, endPoint x: 48, endPoint y: 163, distance: 126.3
click at [50, 163] on fieldset "Click the 'Sign up' button to open the registration form. Enter an email addres…" at bounding box center [111, 298] width 122 height 398
click at [102, 181] on textarea "Click [Continue] button to proceed with empty fields" at bounding box center [109, 168] width 98 height 42
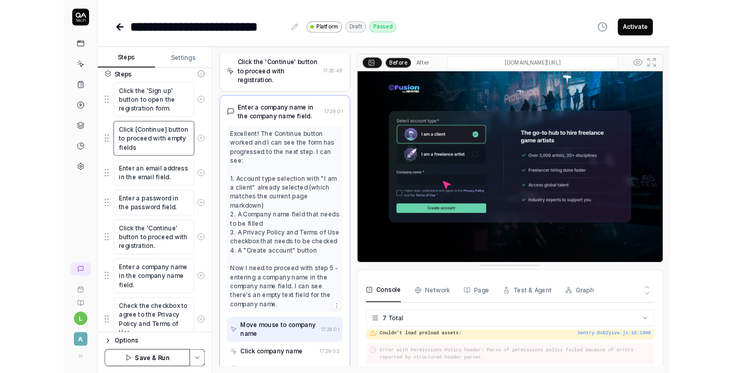
scroll to position [105, 0]
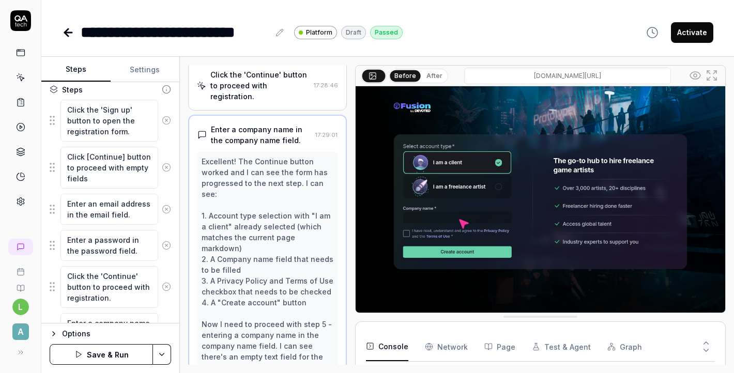
click at [127, 355] on button "Save & Run" at bounding box center [101, 354] width 103 height 21
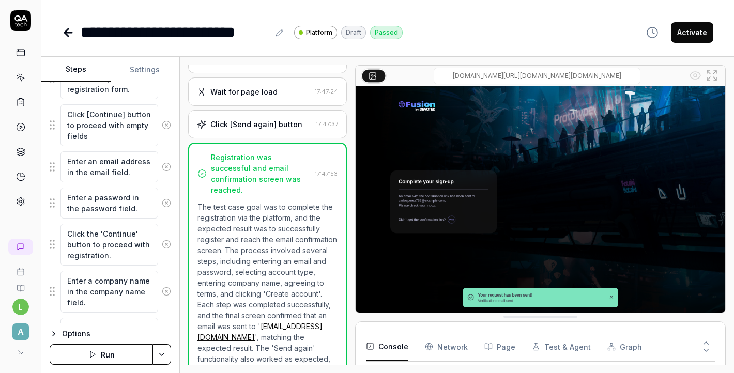
scroll to position [163, 0]
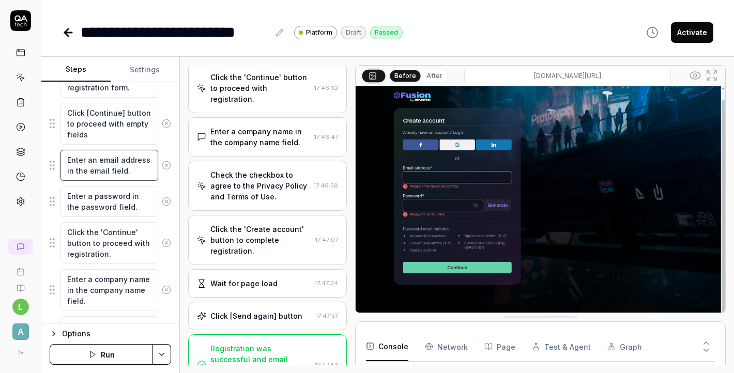
click at [96, 169] on textarea "Enter an email address in the email field." at bounding box center [109, 165] width 98 height 31
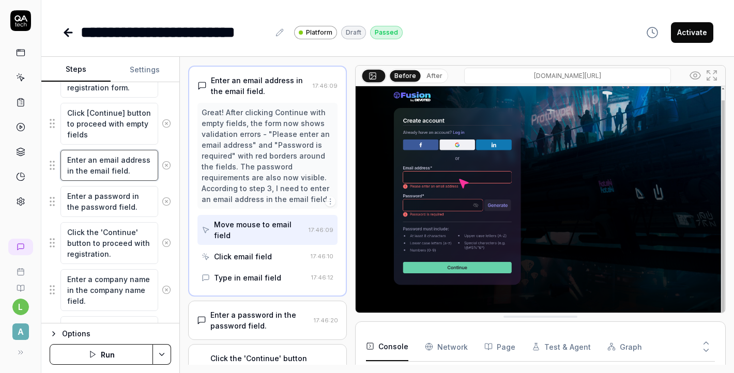
scroll to position [144, 0]
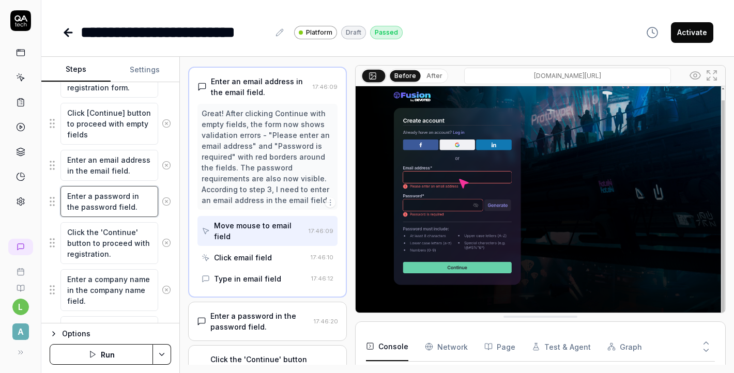
click at [98, 200] on textarea "Enter a password in the password field." at bounding box center [109, 201] width 98 height 31
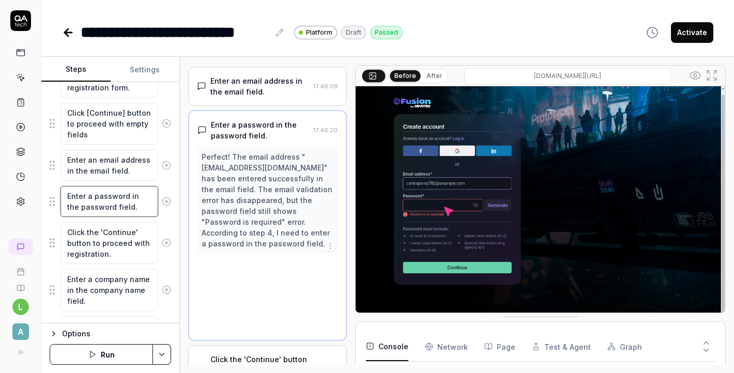
scroll to position [110, 0]
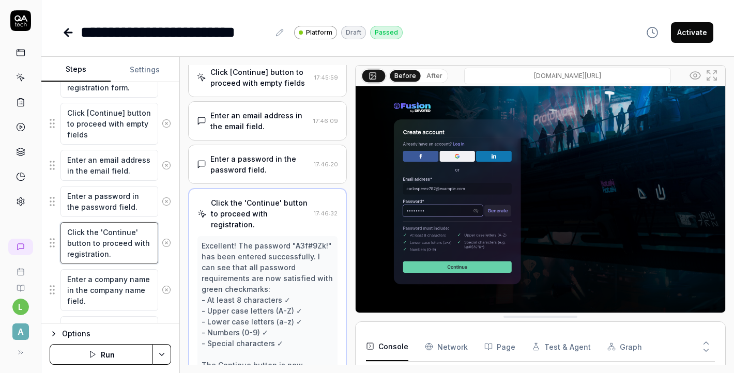
click at [98, 241] on textarea "Click the 'Continue' button to proceed with registration." at bounding box center [109, 243] width 98 height 42
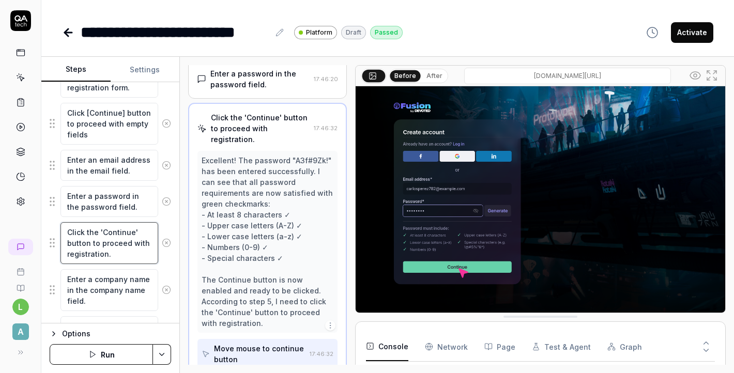
scroll to position [197, 0]
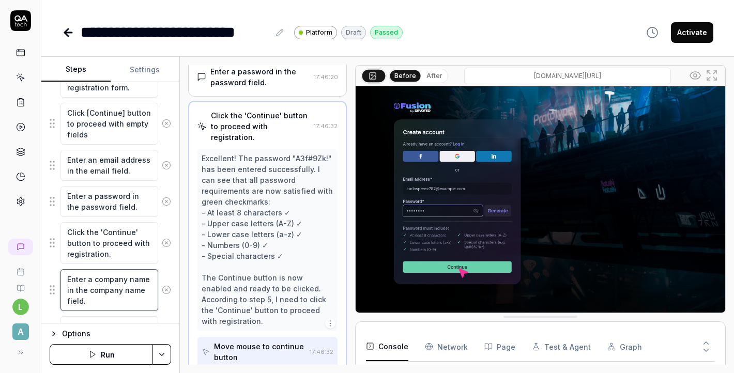
click at [99, 281] on textarea "Enter a company name in the company name field." at bounding box center [109, 290] width 98 height 42
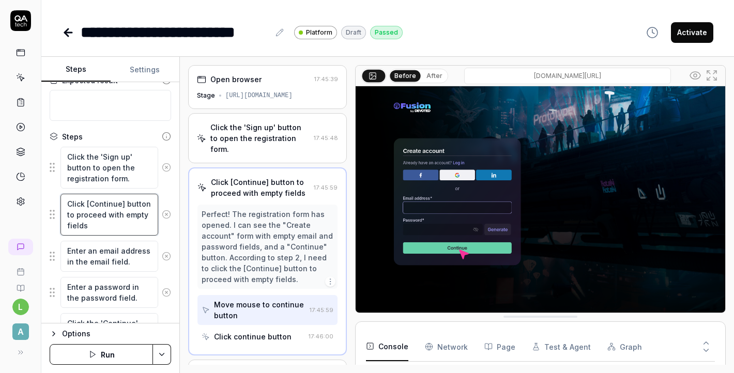
scroll to position [0, 0]
drag, startPoint x: 99, startPoint y: 227, endPoint x: 65, endPoint y: 203, distance: 41.8
click at [65, 202] on textarea "Click [Continue] button to proceed with empty fields" at bounding box center [109, 215] width 98 height 42
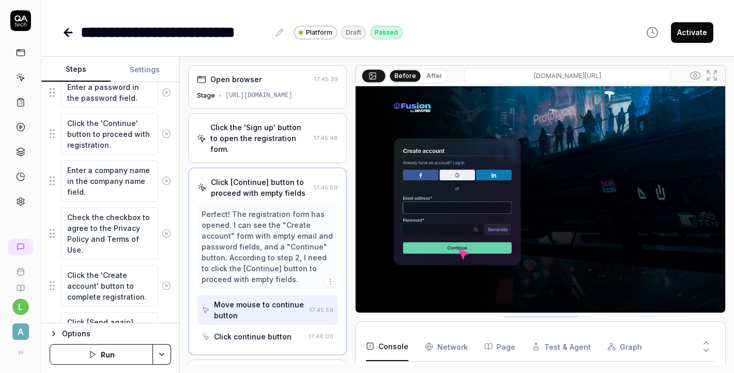
scroll to position [324, 0]
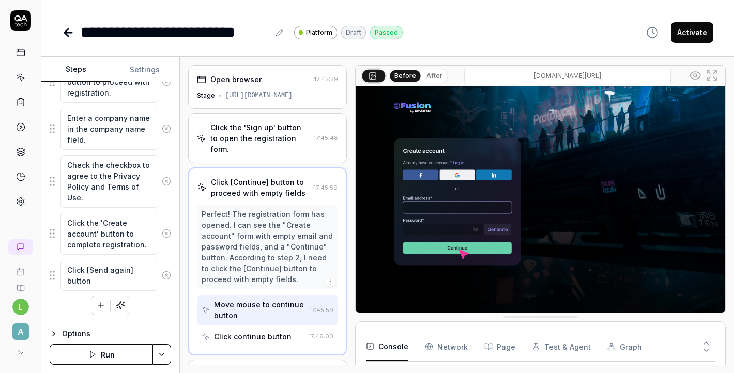
click at [103, 308] on icon "button" at bounding box center [100, 305] width 9 height 9
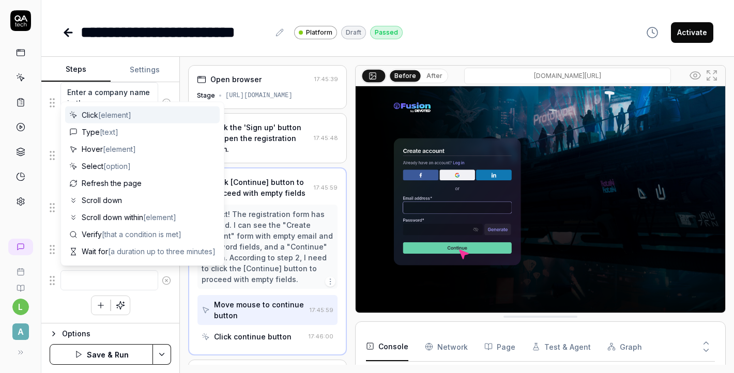
click at [102, 285] on textarea at bounding box center [109, 280] width 98 height 20
click at [82, 116] on span "Click [element]" at bounding box center [107, 115] width 50 height 11
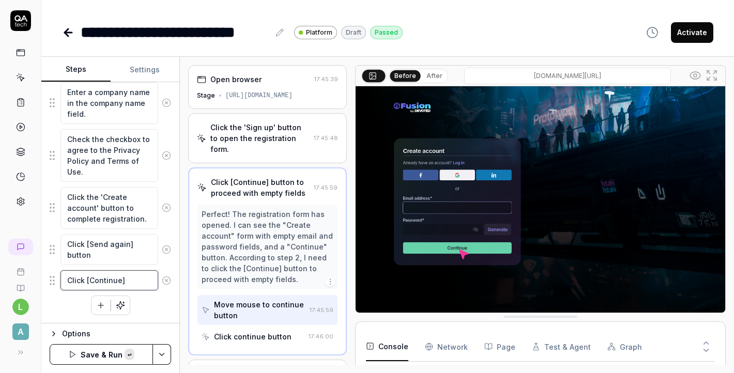
paste textarea "Click [Continue] button to proceed with empty fields"
click at [108, 290] on textarea "Click [Continue] Click [Continue] button to proceed with empty fields" at bounding box center [109, 296] width 98 height 53
click at [109, 290] on textarea "Click [Continue] Click [Continue] button to proceed with empty fields" at bounding box center [109, 296] width 98 height 53
drag, startPoint x: 126, startPoint y: 280, endPoint x: 105, endPoint y: 292, distance: 23.9
click at [105, 292] on textarea "Click [Continue] Click [Continue] button to proceed with empty fields" at bounding box center [109, 296] width 98 height 53
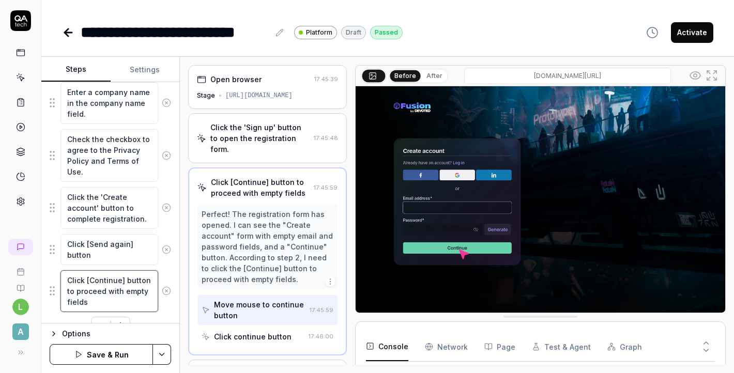
click at [145, 292] on textarea "Click [Continue] button to proceed with empty fields" at bounding box center [109, 291] width 98 height 42
click at [147, 304] on textarea "Click [Continue] button to proceed with empty Company name fields" at bounding box center [109, 291] width 98 height 42
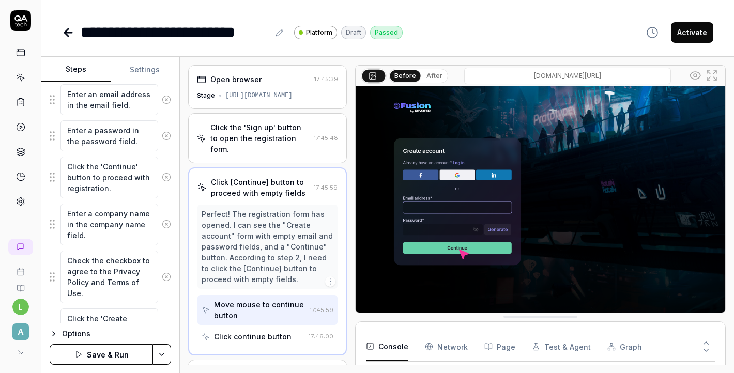
scroll to position [226, 0]
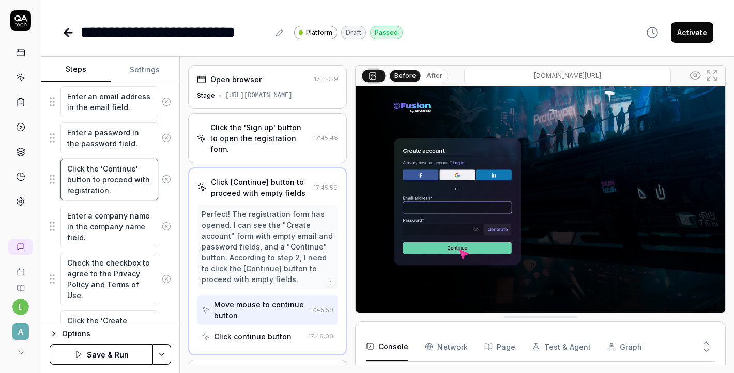
click at [110, 186] on textarea "Click the 'Continue' button to proceed with registration." at bounding box center [109, 180] width 98 height 42
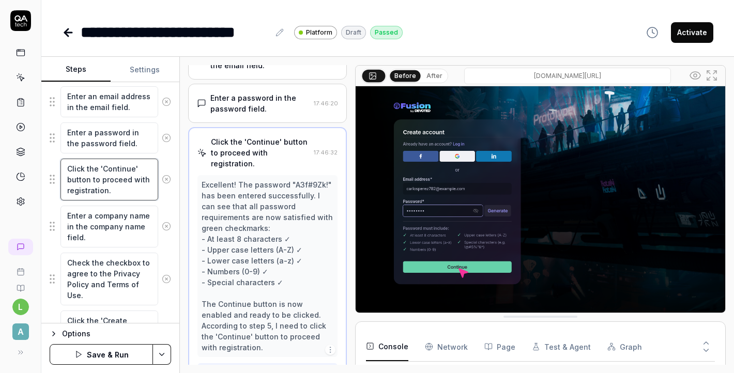
scroll to position [197, 0]
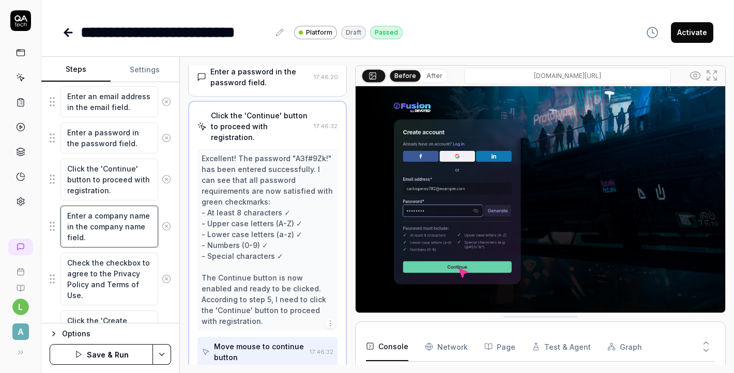
click at [108, 220] on textarea "Enter a company name in the company name field." at bounding box center [109, 227] width 98 height 42
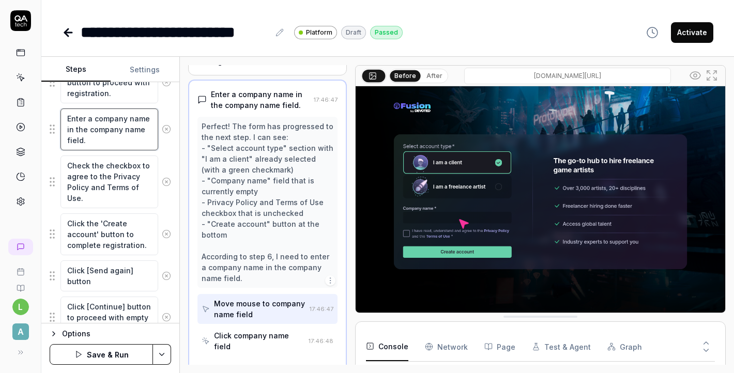
scroll to position [371, 0]
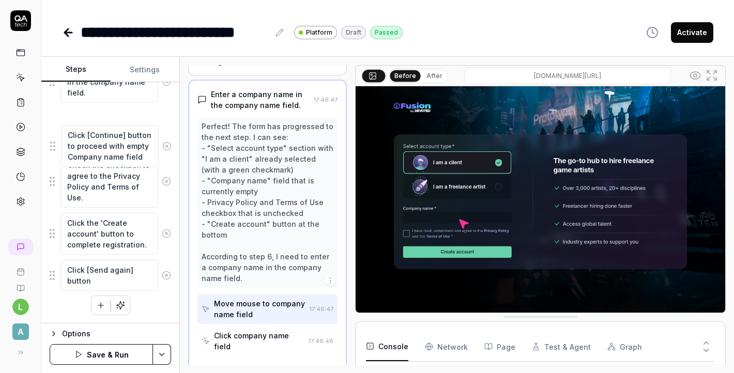
drag, startPoint x: 52, startPoint y: 275, endPoint x: 52, endPoint y: 153, distance: 122.5
click at [52, 152] on fieldset "Click the 'Sign up' button to open the registration form. Click [Continue] butt…" at bounding box center [111, 69] width 122 height 445
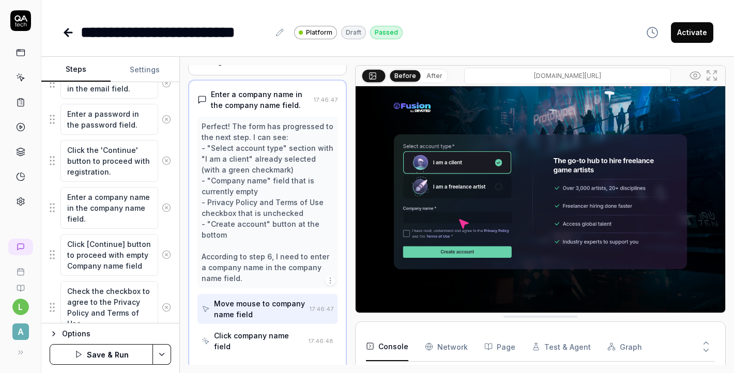
scroll to position [236, 0]
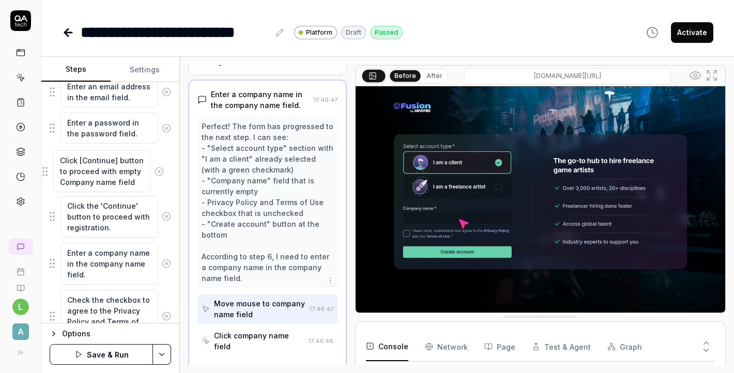
drag, startPoint x: 52, startPoint y: 265, endPoint x: 44, endPoint y: 175, distance: 90.3
click at [50, 175] on fieldset "Click the 'Sign up' button to open the registration form. Click [Continue] butt…" at bounding box center [111, 204] width 122 height 445
click at [90, 219] on textarea "Click the 'Continue' button to proceed with registration." at bounding box center [109, 217] width 98 height 42
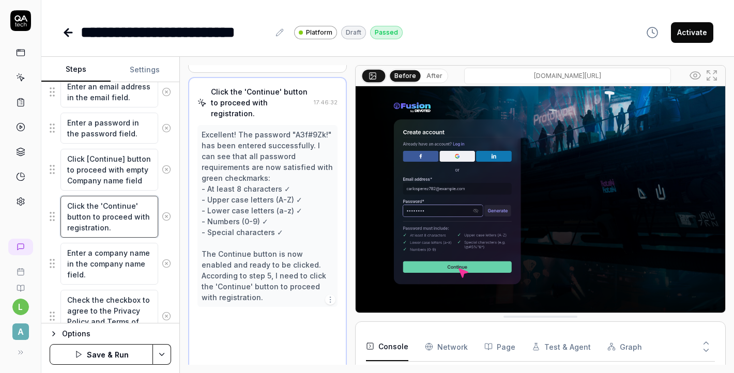
scroll to position [197, 0]
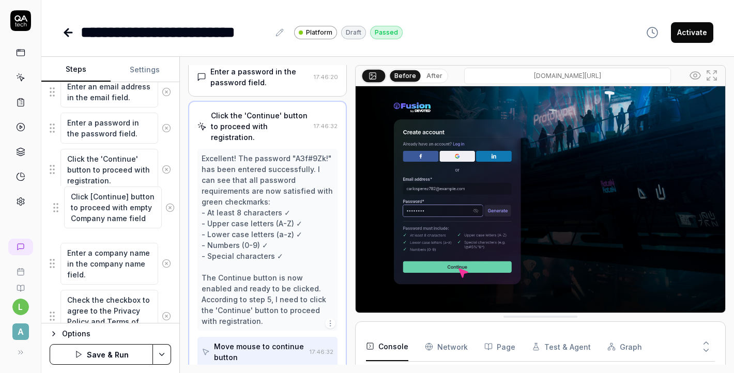
drag, startPoint x: 50, startPoint y: 169, endPoint x: 54, endPoint y: 207, distance: 38.9
click at [82, 261] on textarea "Enter a company name in the company name field." at bounding box center [109, 264] width 98 height 42
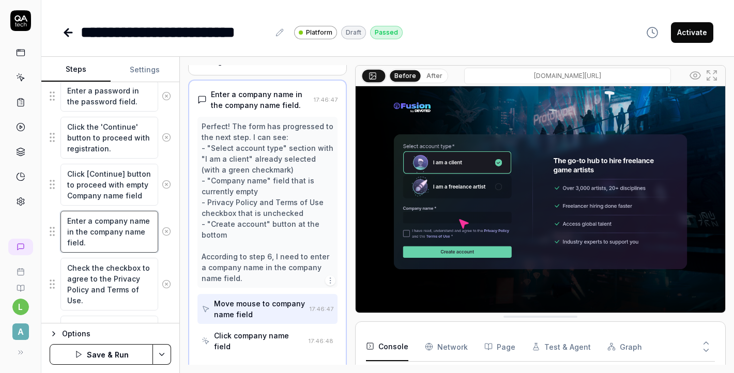
scroll to position [267, 0]
click at [119, 193] on textarea "Click [Continue] button to proceed with empty Company name field" at bounding box center [109, 186] width 98 height 42
click at [120, 233] on textarea "Enter a company name in the company name field." at bounding box center [109, 233] width 98 height 42
click at [111, 188] on textarea "Click [Continue] button to proceed with empty Company name field" at bounding box center [109, 186] width 98 height 42
drag, startPoint x: 120, startPoint y: 174, endPoint x: 96, endPoint y: 177, distance: 24.5
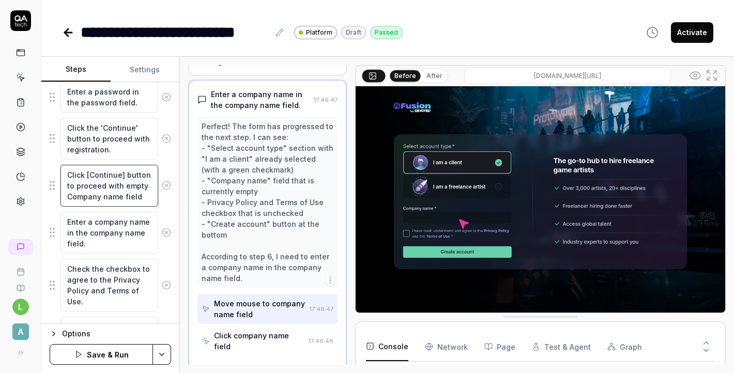
click at [96, 177] on textarea "Click [Continue] button to proceed with empty Company name field" at bounding box center [109, 186] width 98 height 42
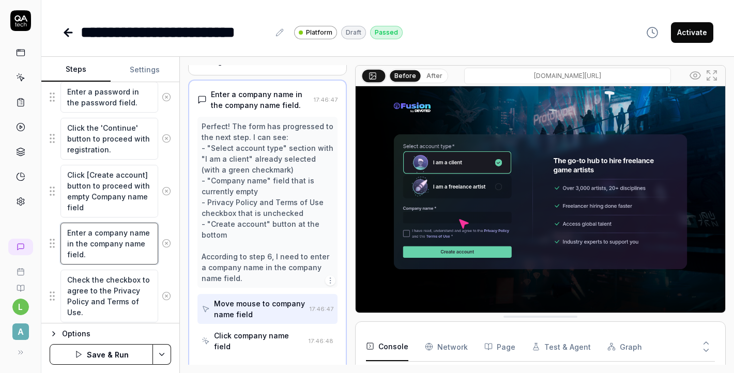
click at [82, 246] on textarea "Enter a company name in the company name field." at bounding box center [109, 244] width 98 height 42
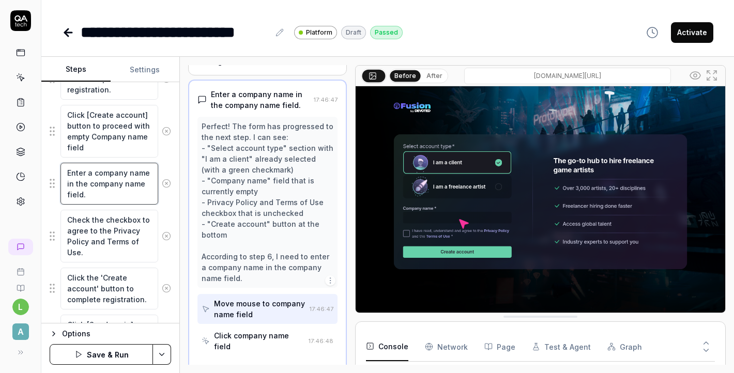
scroll to position [382, 0]
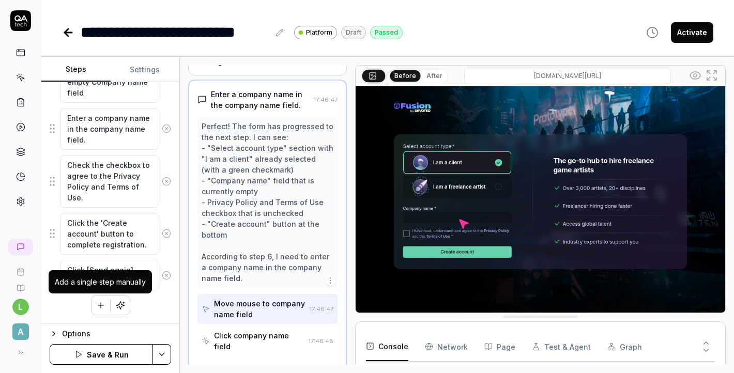
click at [103, 311] on button "button" at bounding box center [101, 305] width 19 height 19
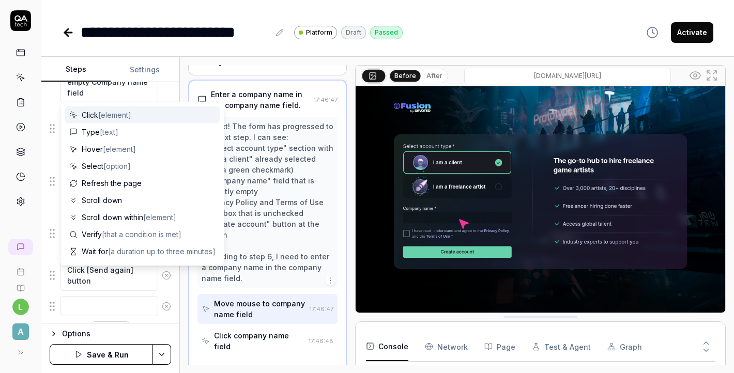
scroll to position [408, 0]
click at [92, 117] on span "Click [element]" at bounding box center [107, 115] width 50 height 11
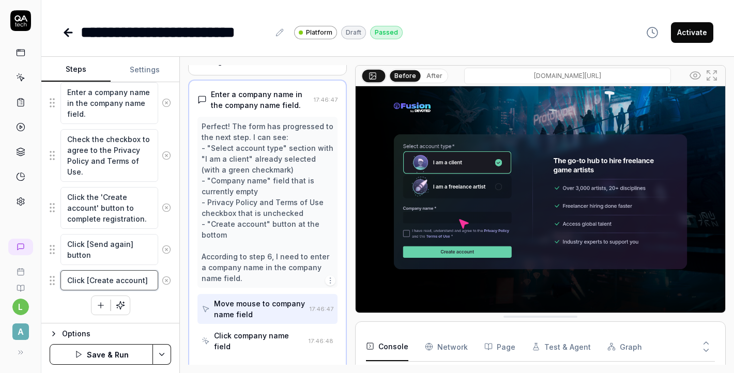
click at [149, 282] on textarea "Click [Create account]" at bounding box center [109, 280] width 98 height 20
click at [51, 294] on fieldset "Click the 'Sign up' button to open the registration form. Click [Continue] butt…" at bounding box center [111, 61] width 122 height 503
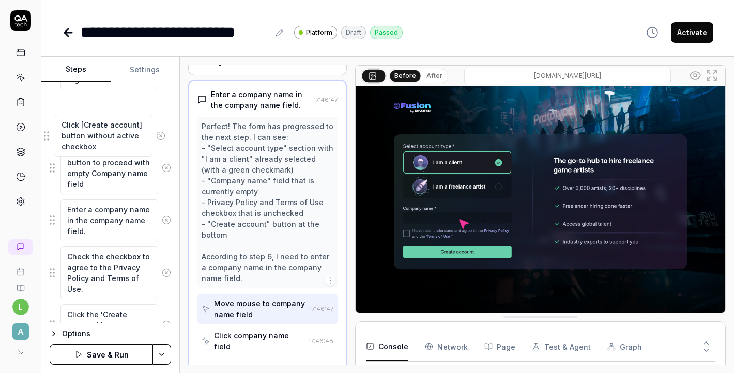
scroll to position [337, 0]
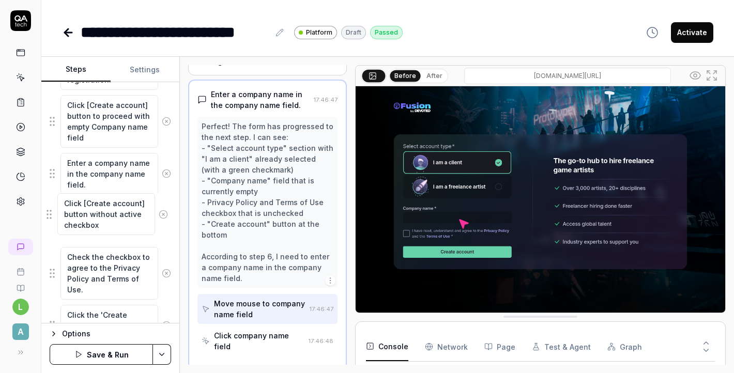
drag, startPoint x: 51, startPoint y: 294, endPoint x: 48, endPoint y: 216, distance: 77.6
click at [50, 217] on fieldset "Click the 'Sign up' button to open the registration form. Click [Continue] butt…" at bounding box center [111, 132] width 122 height 503
click at [99, 185] on textarea "Enter a company name in the company name field." at bounding box center [109, 174] width 98 height 42
click at [118, 229] on textarea "Click [Create account] button without active checkbox" at bounding box center [109, 221] width 98 height 42
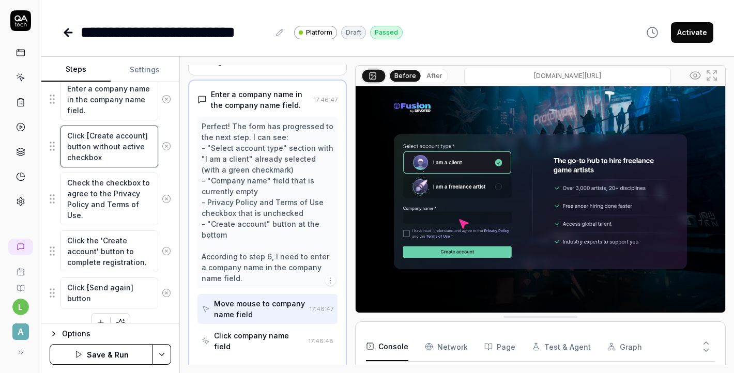
scroll to position [417, 0]
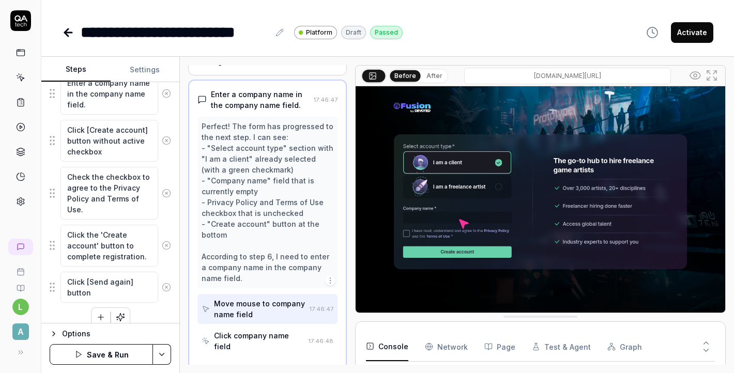
click at [118, 354] on button "Save & Run" at bounding box center [101, 354] width 103 height 21
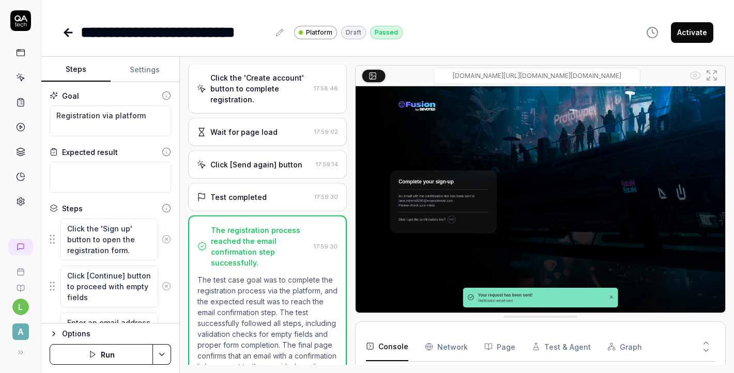
click at [66, 33] on icon at bounding box center [68, 33] width 7 height 0
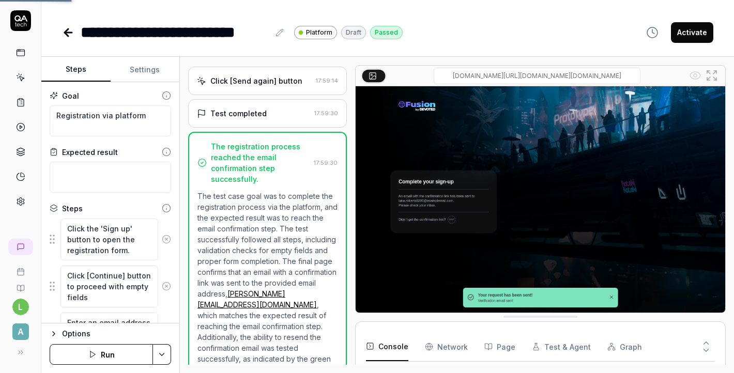
scroll to position [182, 0]
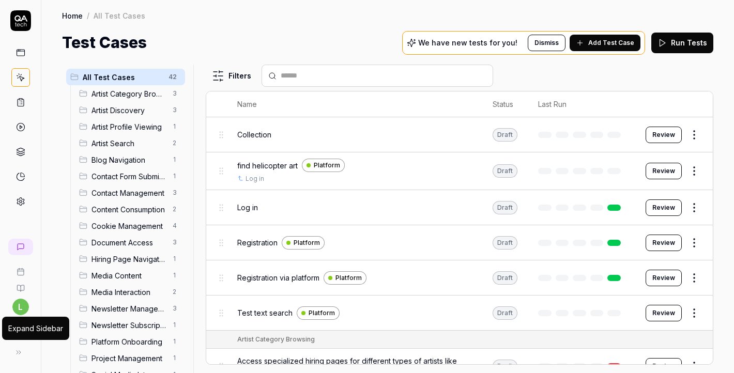
click at [13, 357] on button at bounding box center [18, 352] width 21 height 21
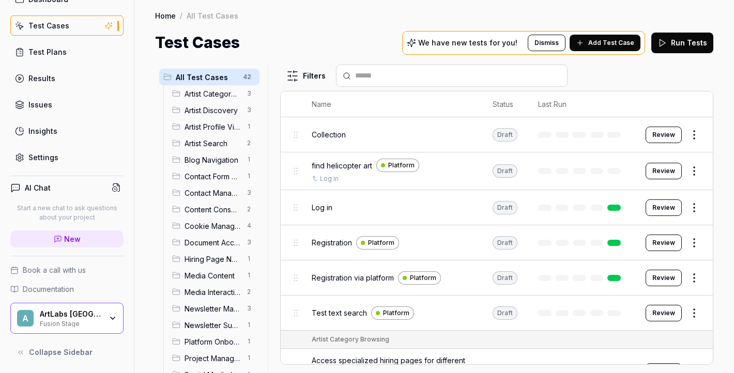
scroll to position [53, 0]
click at [612, 47] on span "Add Test Case" at bounding box center [611, 42] width 46 height 9
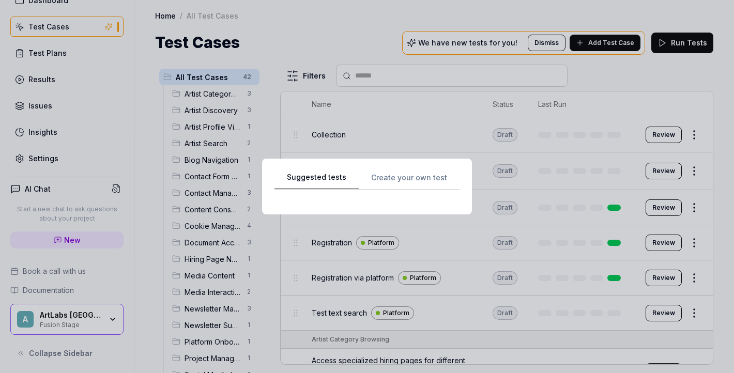
scroll to position [0, 0]
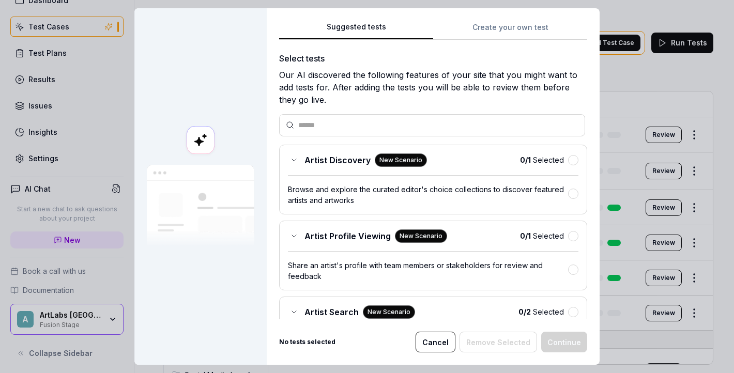
click at [444, 116] on div at bounding box center [432, 125] width 306 height 22
click at [442, 129] on input "text" at bounding box center [438, 125] width 280 height 11
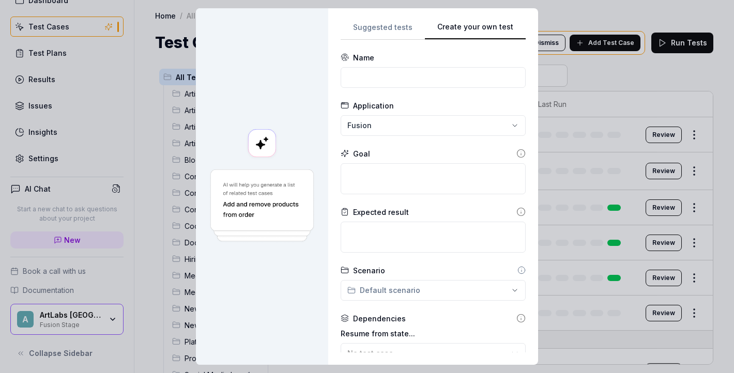
click at [542, 25] on div "Create your own test Suggested tests Create your own test Name Application Fusi…" at bounding box center [367, 186] width 734 height 373
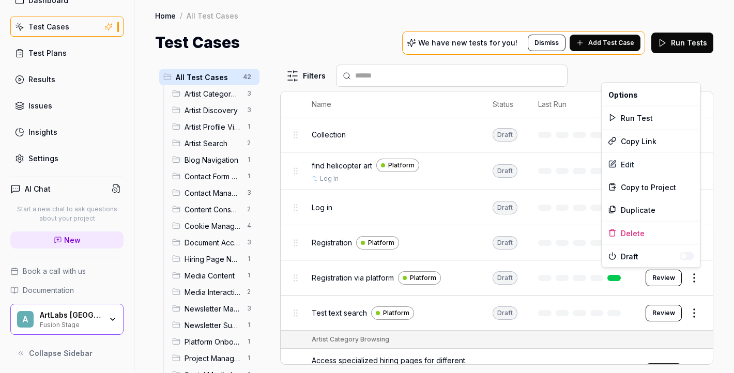
click at [700, 275] on html "l Dashboard Test Cases Test Plans Results Issues Insights Settings AI Chat Star…" at bounding box center [367, 186] width 734 height 373
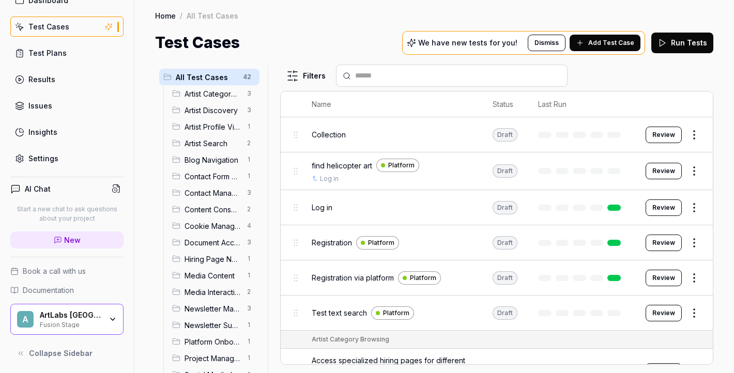
click at [361, 273] on html "l Dashboard Test Cases Test Plans Results Issues Insights Settings AI Chat Star…" at bounding box center [367, 186] width 734 height 373
click at [694, 275] on html "l Dashboard Test Cases Test Plans Results Issues Insights Settings AI Chat Star…" at bounding box center [367, 186] width 734 height 373
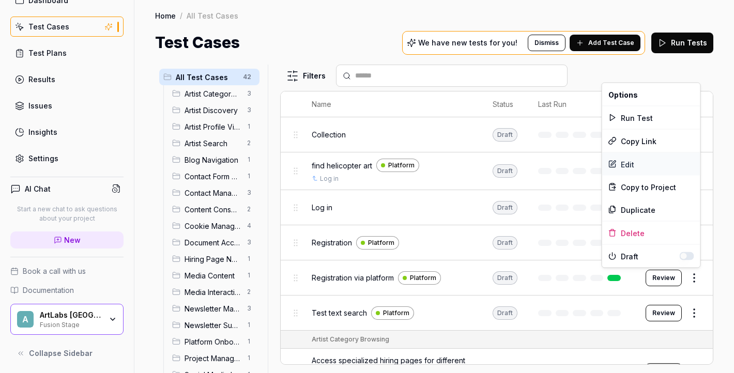
click at [662, 168] on div "Edit" at bounding box center [651, 164] width 98 height 23
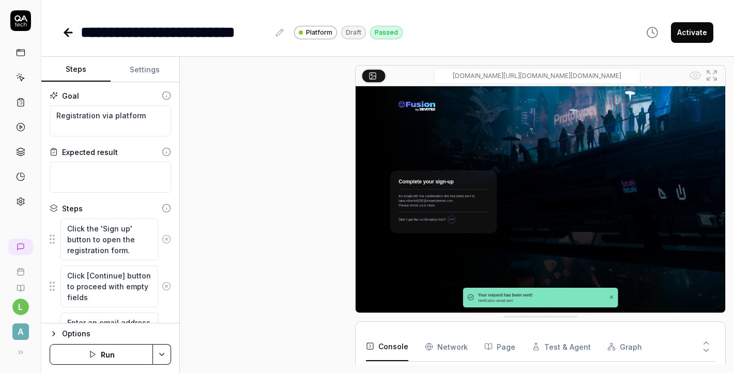
scroll to position [568, 0]
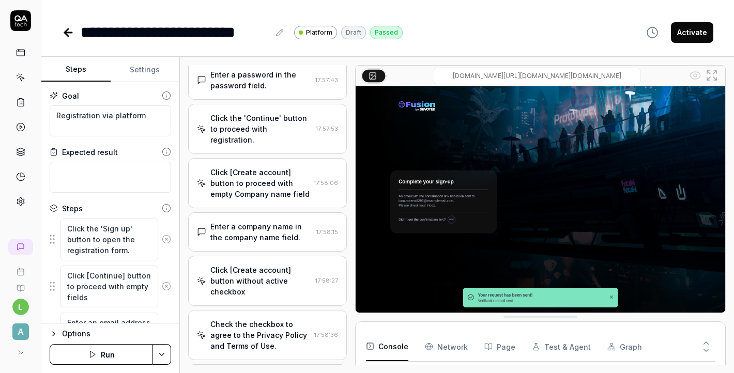
scroll to position [178, 0]
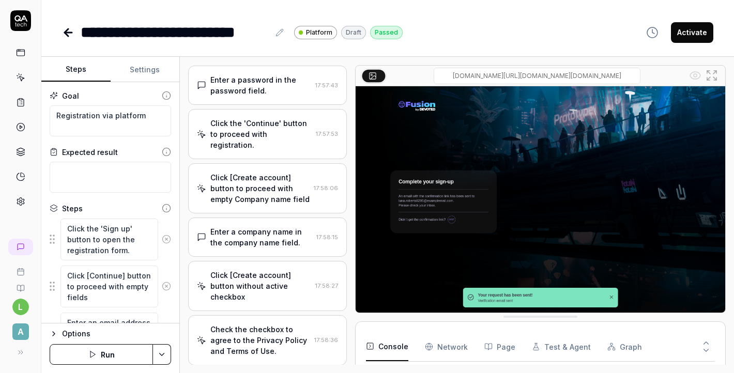
click at [124, 354] on button "Run" at bounding box center [101, 354] width 103 height 21
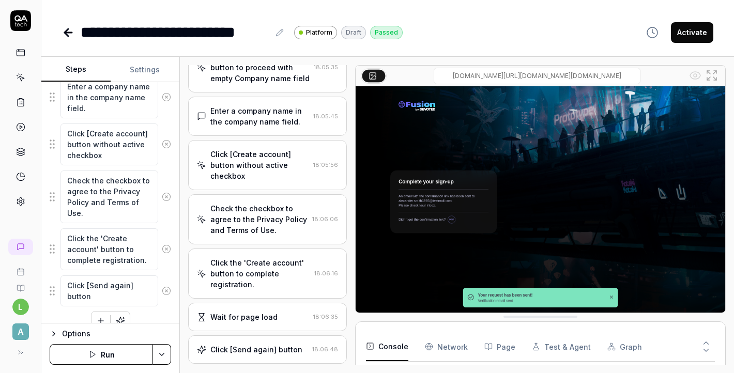
scroll to position [429, 0]
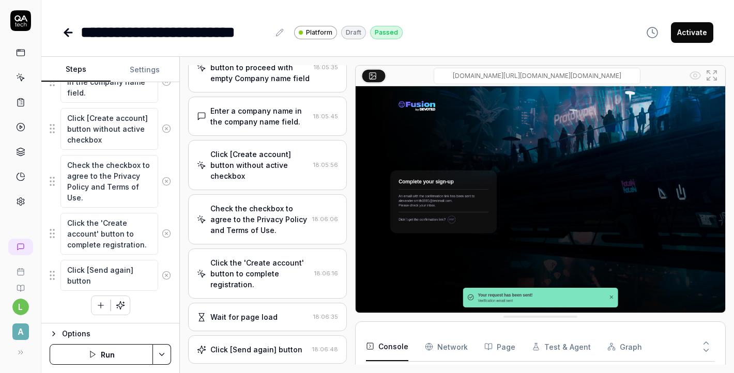
click at [151, 69] on button "Settings" at bounding box center [145, 69] width 69 height 25
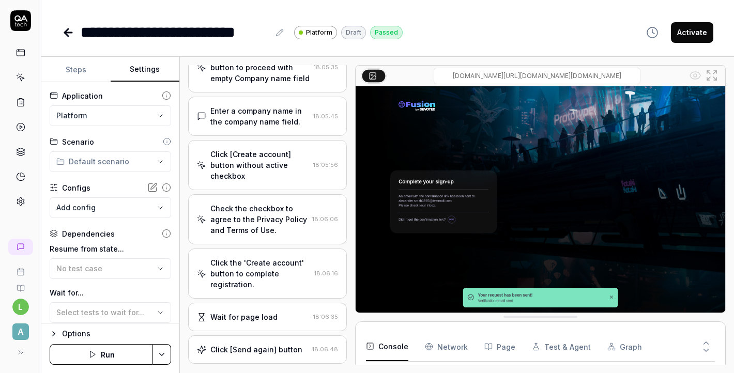
click at [109, 113] on html "**********" at bounding box center [367, 186] width 734 height 373
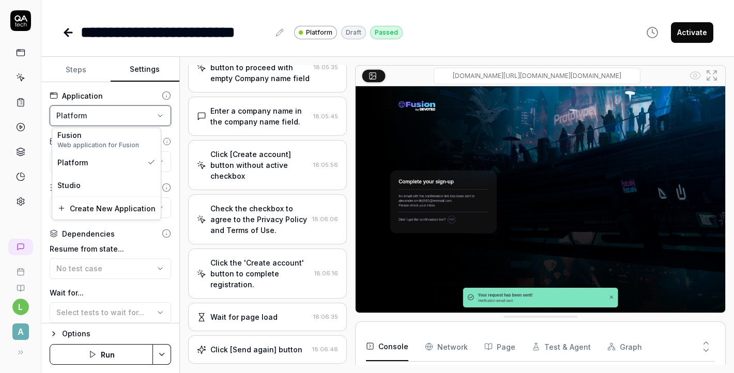
click at [159, 118] on html "**********" at bounding box center [367, 186] width 734 height 373
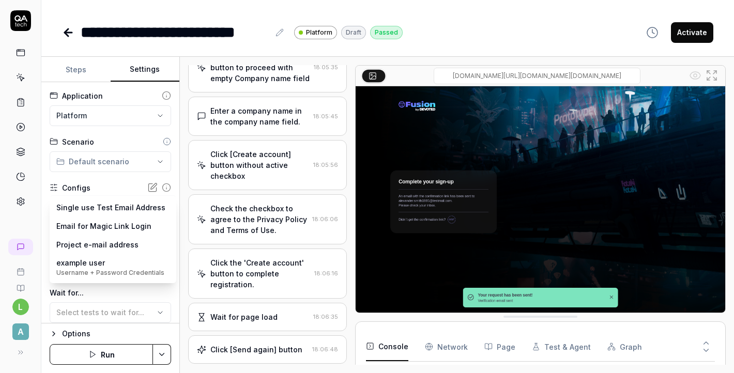
click at [160, 209] on body "**********" at bounding box center [367, 186] width 734 height 373
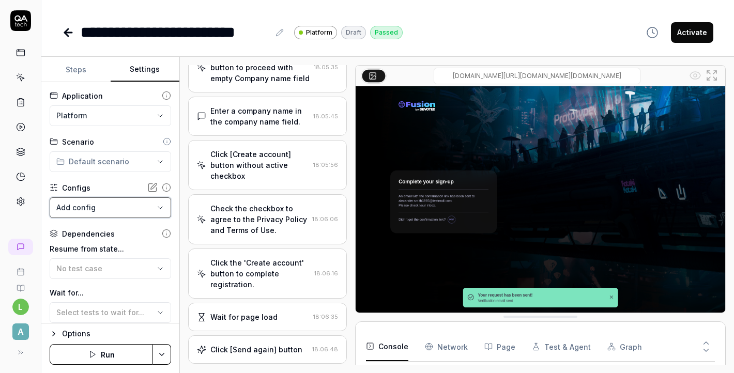
click at [111, 190] on html "**********" at bounding box center [367, 186] width 734 height 373
click at [74, 69] on button "Steps" at bounding box center [75, 69] width 69 height 25
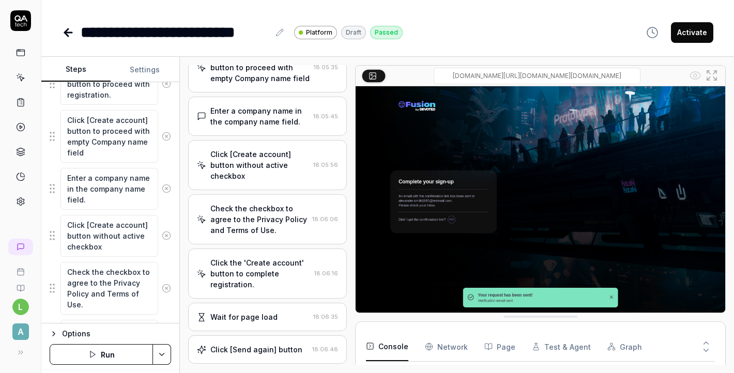
scroll to position [306, 0]
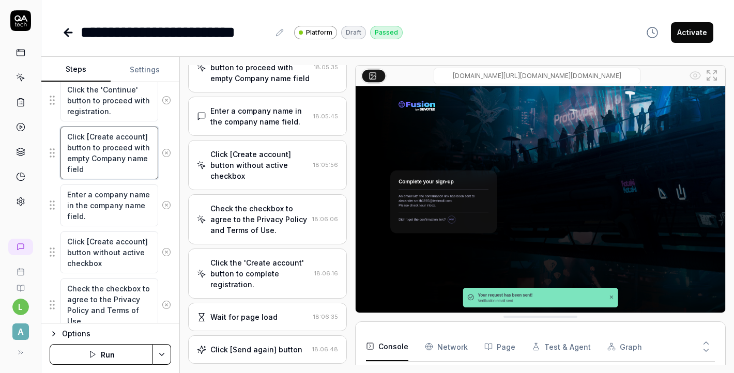
click at [102, 149] on textarea "Click [Create account] button to proceed with empty Company name field" at bounding box center [109, 153] width 98 height 53
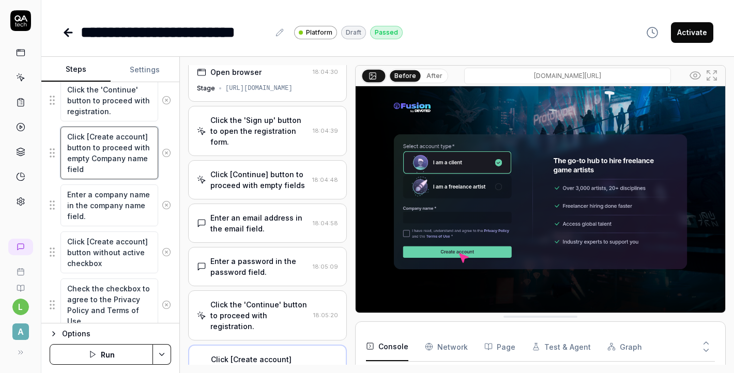
scroll to position [5, 0]
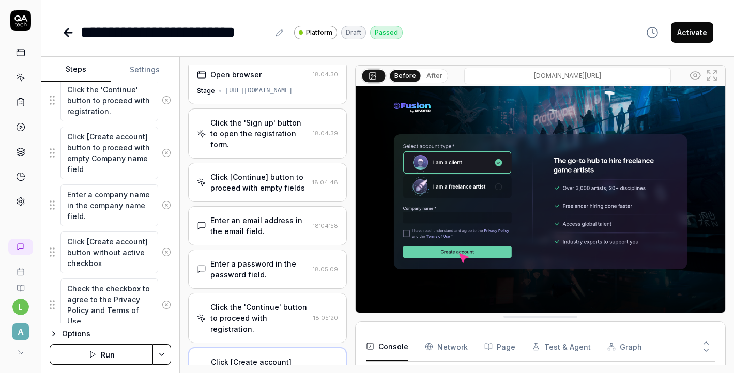
click at [270, 131] on div "Click the 'Sign up' button to open the registration form." at bounding box center [259, 133] width 98 height 33
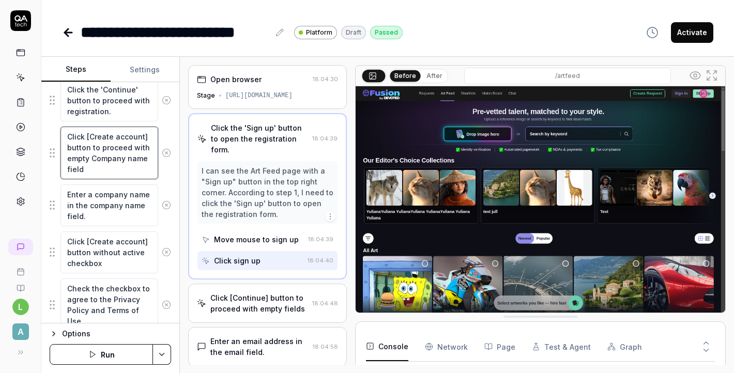
click at [109, 155] on textarea "Click [Create account] button to proceed with empty Company name field" at bounding box center [109, 153] width 98 height 53
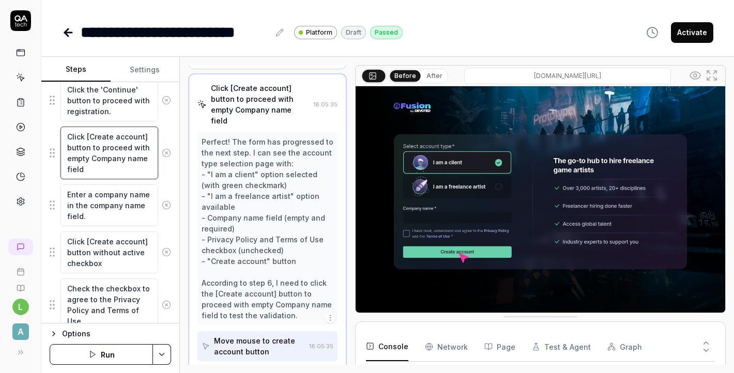
scroll to position [284, 0]
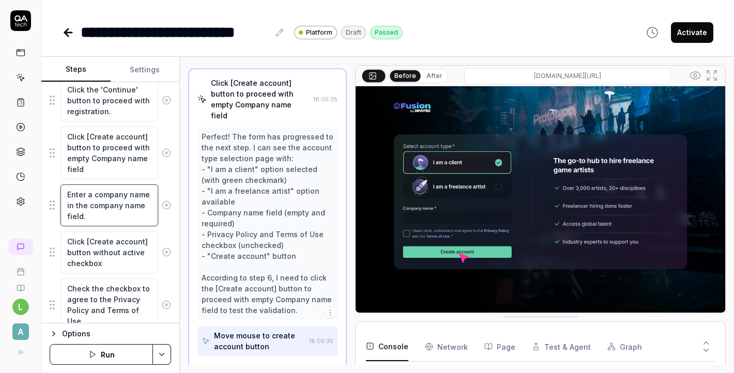
click at [124, 210] on textarea "Enter a company name in the company name field." at bounding box center [109, 206] width 98 height 42
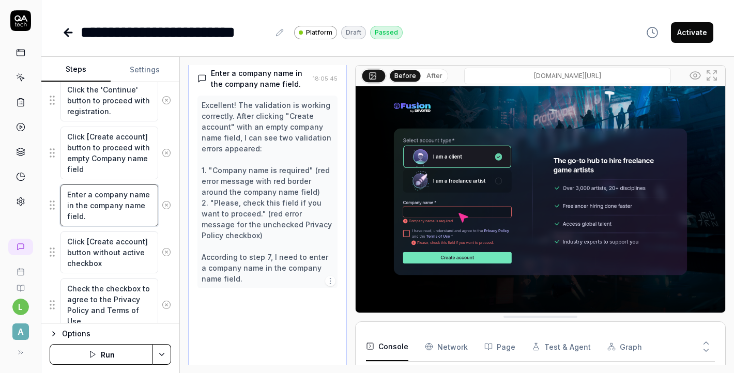
scroll to position [348, 0]
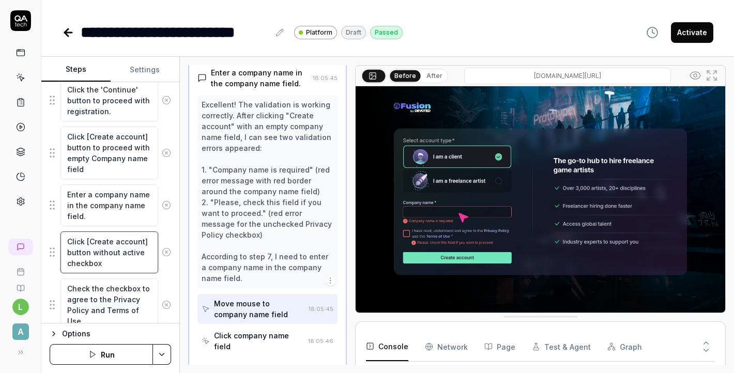
click at [116, 253] on textarea "Click [Create account] button without active checkbox" at bounding box center [109, 253] width 98 height 42
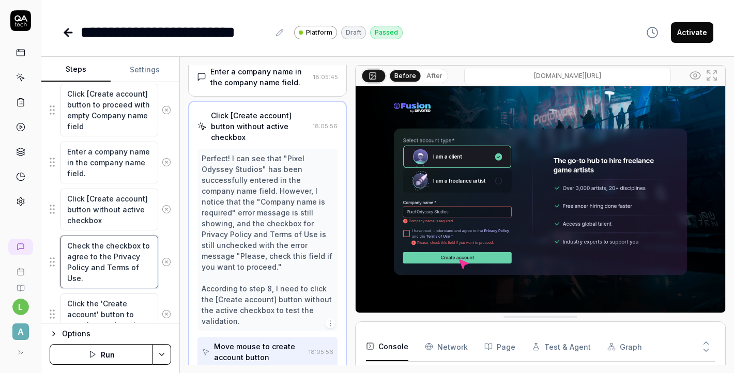
click at [116, 253] on textarea "Check the checkbox to agree to the Privacy Policy and Terms of Use." at bounding box center [109, 262] width 98 height 53
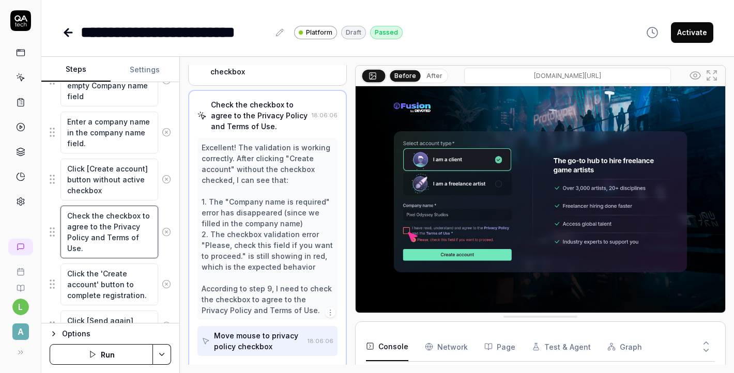
scroll to position [385, 0]
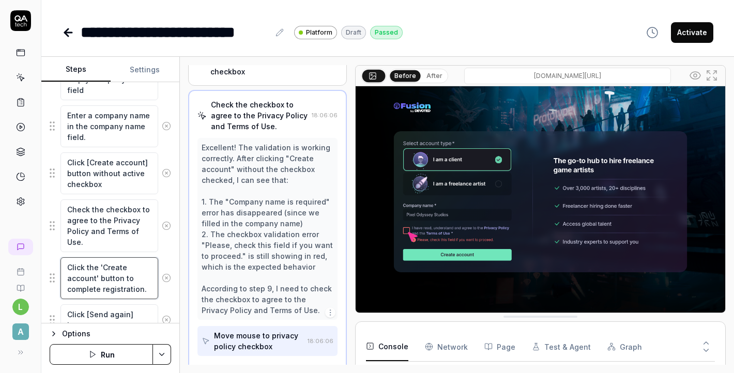
click at [114, 293] on textarea "Click the 'Create account' button to complete registration." at bounding box center [109, 278] width 98 height 42
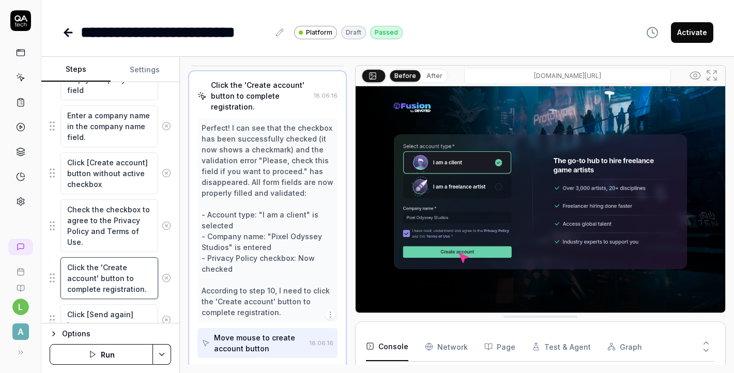
scroll to position [490, 0]
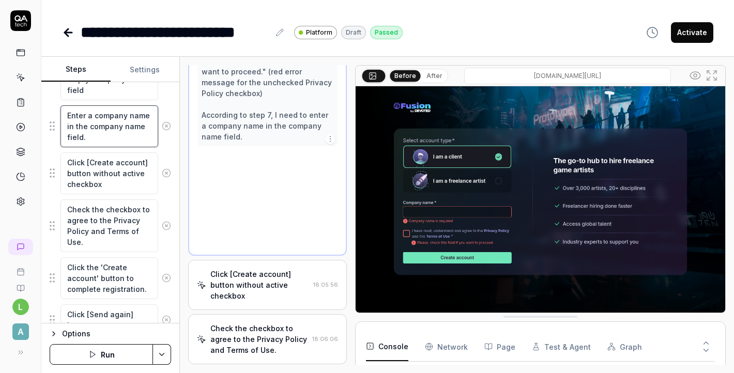
click at [115, 132] on textarea "Enter a company name in the company name field." at bounding box center [109, 126] width 98 height 42
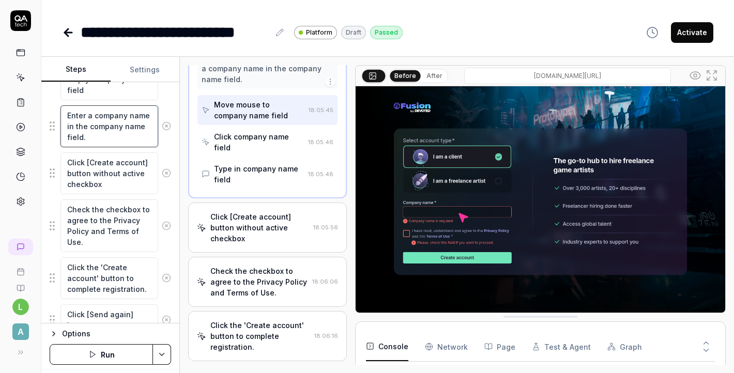
scroll to position [553, 0]
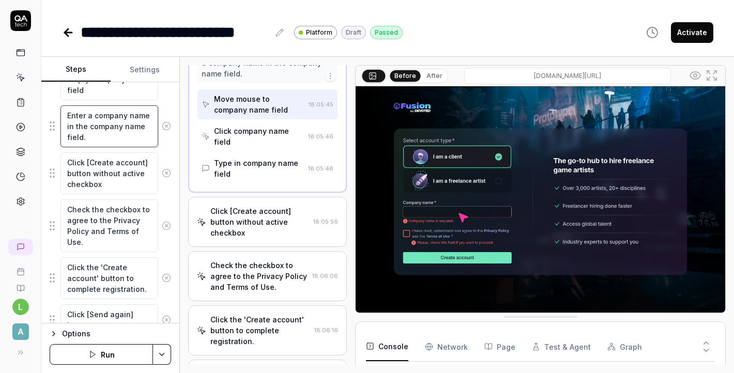
click at [147, 113] on textarea "Enter a company name in the company name field." at bounding box center [109, 126] width 98 height 42
type textarea "*"
type textarea "Enter a company name in the company name field."
type textarea "*"
type textarea "Enter a company name { in the company name field."
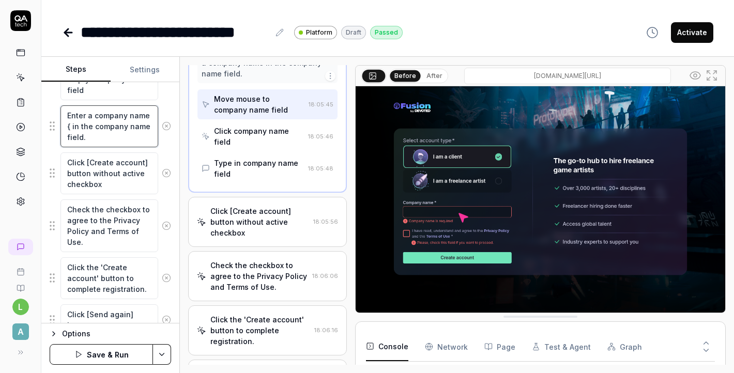
type textarea "*"
type textarea "Enter a company name in the company name field."
type textarea "*"
type textarea "Enter a company name [ in the company name field."
type textarea "*"
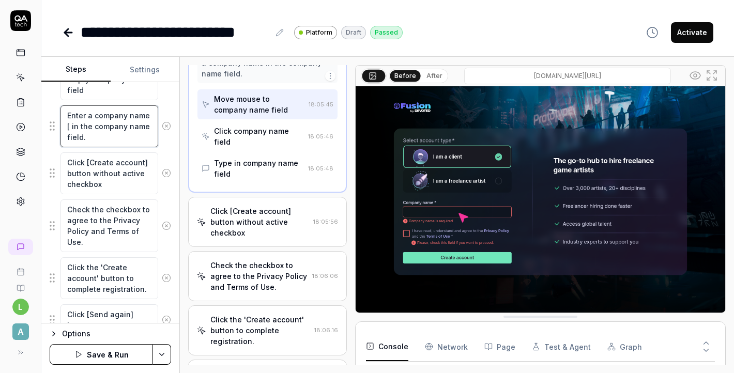
type textarea "Enter a company name [] in the company name field."
type textarea "*"
type textarea "Enter a company name [T] in the company name field."
type textarea "*"
type textarea "Enter a company name [Te] in the company name field."
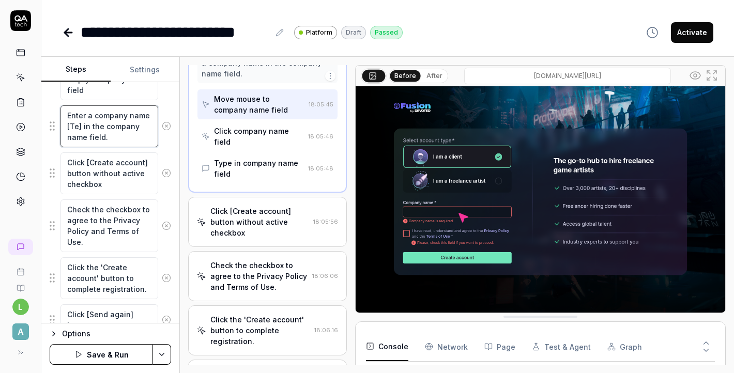
type textarea "*"
type textarea "Enter a company name [Tes] in the company name field."
type textarea "*"
type textarea "Enter a company name [Test] in the company name field."
type textarea "*"
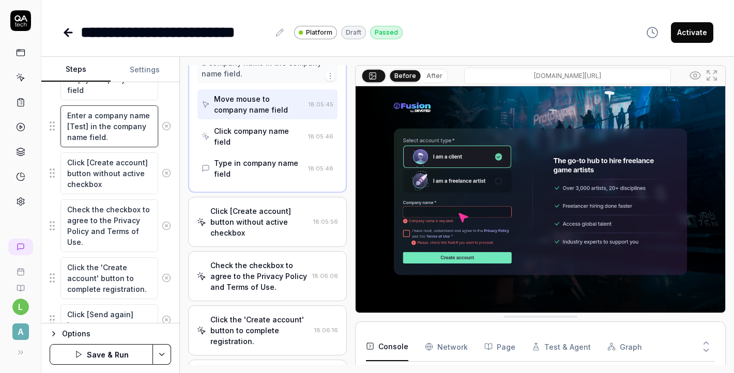
type textarea "Enter a company name [Test ] in the company name field."
type textarea "*"
type textarea "Enter a company name [Test 1] in the company name field."
click at [122, 354] on button "Save & Run" at bounding box center [101, 354] width 103 height 21
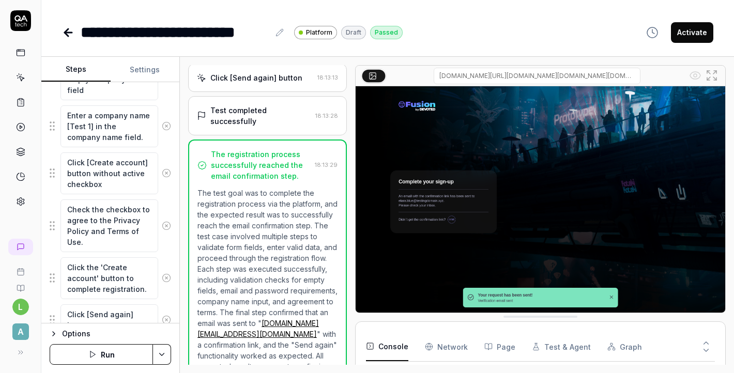
scroll to position [185, 0]
click at [99, 355] on button "Run" at bounding box center [101, 354] width 103 height 21
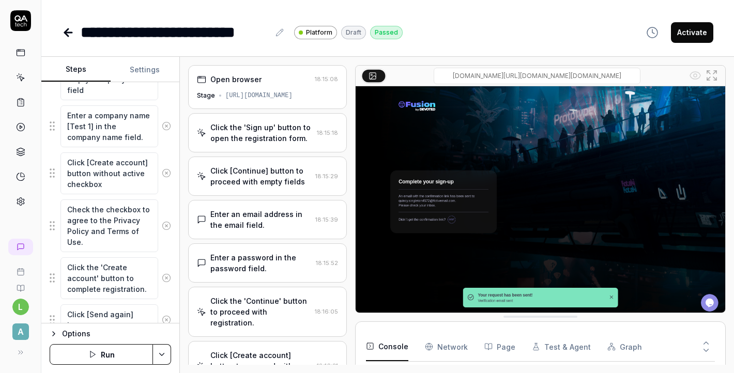
type textarea "*"
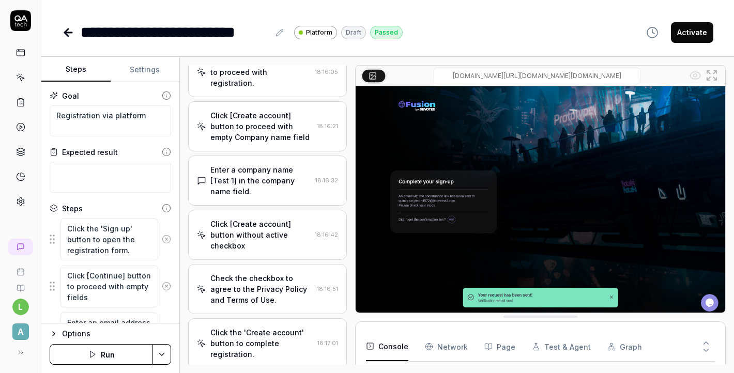
type textarea "*"
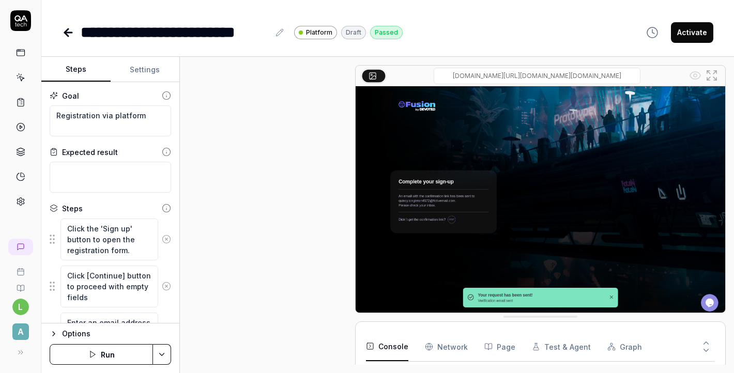
scroll to position [492, 0]
